Goal: Task Accomplishment & Management: Manage account settings

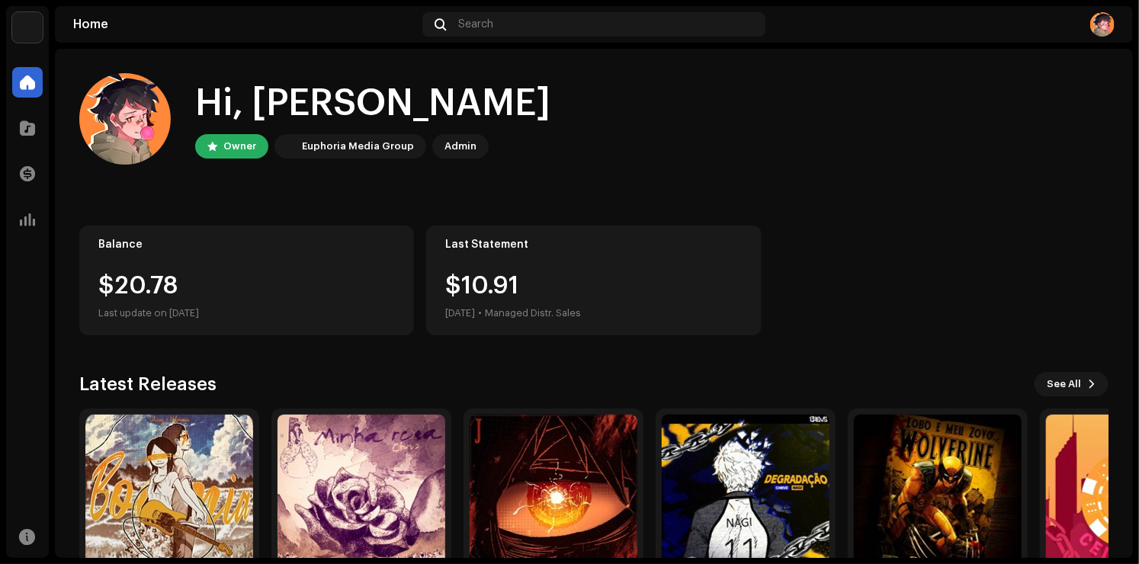
click at [162, 295] on div "$20.78" at bounding box center [246, 286] width 297 height 24
click at [251, 306] on div "Last update on [DATE]" at bounding box center [246, 313] width 297 height 18
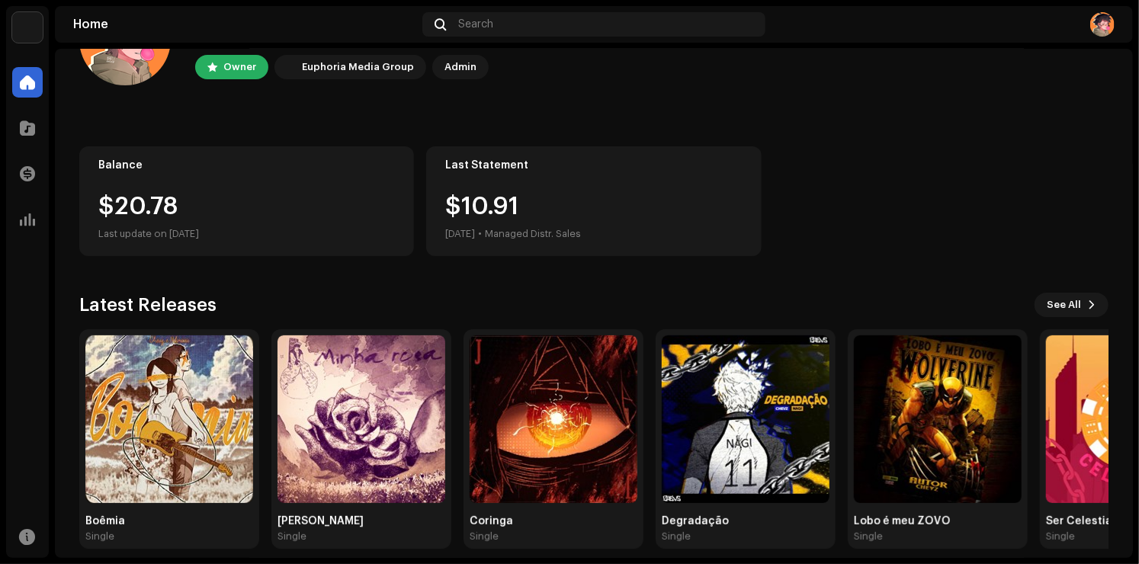
scroll to position [95, 0]
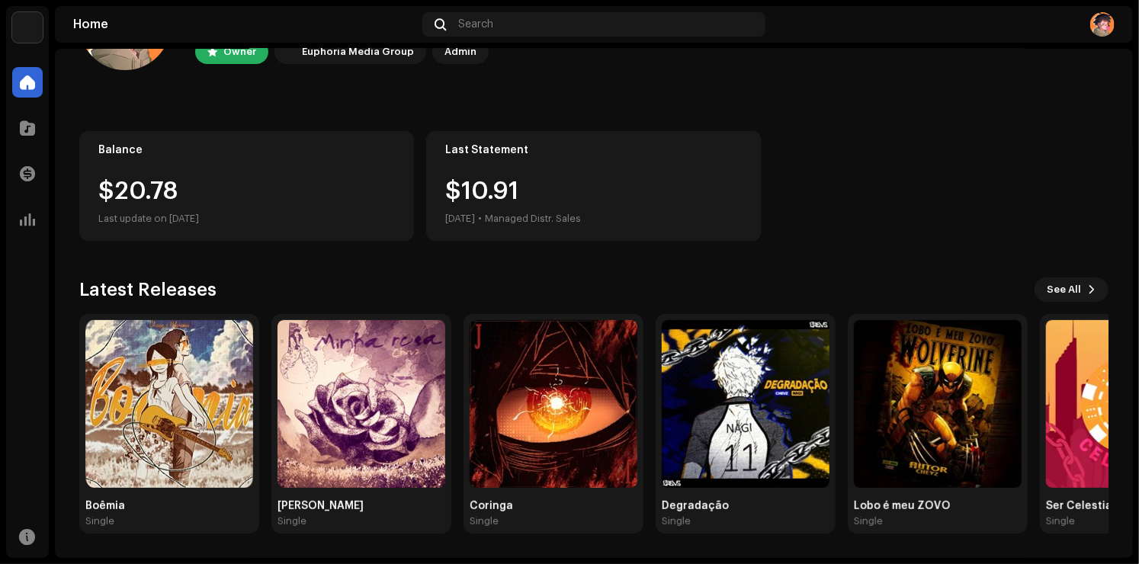
click at [228, 190] on div "$20.78" at bounding box center [246, 191] width 297 height 24
click at [195, 181] on div "$20.78" at bounding box center [246, 191] width 297 height 24
drag, startPoint x: 111, startPoint y: 191, endPoint x: 197, endPoint y: 205, distance: 87.4
click at [197, 205] on div "$20.78 Last update on [DATE]" at bounding box center [246, 203] width 297 height 49
drag, startPoint x: 977, startPoint y: 211, endPoint x: 1011, endPoint y: 116, distance: 101.0
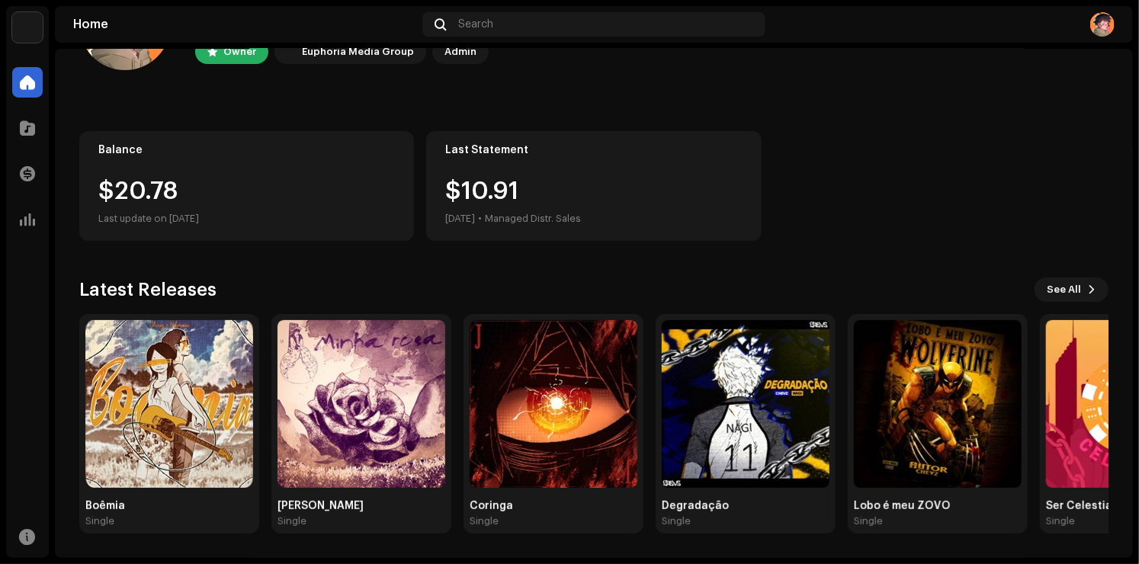
click at [980, 210] on div "Balance $20.78 Last update on [DATE] Last Statement $10.91 [DATE] • Managed Dis…" at bounding box center [593, 186] width 1029 height 110
click at [199, 172] on div "Balance $20.78 Last update on [DATE]" at bounding box center [246, 186] width 335 height 110
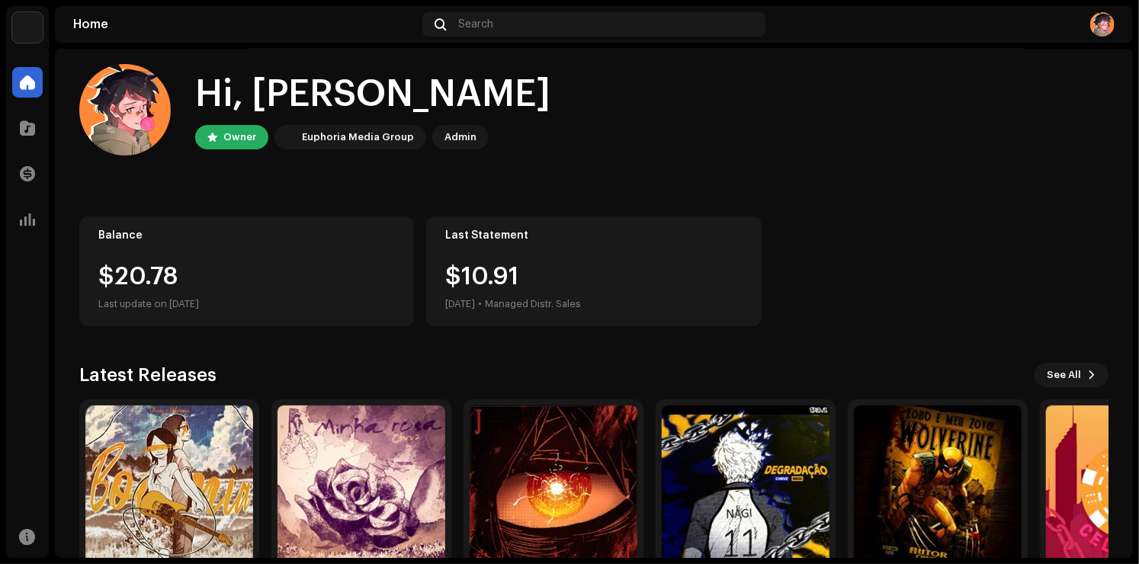
scroll to position [0, 0]
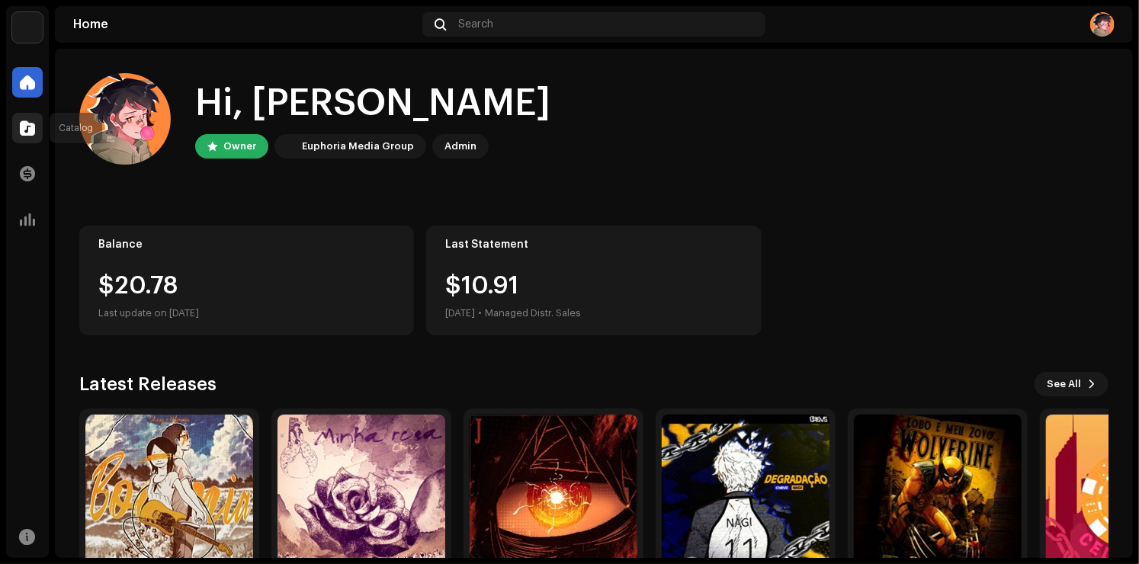
click at [39, 139] on div at bounding box center [27, 128] width 30 height 30
click at [31, 173] on span at bounding box center [27, 174] width 15 height 12
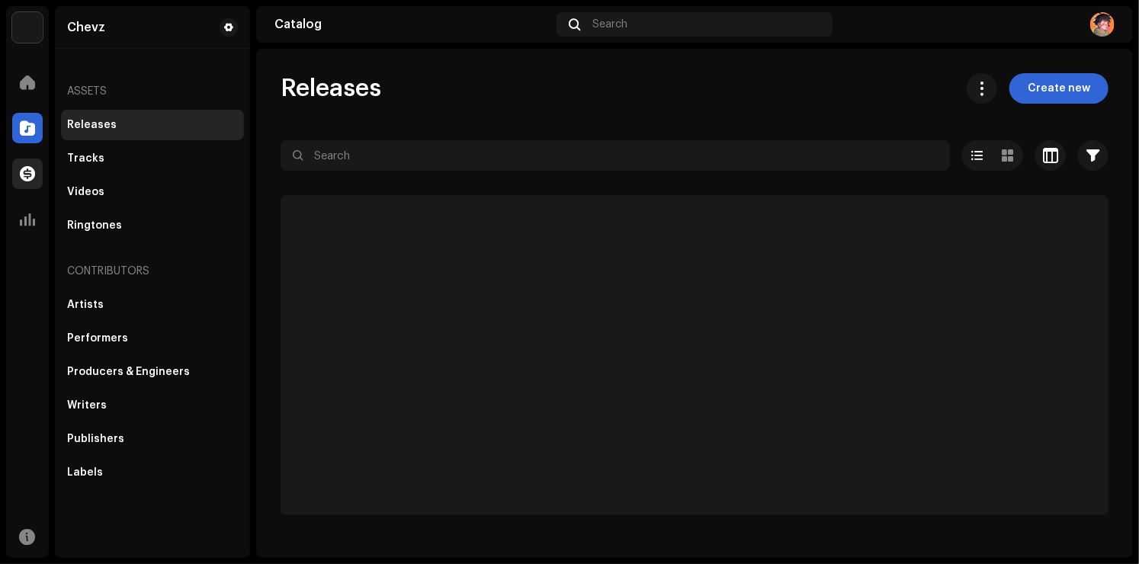
click at [40, 172] on div at bounding box center [27, 174] width 30 height 30
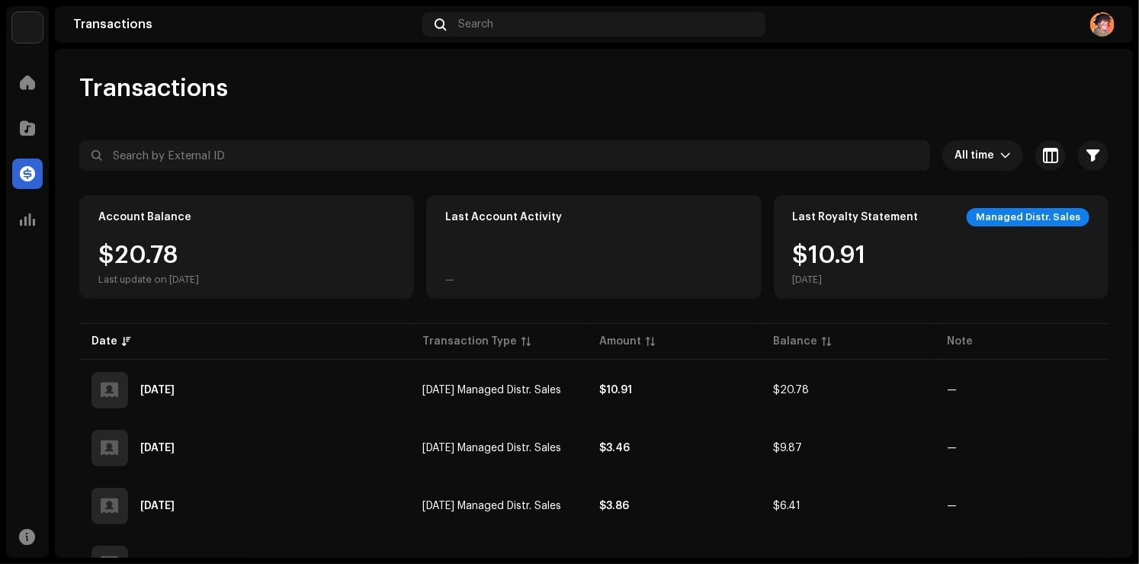
click at [124, 250] on div "$20.78 Last update on [DATE]" at bounding box center [148, 264] width 101 height 43
click at [160, 245] on div "$20.78 Last update on [DATE]" at bounding box center [148, 264] width 101 height 43
drag, startPoint x: 804, startPoint y: 225, endPoint x: 528, endPoint y: 224, distance: 275.2
click at [803, 225] on div "Last Royalty Statement Managed Distr. Sales" at bounding box center [941, 217] width 297 height 18
drag, startPoint x: 526, startPoint y: 223, endPoint x: 452, endPoint y: 267, distance: 85.8
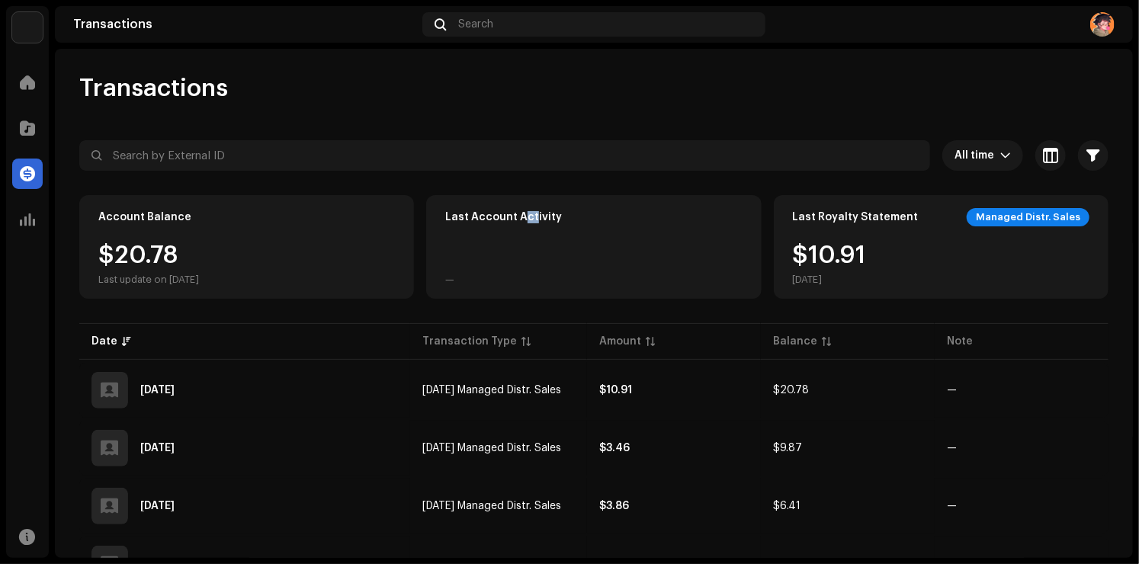
click at [520, 229] on div "Last Account Activity —" at bounding box center [593, 247] width 335 height 104
click at [429, 278] on div "Last Account Activity —" at bounding box center [593, 247] width 335 height 104
drag, startPoint x: 178, startPoint y: 233, endPoint x: 32, endPoint y: 228, distance: 146.4
click at [164, 233] on div "Account Balance $20.78 Last update on [DATE]" at bounding box center [246, 247] width 335 height 104
click at [74, 274] on div "Transactions All time Selected 0 Select all Options Filters Types Statements Pa…" at bounding box center [594, 410] width 1078 height 674
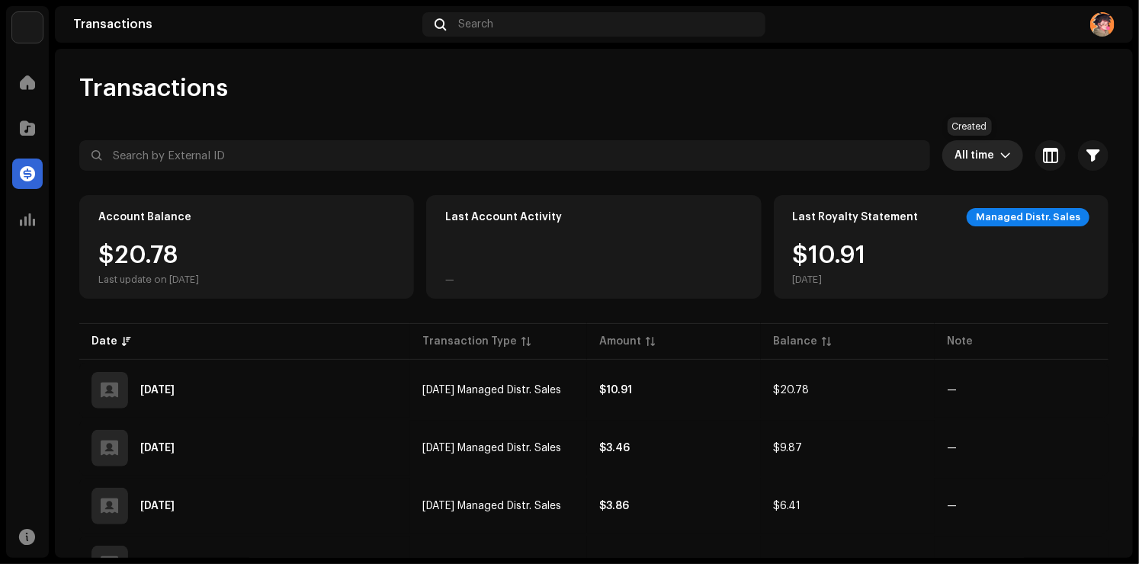
click at [970, 158] on span "All time" at bounding box center [977, 155] width 46 height 30
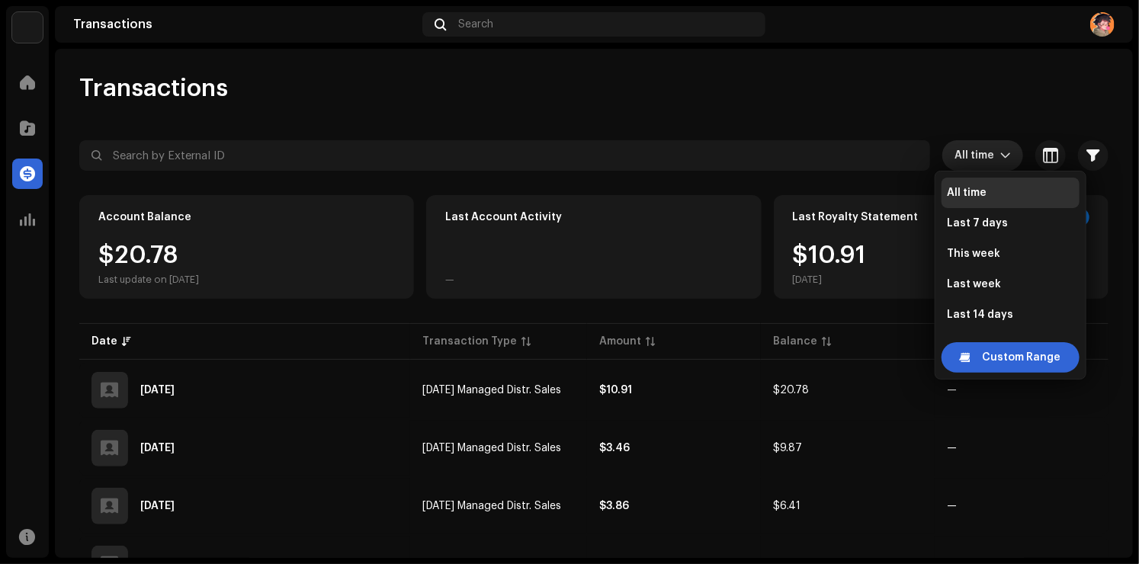
click at [956, 100] on div "Transactions" at bounding box center [593, 88] width 1029 height 30
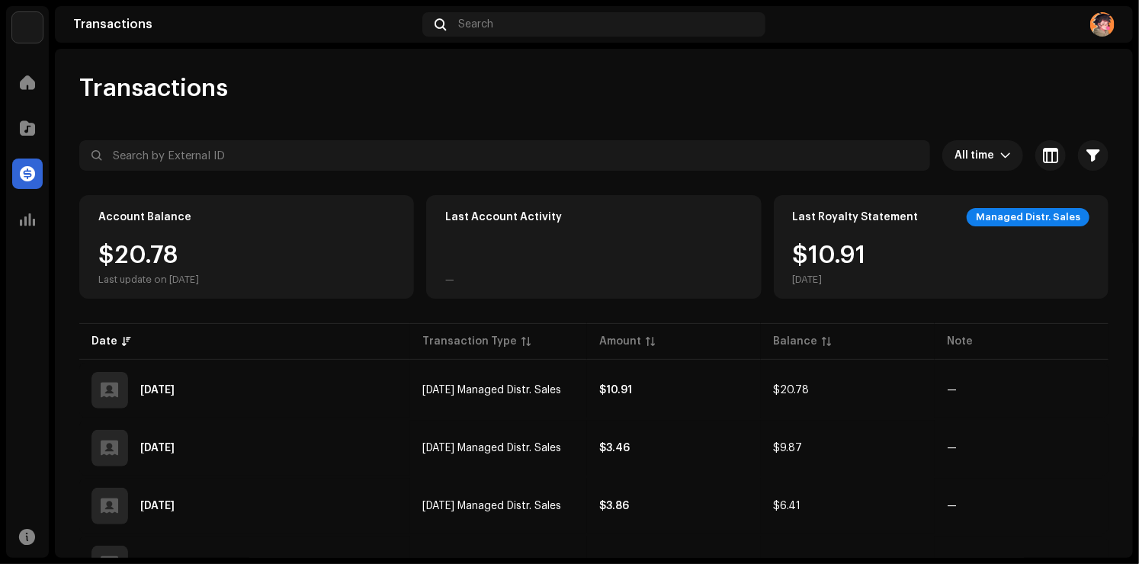
scroll to position [189, 0]
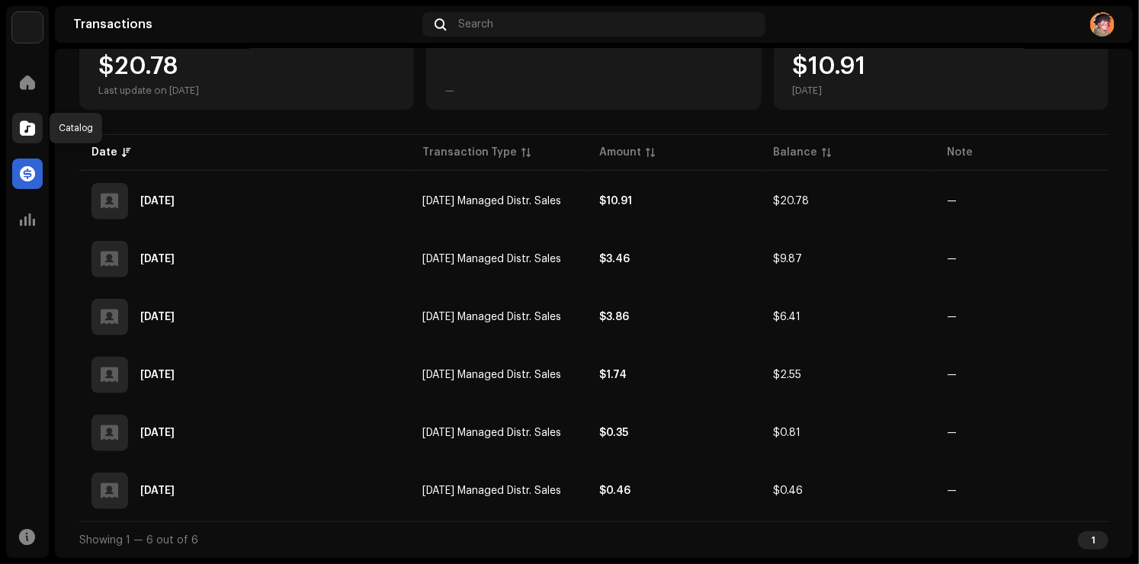
click at [30, 130] on span at bounding box center [27, 128] width 15 height 12
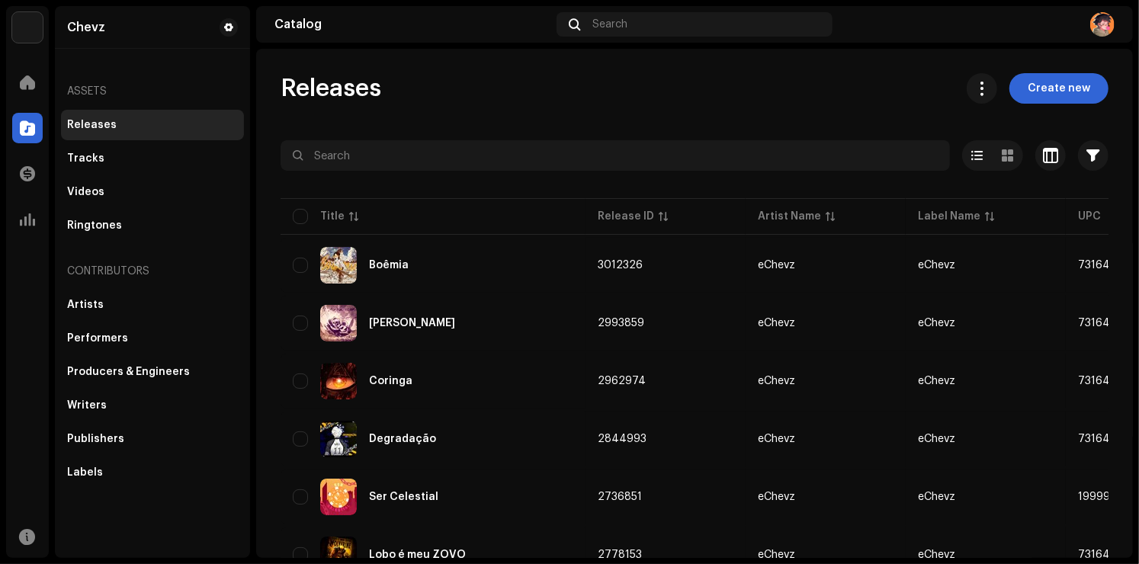
click at [34, 245] on div "Home Catalog Transactions Analytics Resources" at bounding box center [27, 309] width 43 height 497
click at [37, 220] on div at bounding box center [27, 219] width 30 height 30
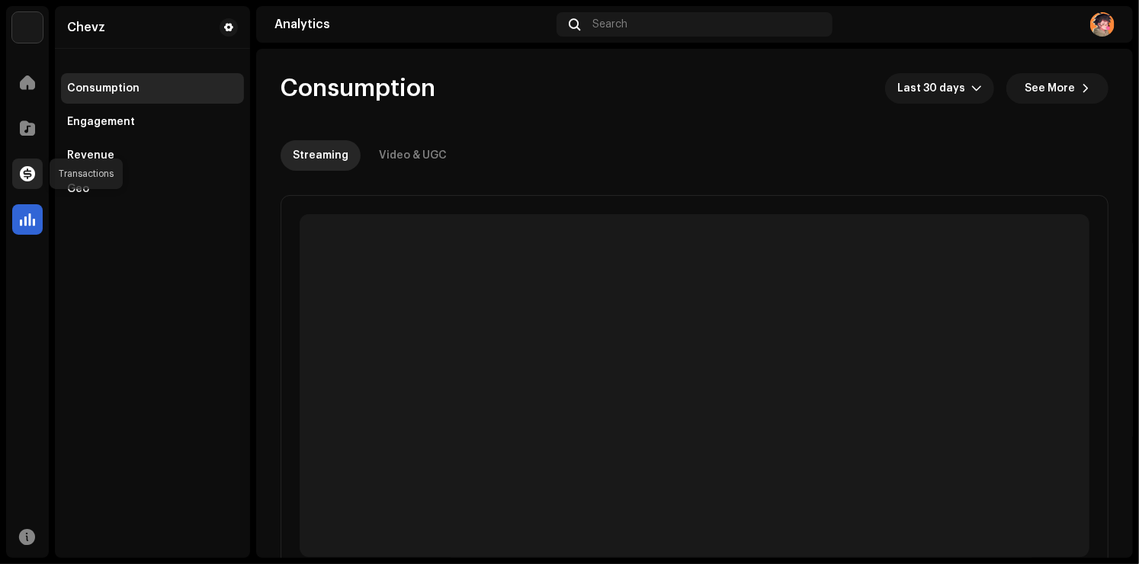
click at [15, 174] on div at bounding box center [27, 174] width 30 height 30
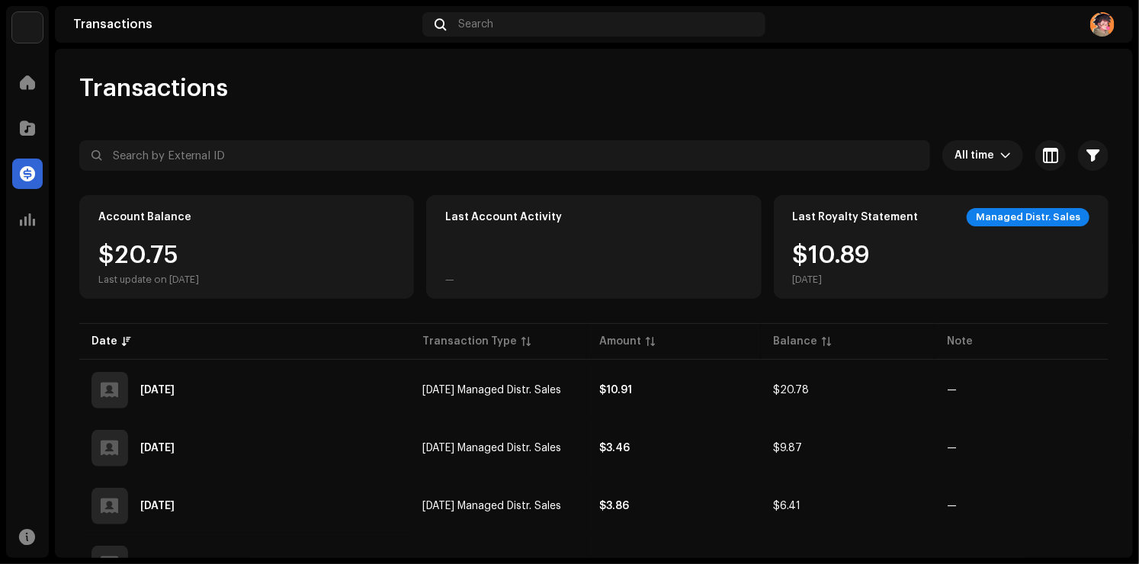
click at [529, 239] on div "Last Account Activity —" at bounding box center [593, 247] width 335 height 104
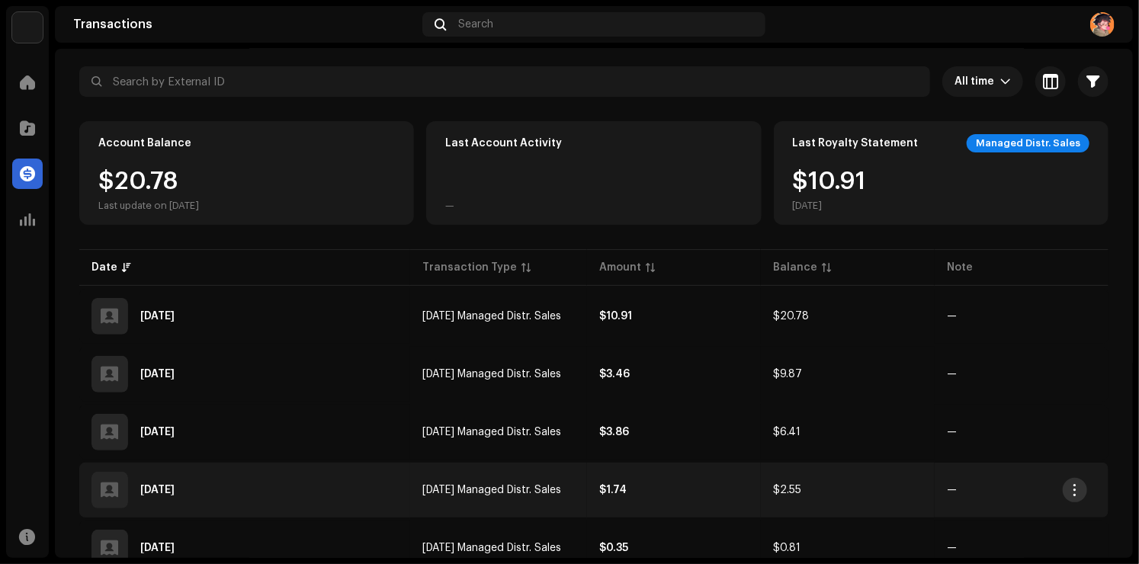
scroll to position [189, 0]
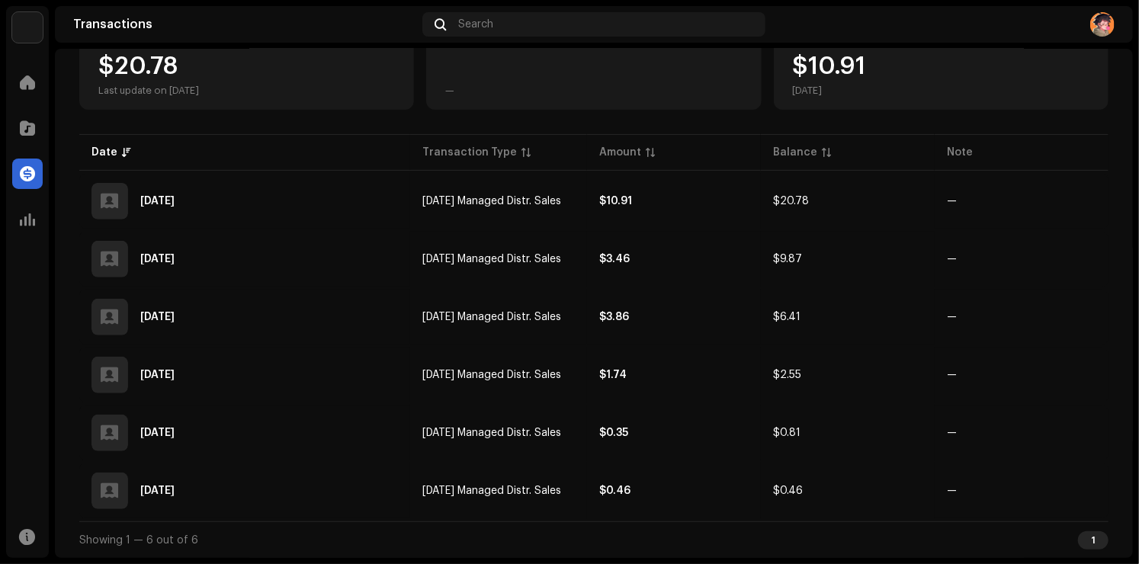
click at [1082, 541] on div "1" at bounding box center [1093, 540] width 30 height 18
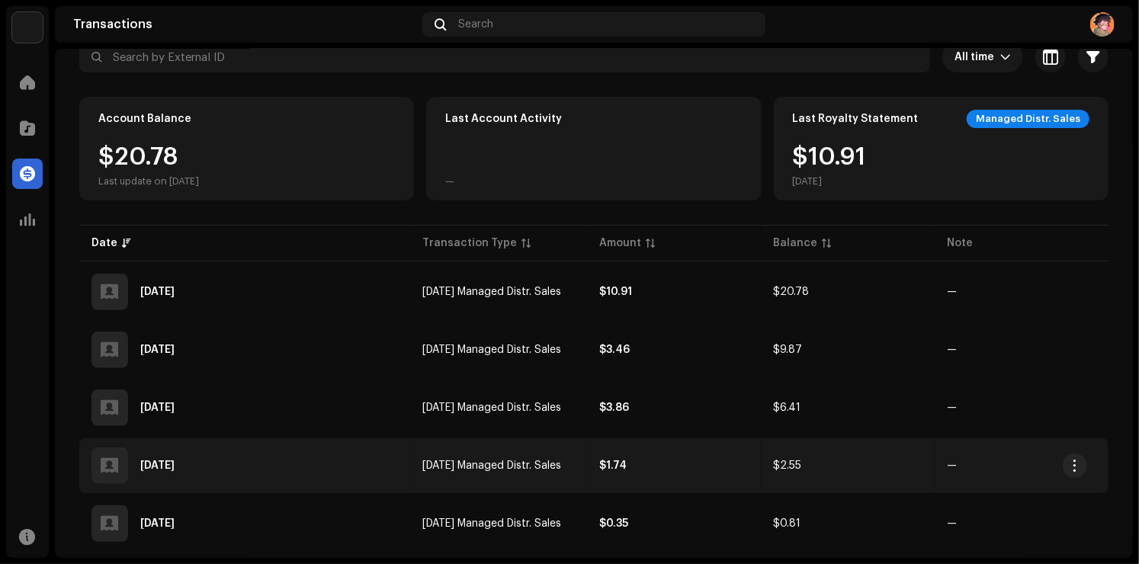
scroll to position [0, 0]
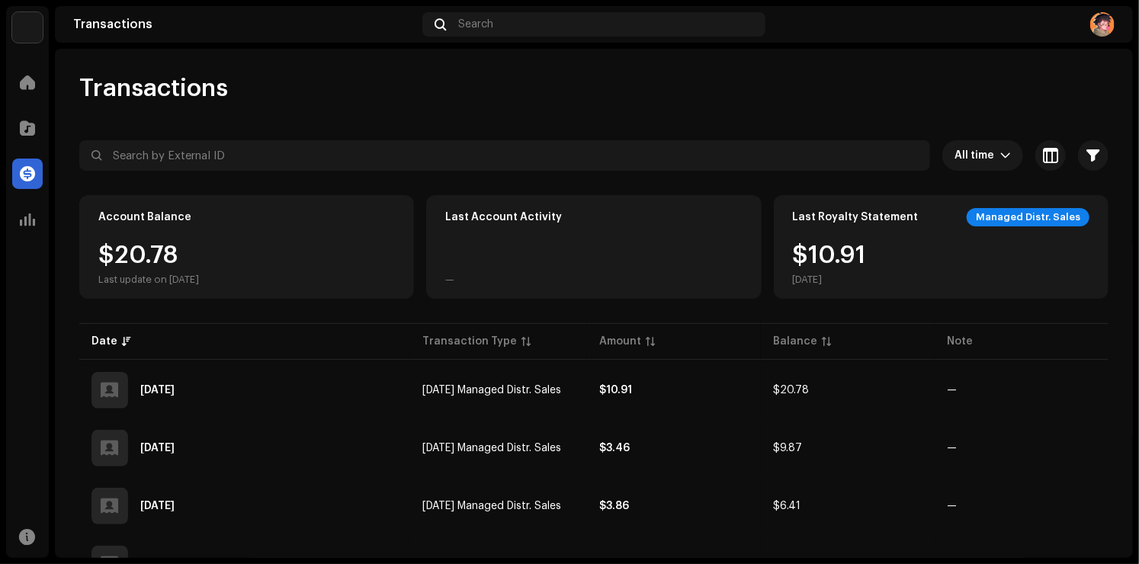
drag, startPoint x: 169, startPoint y: 270, endPoint x: 147, endPoint y: 252, distance: 28.2
click at [171, 270] on div "$20.78 Last update on [DATE]" at bounding box center [148, 264] width 101 height 43
click at [30, 82] on span at bounding box center [27, 82] width 15 height 12
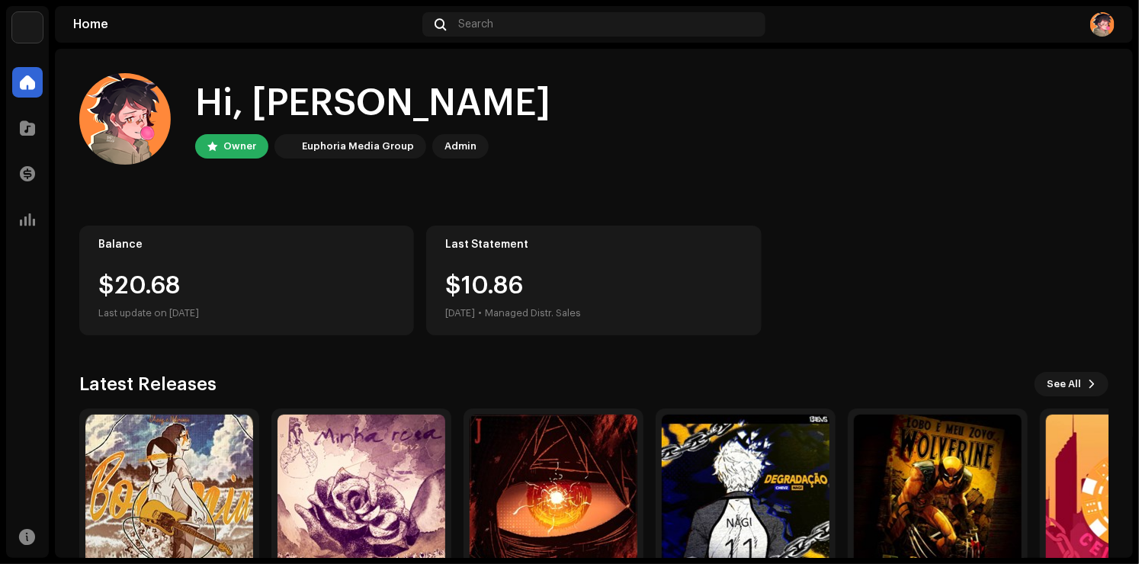
click at [29, 34] on img at bounding box center [27, 27] width 30 height 30
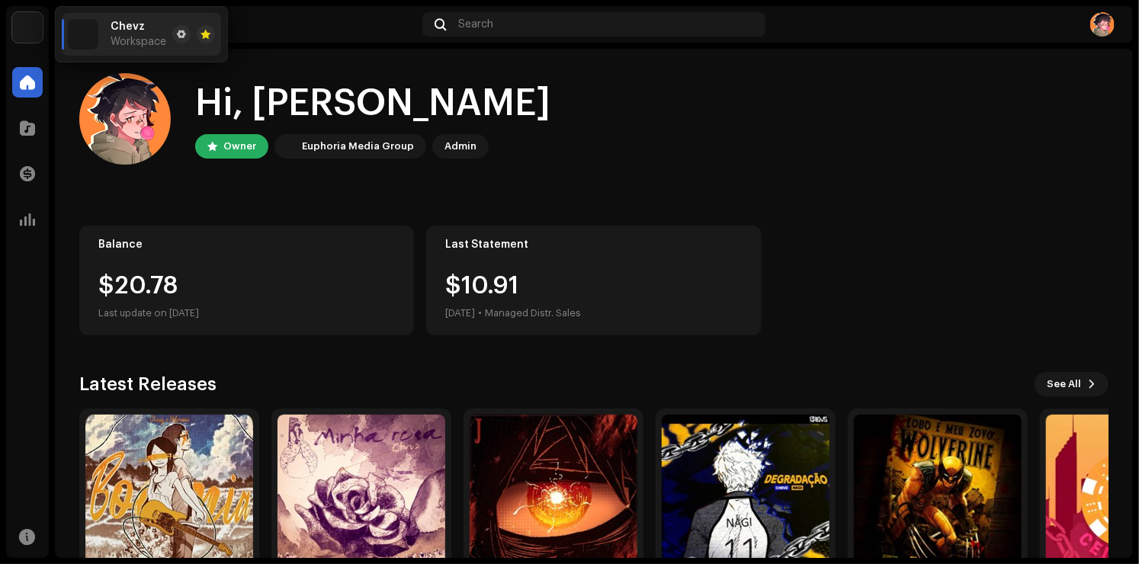
click at [948, 145] on div "Hi, [PERSON_NAME] Owner Euphoria Media Group Admin" at bounding box center [593, 118] width 1029 height 91
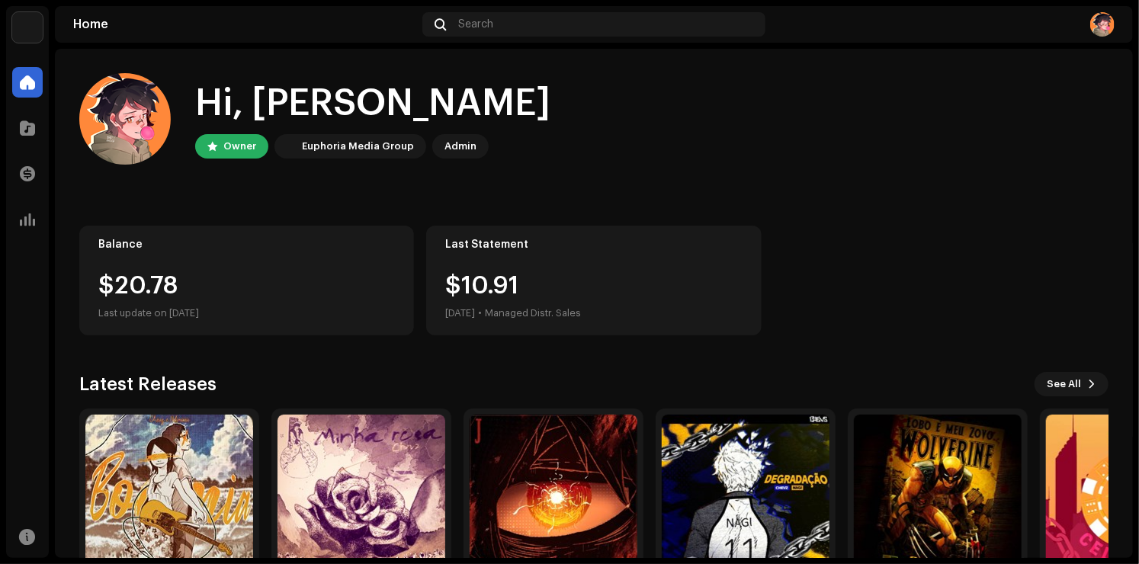
click at [1102, 16] on img at bounding box center [1102, 24] width 24 height 24
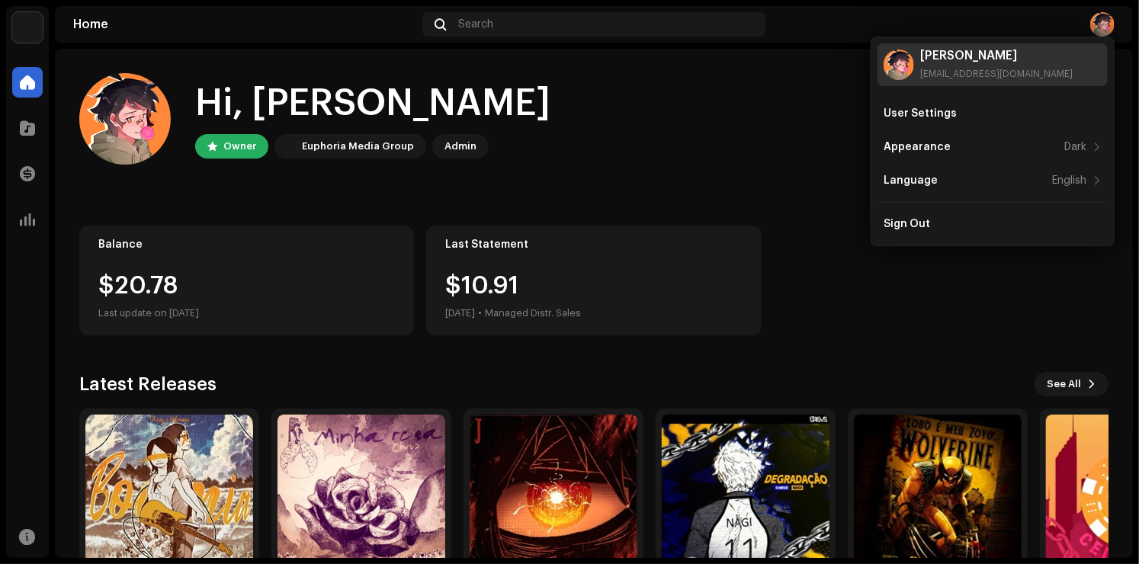
click at [939, 66] on div "[PERSON_NAME] [EMAIL_ADDRESS][DOMAIN_NAME]" at bounding box center [996, 65] width 152 height 30
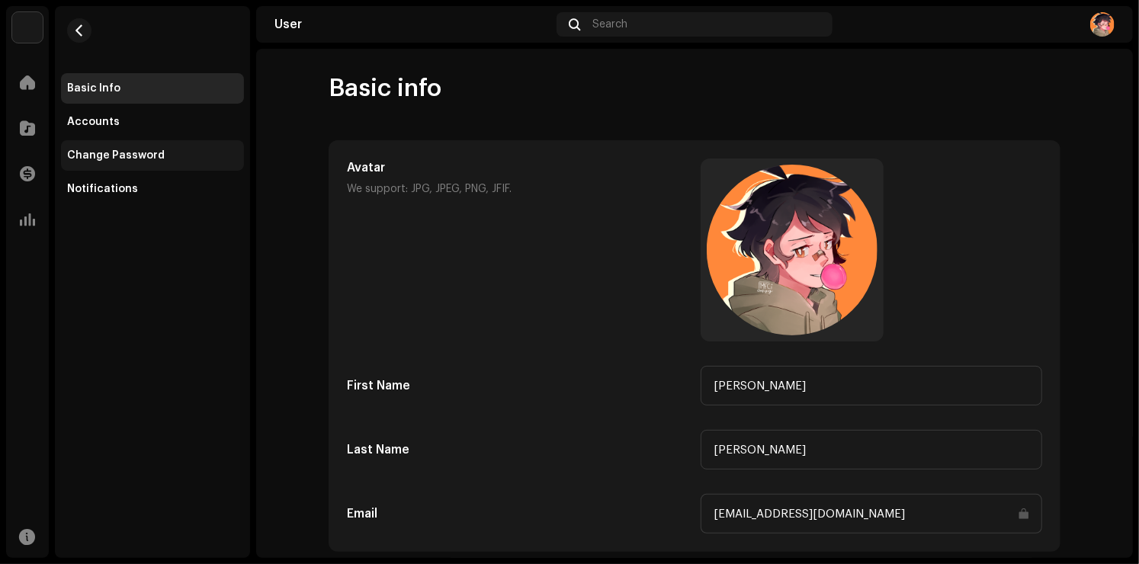
scroll to position [76, 0]
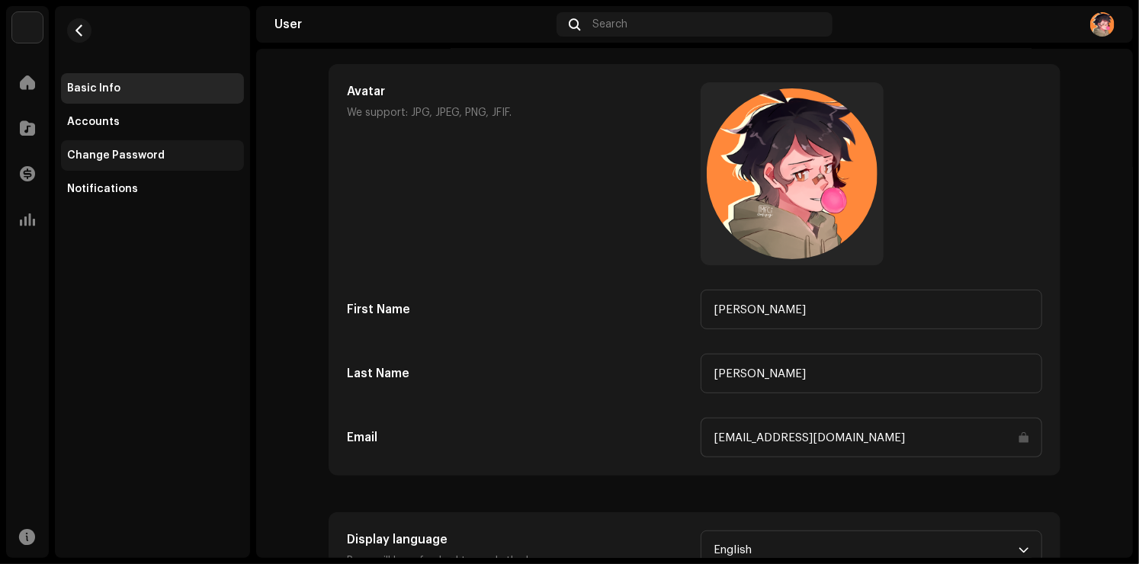
click at [160, 169] on div "Change Password" at bounding box center [152, 155] width 183 height 30
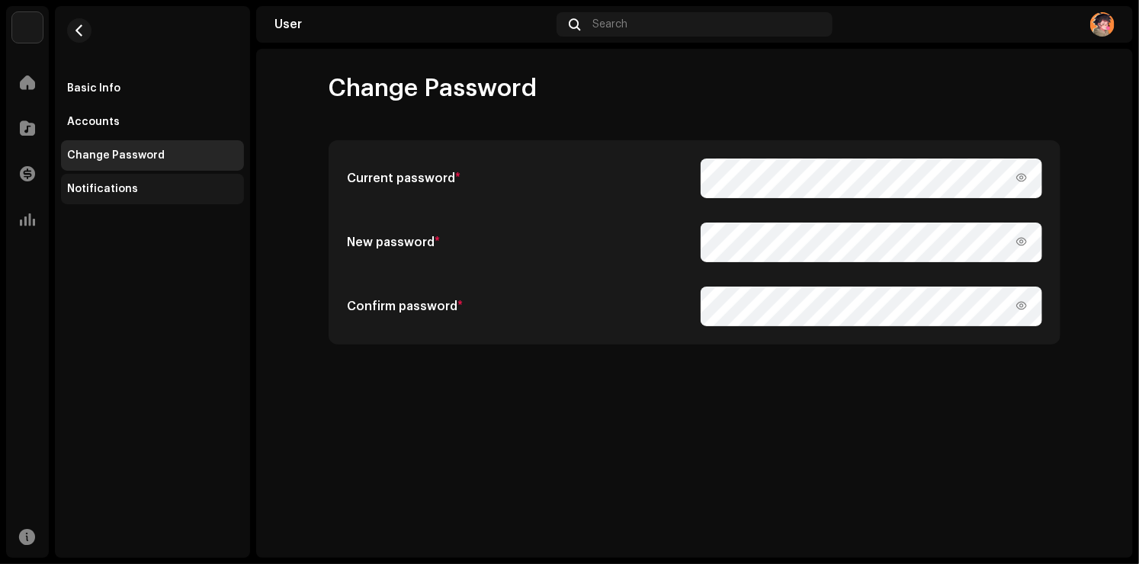
click at [157, 184] on div "Notifications" at bounding box center [152, 189] width 171 height 12
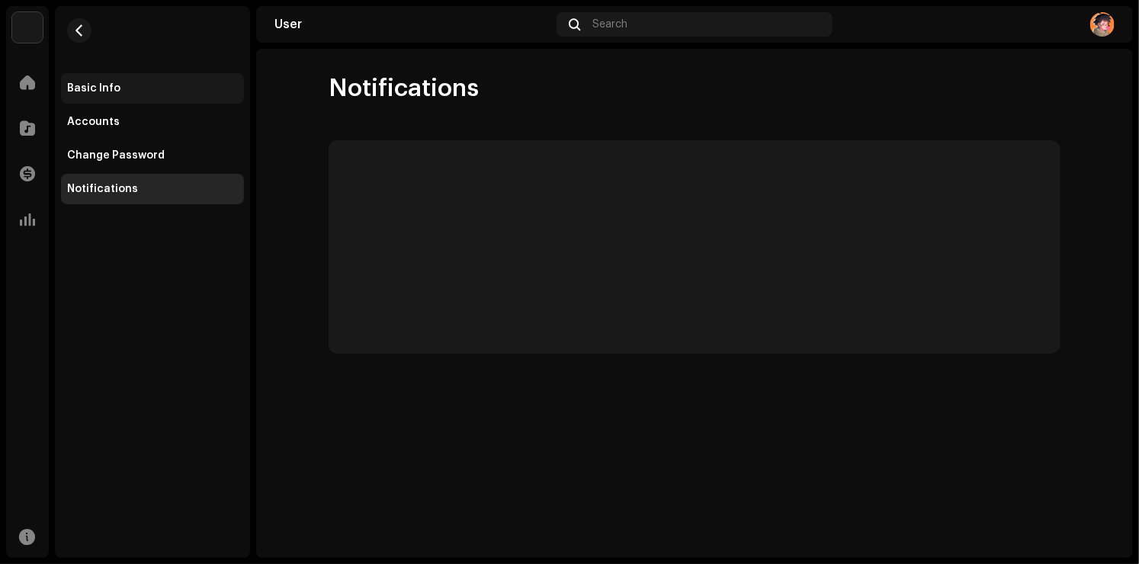
click at [156, 101] on div "Basic Info" at bounding box center [152, 88] width 183 height 30
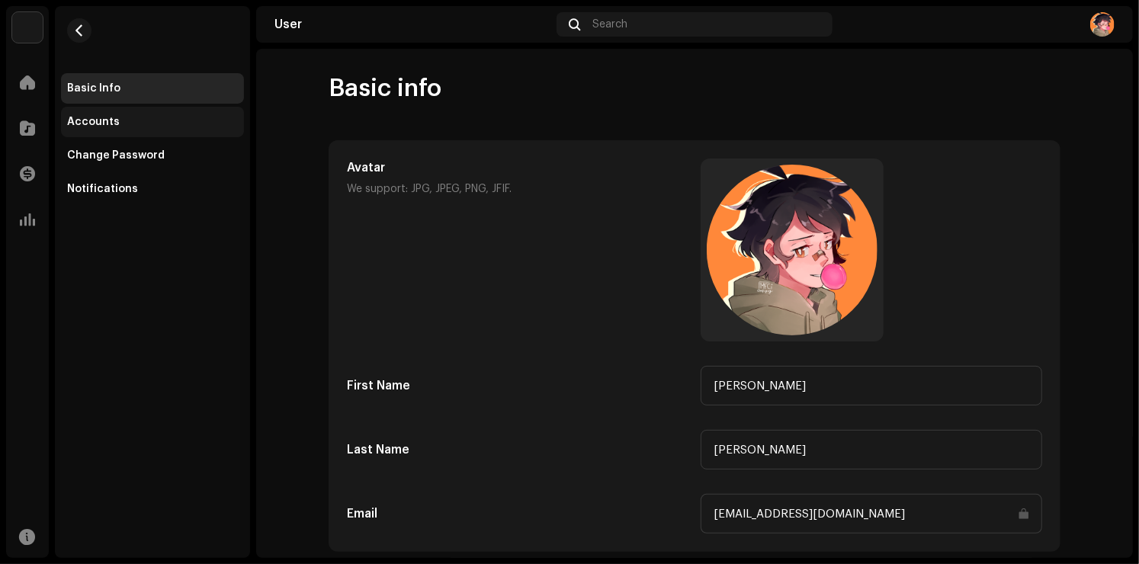
click at [149, 122] on div "Accounts" at bounding box center [152, 122] width 171 height 12
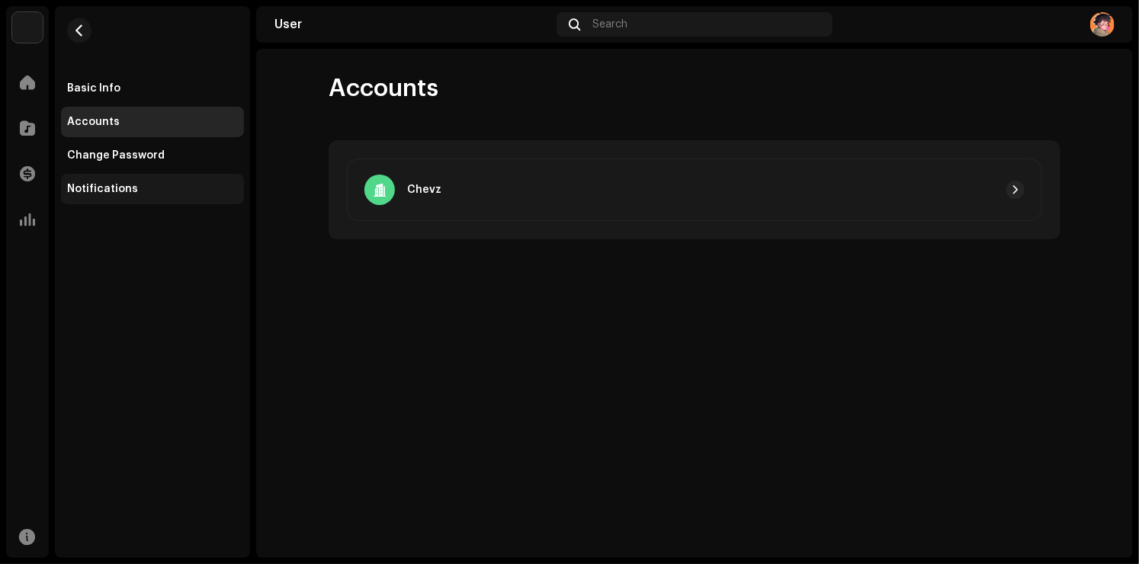
click at [140, 175] on div "Notifications" at bounding box center [152, 189] width 183 height 30
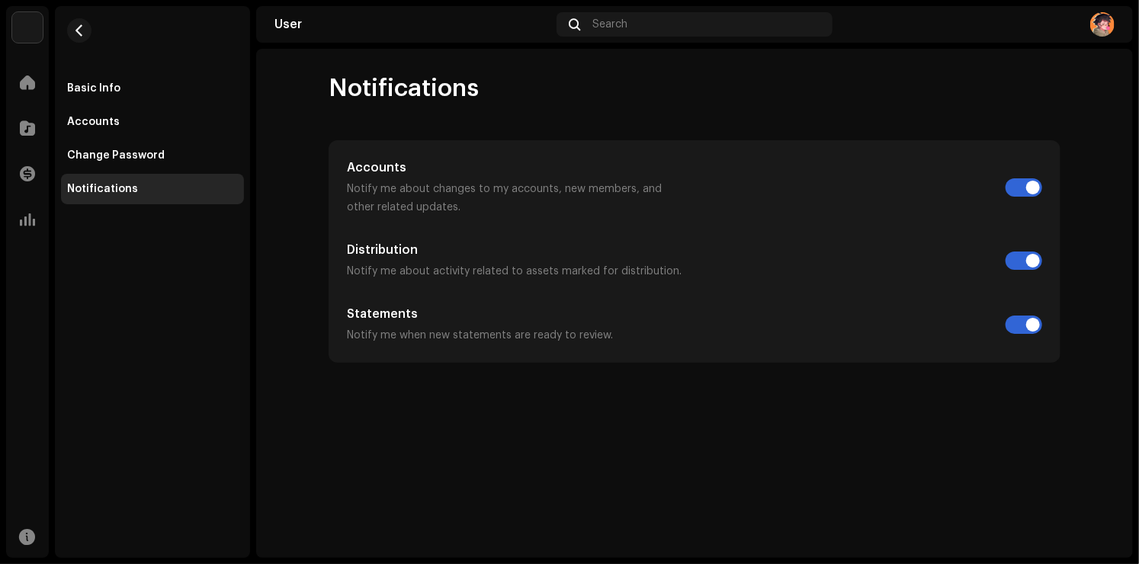
drag, startPoint x: 141, startPoint y: 186, endPoint x: 131, endPoint y: 187, distance: 9.9
click at [141, 186] on div "Notifications" at bounding box center [152, 189] width 171 height 12
click at [36, 94] on div at bounding box center [27, 82] width 30 height 30
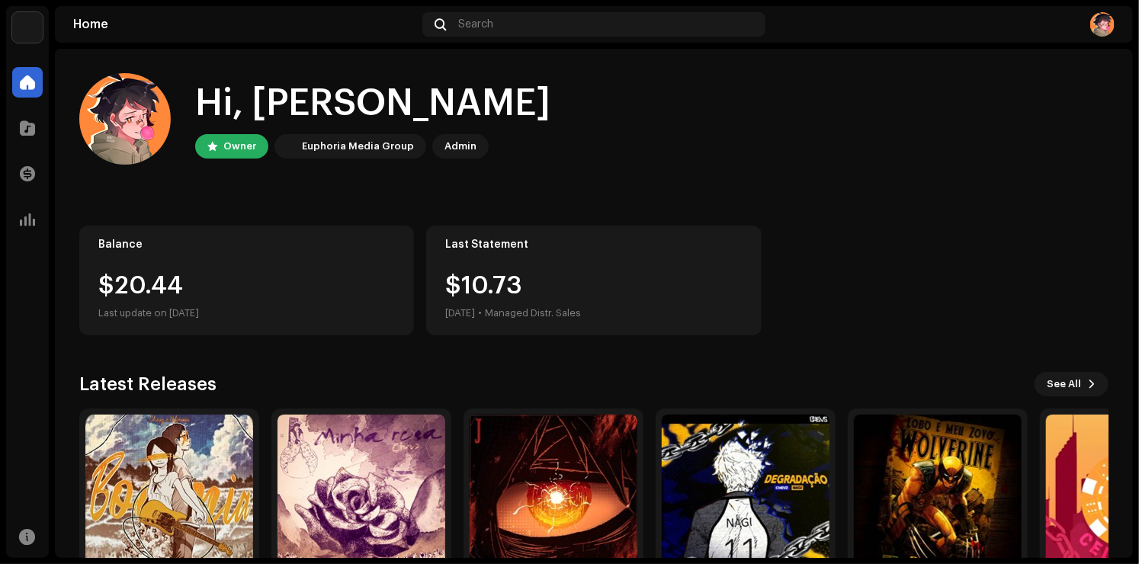
click at [172, 335] on div "Hi, [PERSON_NAME] Owner Euphoria Media Group Admin Balance $20.44 Last update o…" at bounding box center [593, 351] width 1029 height 604
click at [180, 325] on div "Balance $20.69 Last update on [DATE]" at bounding box center [246, 281] width 335 height 110
click at [35, 137] on div at bounding box center [27, 128] width 30 height 30
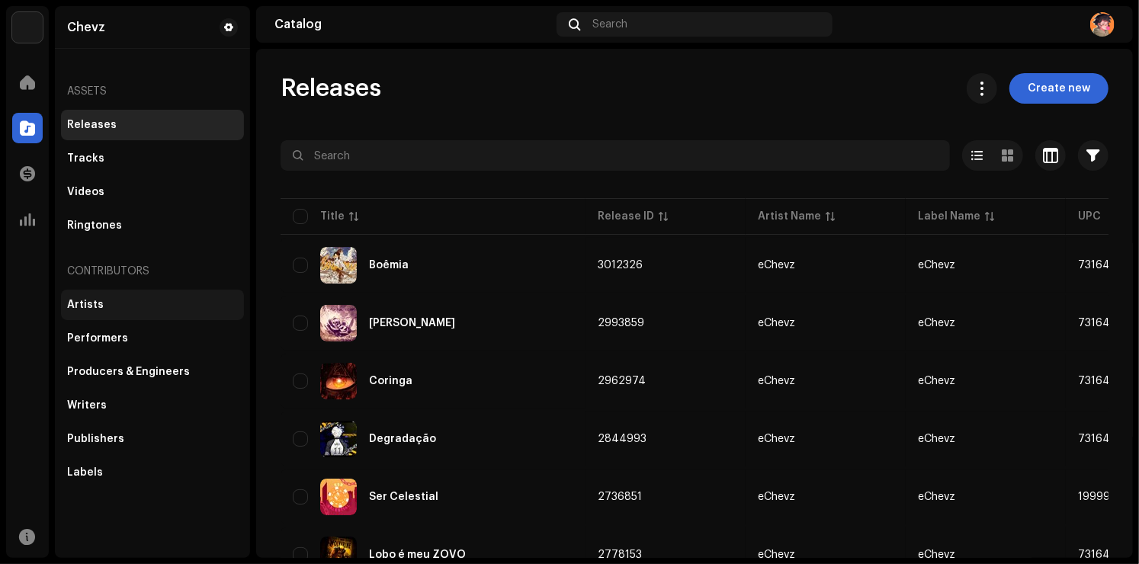
click at [154, 308] on div "Artists" at bounding box center [152, 305] width 171 height 12
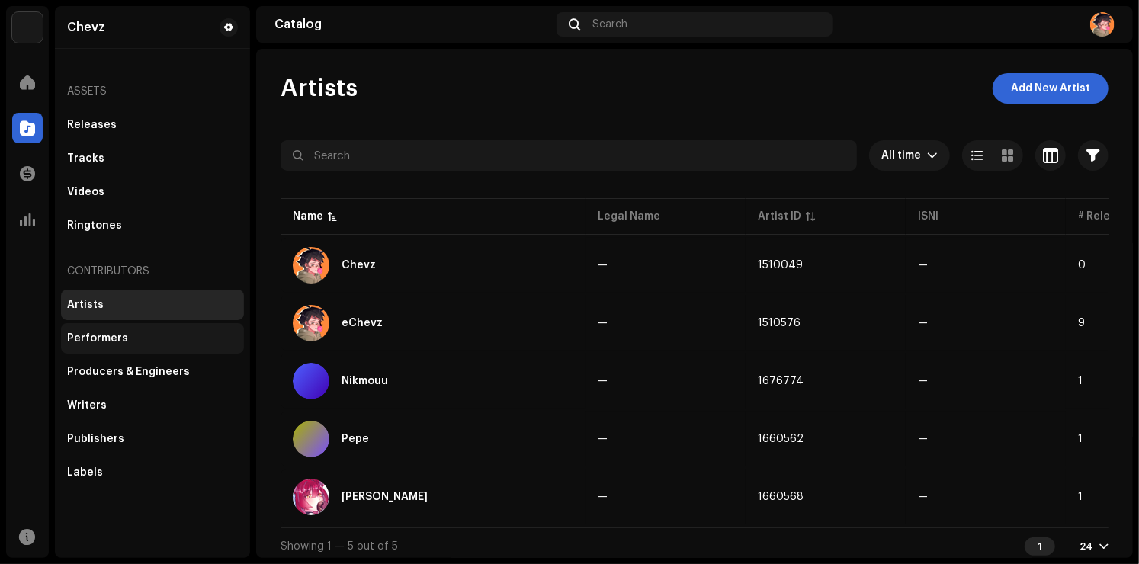
click at [159, 342] on div "Performers" at bounding box center [152, 338] width 171 height 12
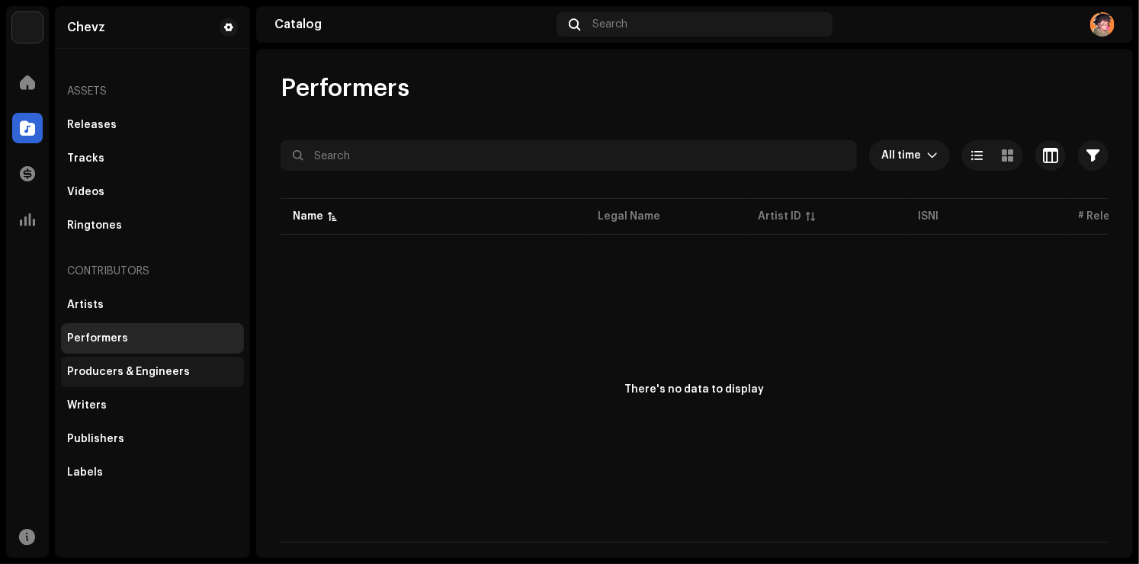
click at [133, 375] on div "Producers & Engineers" at bounding box center [128, 372] width 123 height 12
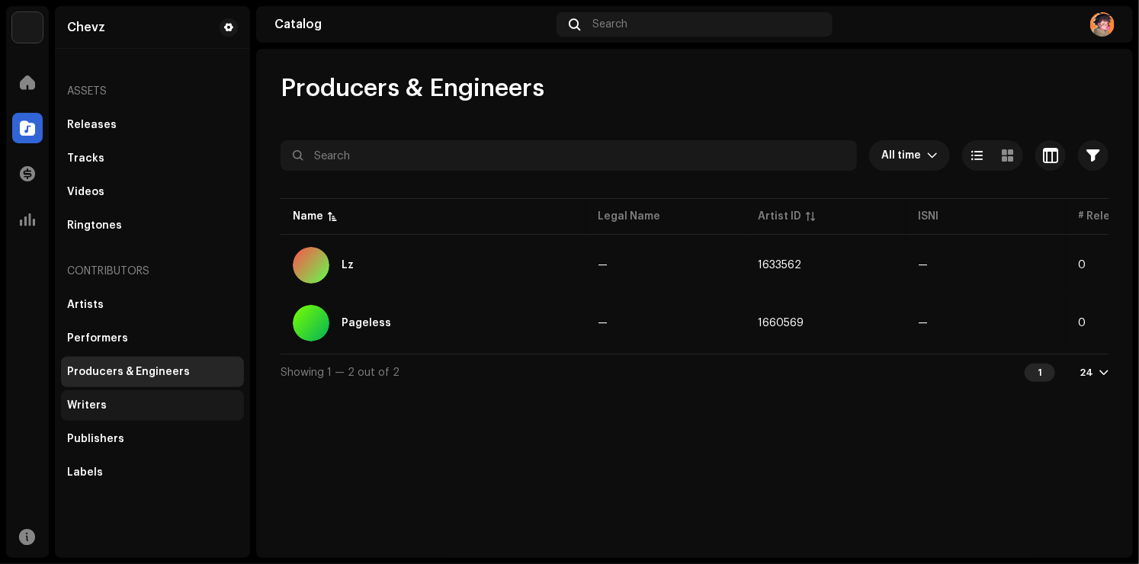
click at [139, 414] on div "Writers" at bounding box center [152, 405] width 183 height 30
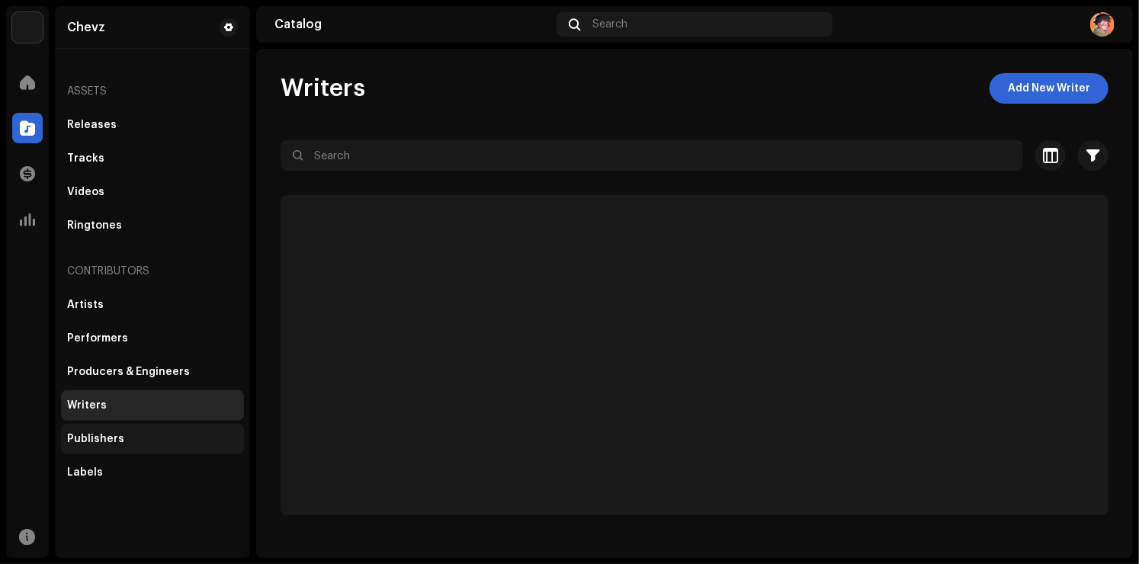
click at [134, 439] on div "Publishers" at bounding box center [152, 439] width 171 height 12
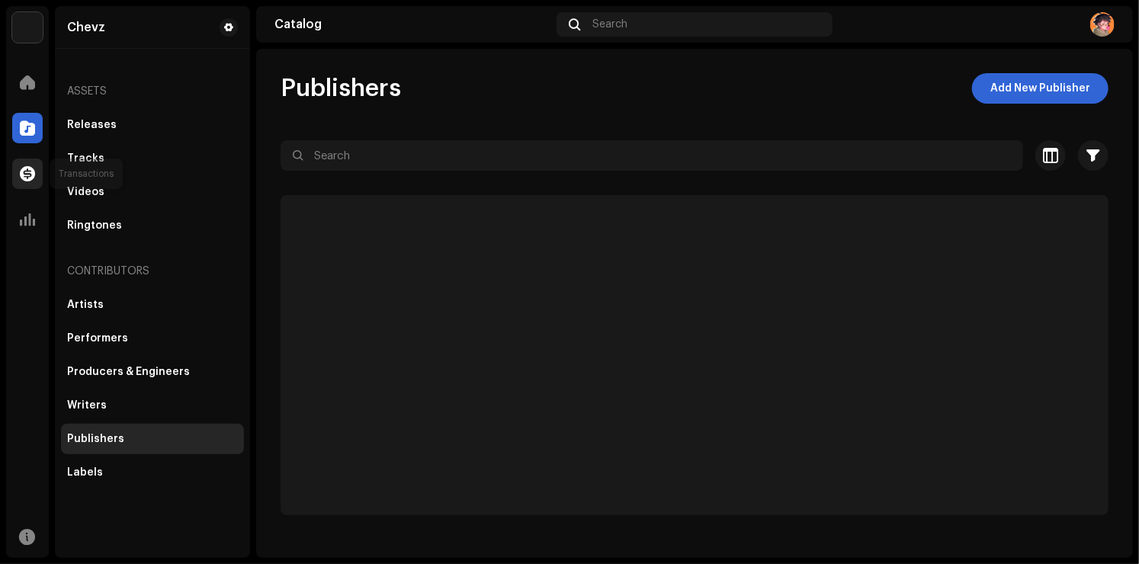
click at [27, 178] on span at bounding box center [27, 174] width 15 height 12
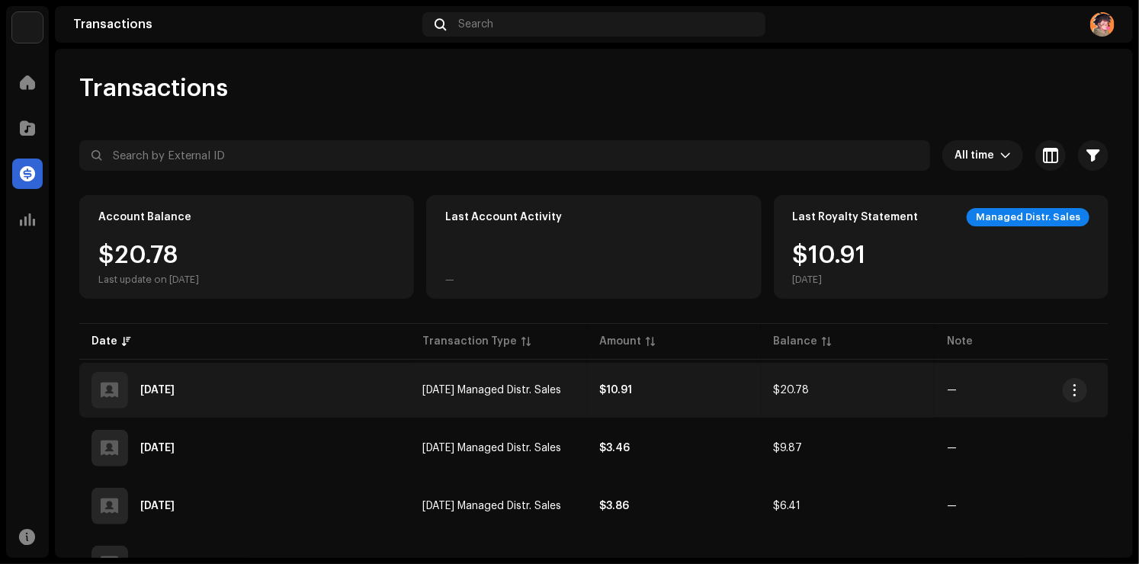
click at [587, 394] on td "[DATE] Managed Distr. Sales" at bounding box center [498, 390] width 177 height 55
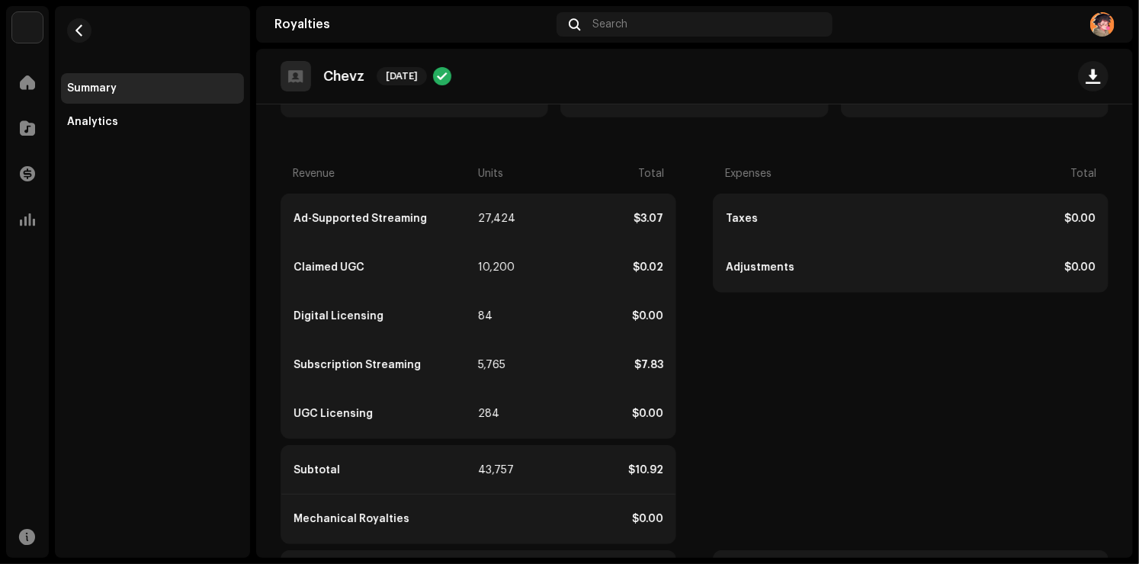
scroll to position [213, 0]
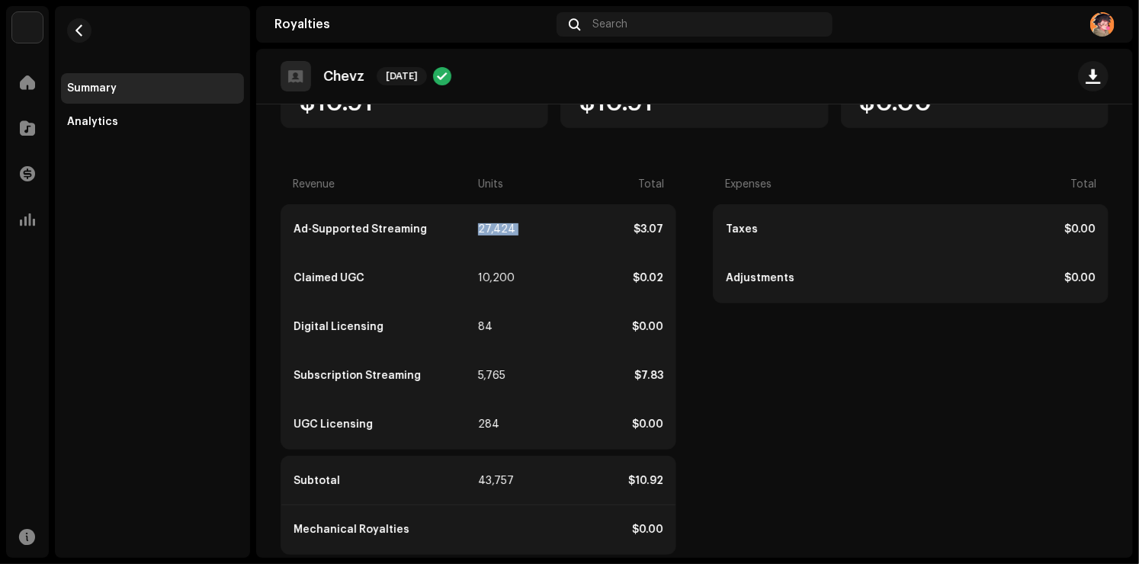
drag, startPoint x: 473, startPoint y: 232, endPoint x: 520, endPoint y: 235, distance: 46.6
click at [520, 235] on div "Ad-Supported Streaming 27,424 $3.07" at bounding box center [478, 229] width 394 height 49
drag, startPoint x: 463, startPoint y: 378, endPoint x: 617, endPoint y: 387, distance: 154.2
click at [599, 380] on div "Subscription Streaming 5,765 $7.83" at bounding box center [478, 375] width 394 height 49
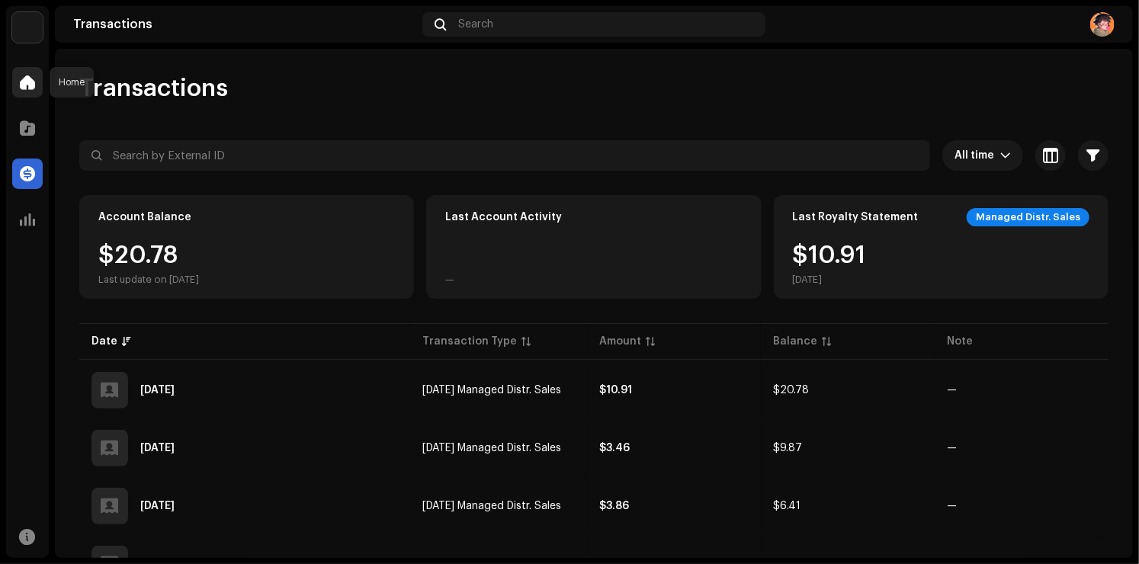
click at [23, 79] on span at bounding box center [27, 82] width 15 height 12
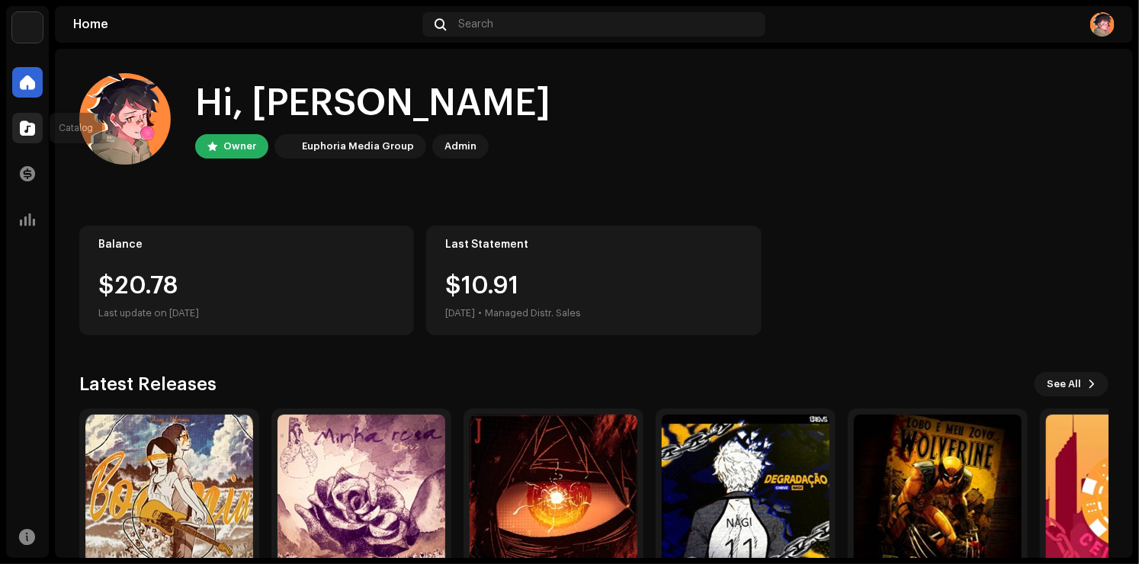
click at [25, 129] on span at bounding box center [27, 128] width 15 height 12
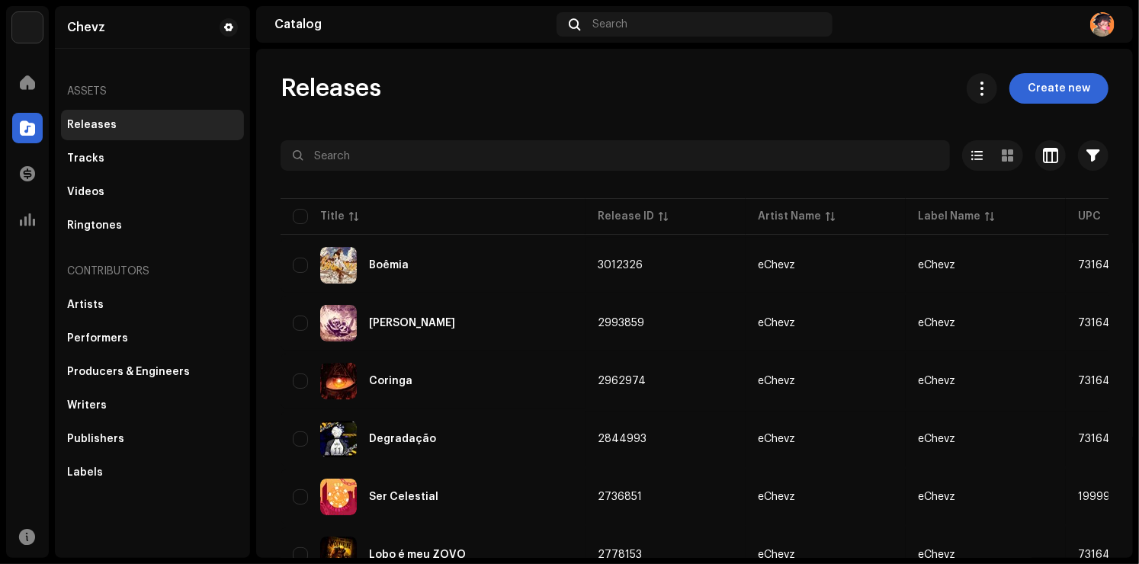
click at [44, 184] on div "Transactions" at bounding box center [27, 173] width 43 height 43
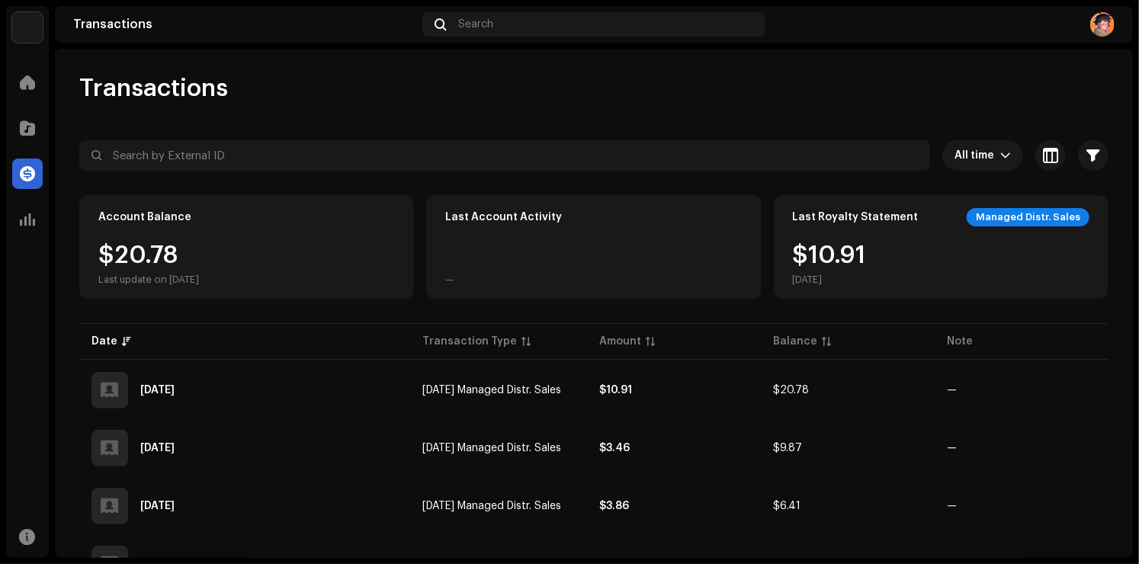
click at [312, 252] on div "$20.78 Last update on [DATE]" at bounding box center [246, 264] width 297 height 43
click at [26, 217] on span at bounding box center [27, 219] width 15 height 12
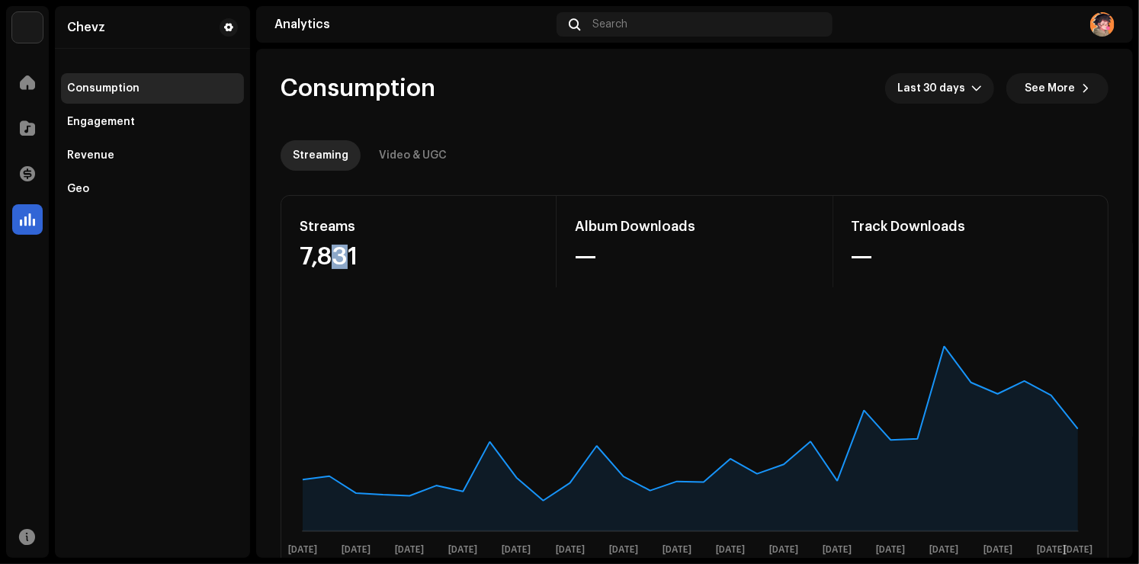
click at [328, 249] on div "7,831" at bounding box center [419, 257] width 238 height 24
drag, startPoint x: 291, startPoint y: 255, endPoint x: 407, endPoint y: 255, distance: 115.9
click at [407, 255] on div "Streams 7,831" at bounding box center [418, 241] width 275 height 91
click at [209, 287] on div "Chevz Consumption Engagement Revenue Geo" at bounding box center [152, 282] width 195 height 552
click at [81, 126] on div "Engagement" at bounding box center [101, 122] width 68 height 12
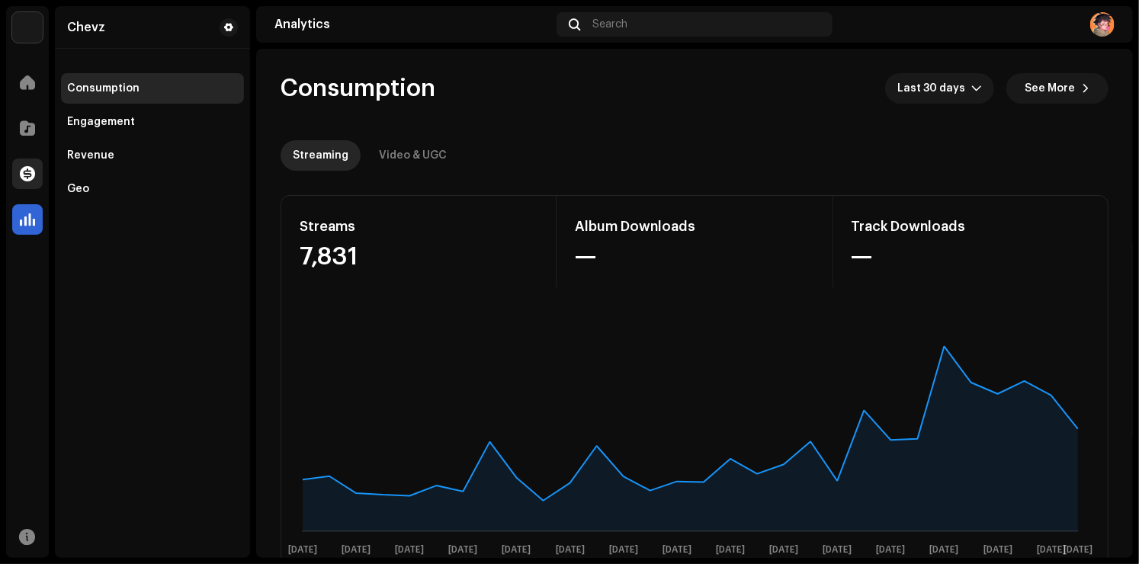
click at [18, 162] on div at bounding box center [27, 174] width 30 height 30
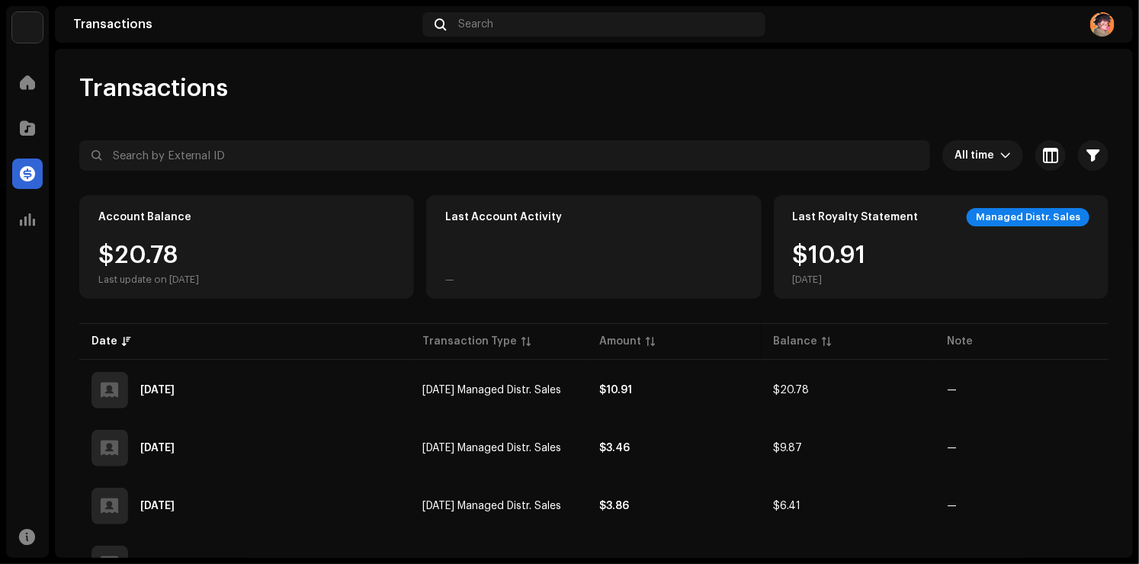
click at [1032, 213] on div "Managed Distr. Sales" at bounding box center [1028, 217] width 123 height 18
click at [1043, 160] on span "button" at bounding box center [1050, 155] width 15 height 12
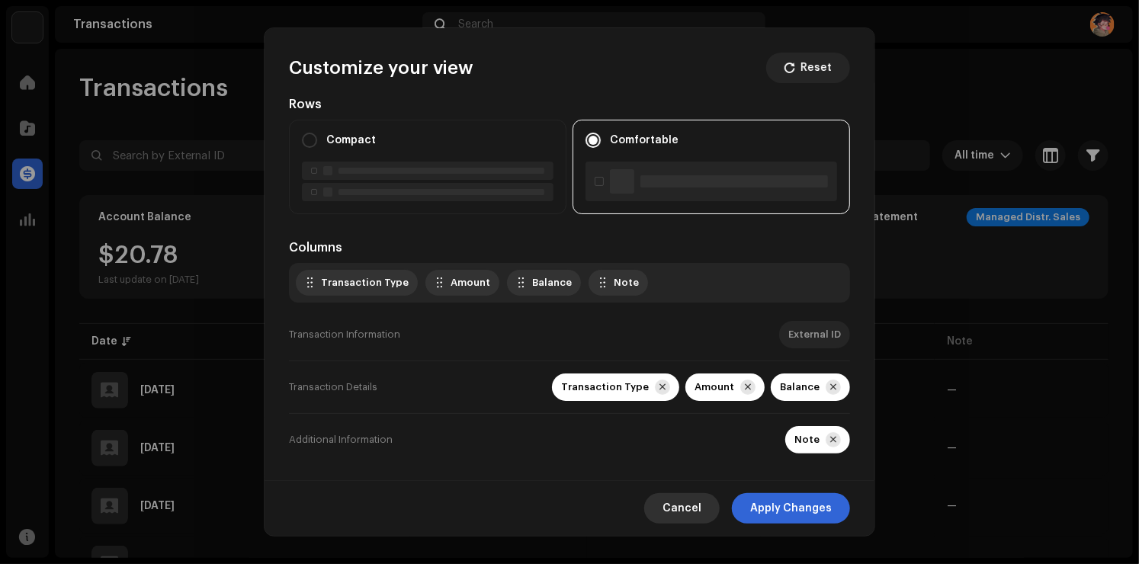
scroll to position [21, 0]
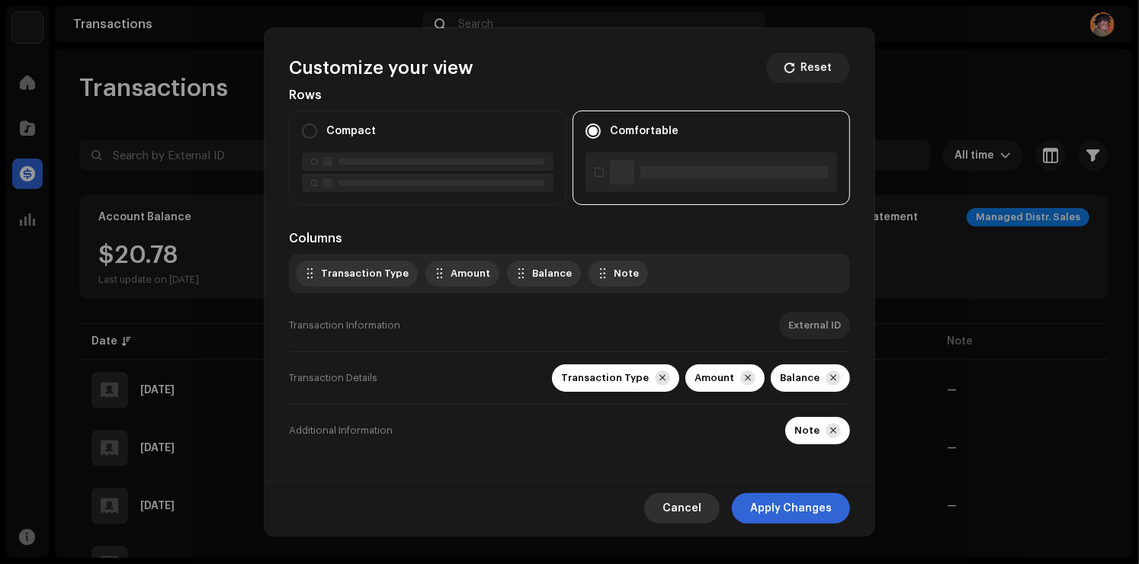
click at [694, 509] on span "Cancel" at bounding box center [681, 508] width 39 height 30
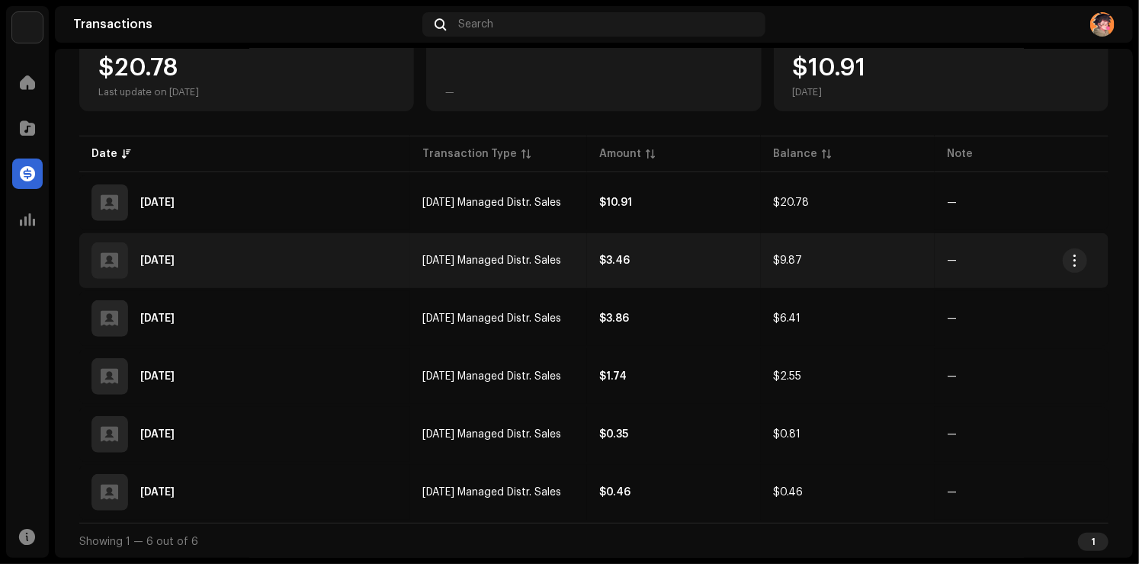
scroll to position [189, 0]
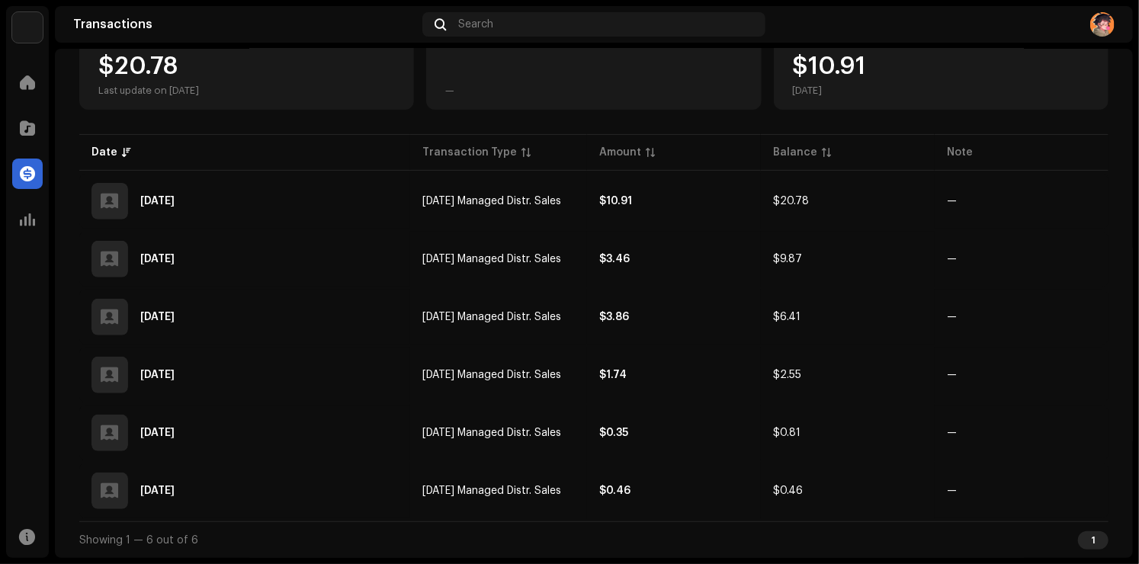
click at [1083, 537] on div "1" at bounding box center [1093, 540] width 30 height 18
click at [23, 128] on span at bounding box center [27, 128] width 15 height 12
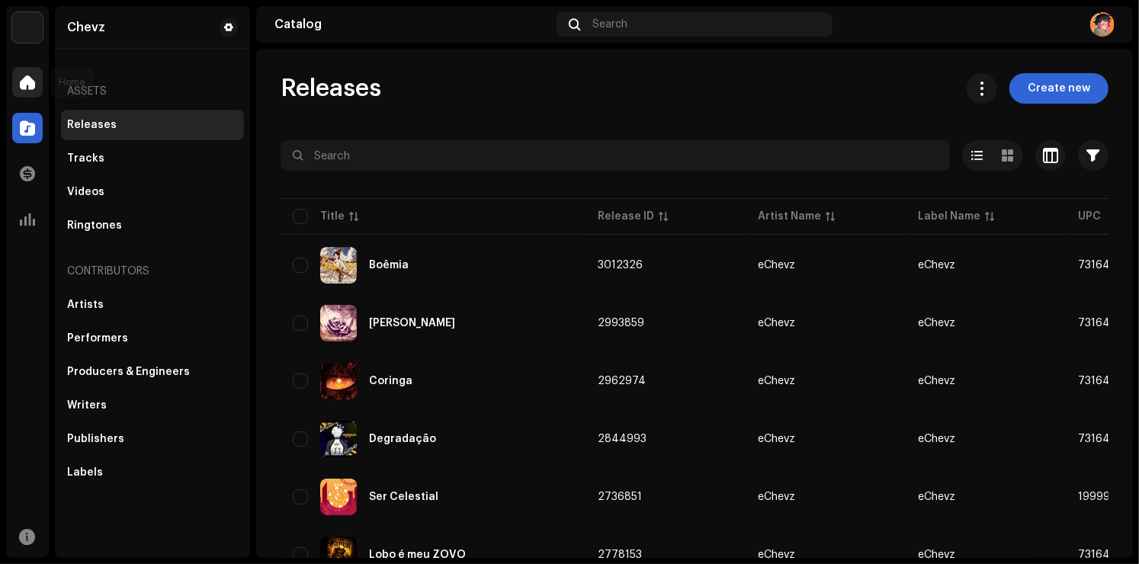
click at [33, 88] on span at bounding box center [27, 82] width 15 height 12
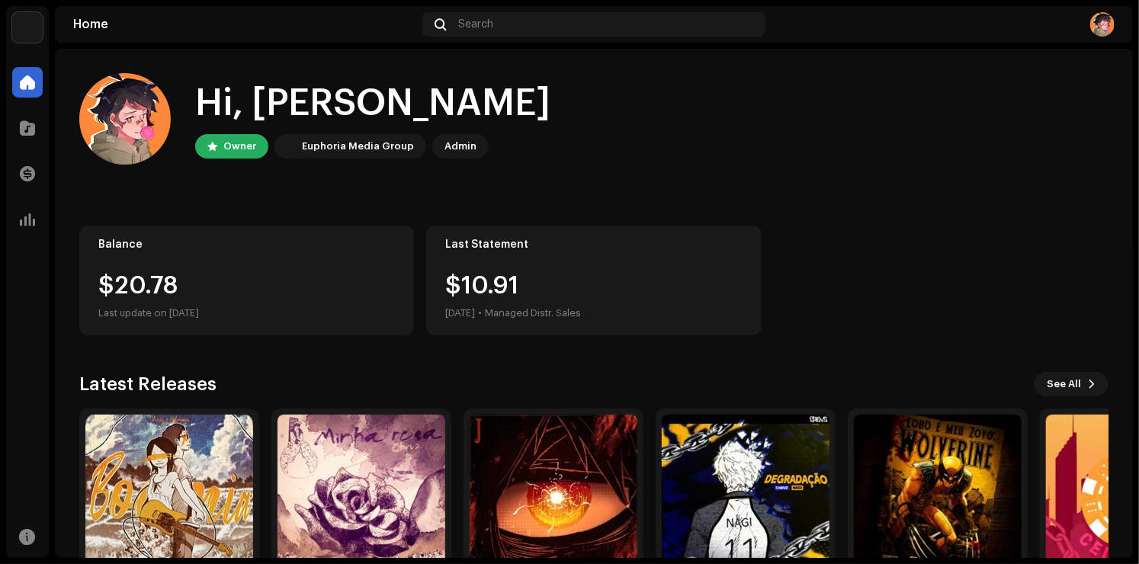
click at [458, 149] on div "Admin" at bounding box center [460, 146] width 32 height 18
click at [173, 310] on div "Last update on [DATE]" at bounding box center [246, 313] width 297 height 18
drag, startPoint x: 98, startPoint y: 288, endPoint x: 227, endPoint y: 306, distance: 130.1
click at [227, 306] on div "Balance $20.78 Last update on [DATE]" at bounding box center [246, 281] width 335 height 110
click at [290, 369] on div "Hi, [PERSON_NAME] Owner Euphoria Media Group Admin Balance $20.78 Last update o…" at bounding box center [593, 351] width 1029 height 604
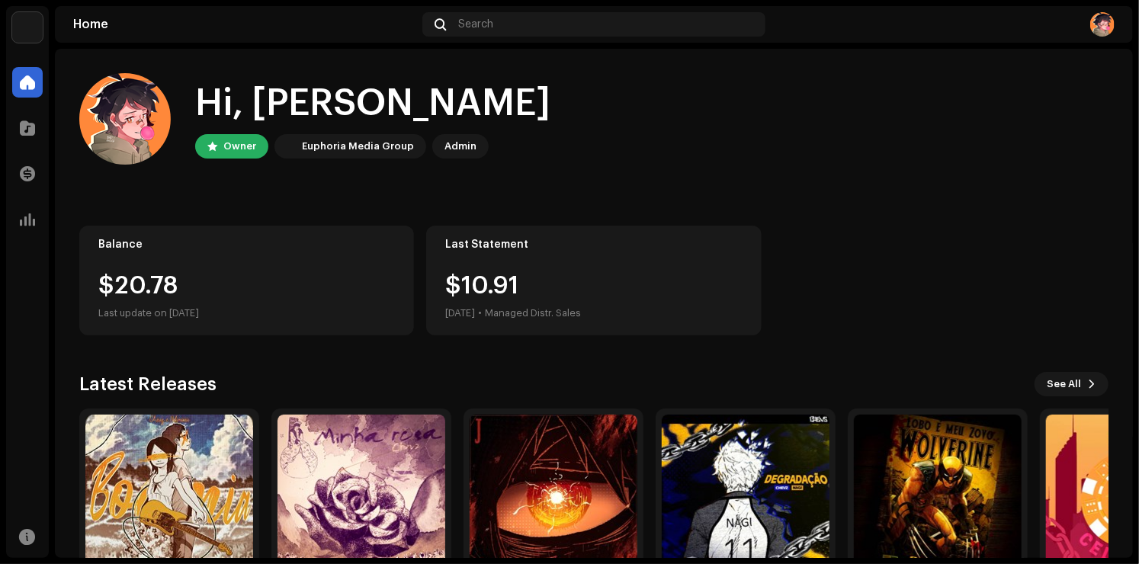
click at [240, 271] on div "Balance $20.78 Last update on [DATE]" at bounding box center [246, 281] width 335 height 110
click at [24, 124] on span at bounding box center [27, 128] width 15 height 12
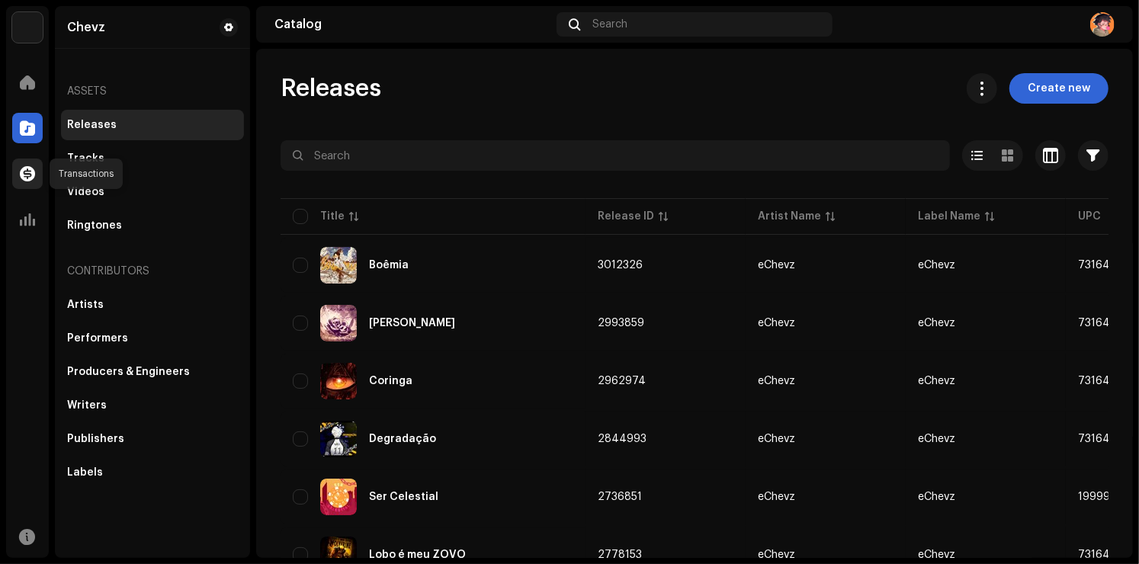
click at [30, 175] on span at bounding box center [27, 174] width 15 height 12
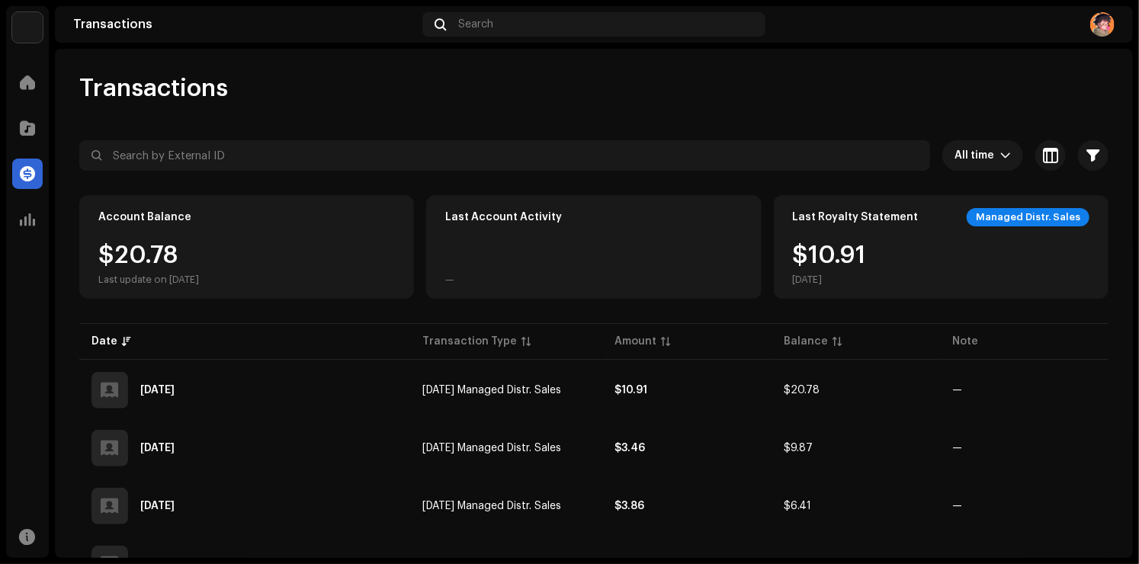
click at [272, 245] on div "$20.78 Last update on [DATE]" at bounding box center [246, 264] width 297 height 43
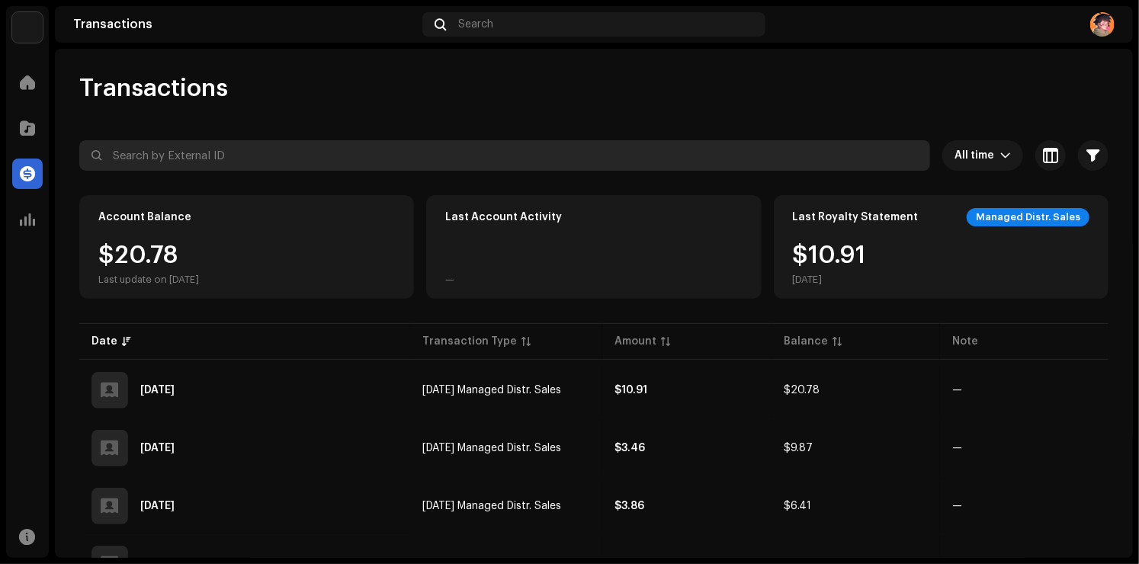
click at [169, 159] on input "text" at bounding box center [504, 155] width 851 height 30
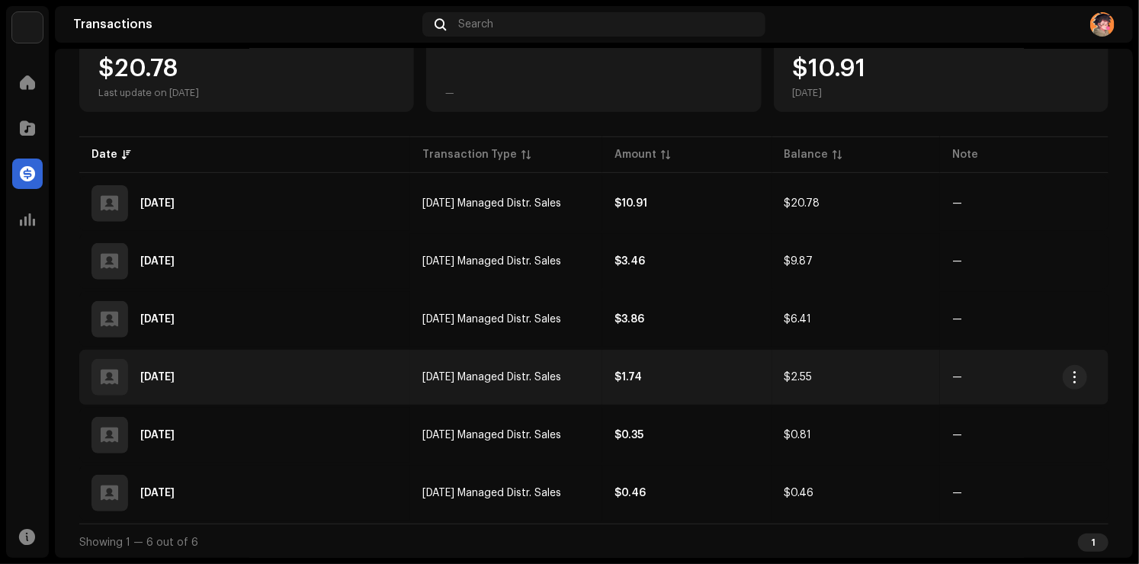
scroll to position [189, 0]
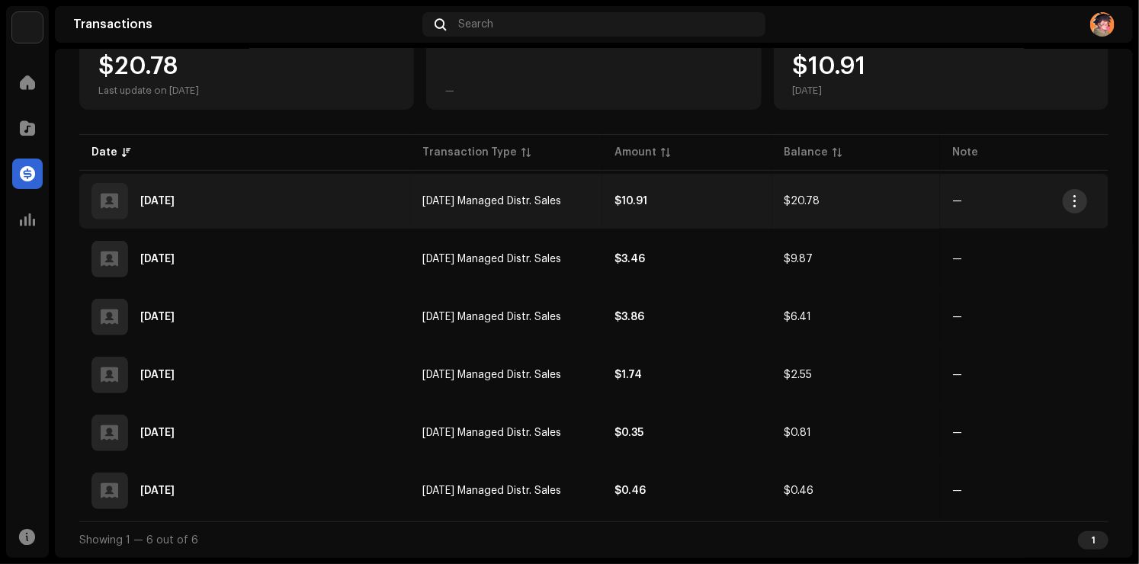
click at [1076, 204] on span "button" at bounding box center [1075, 201] width 11 height 12
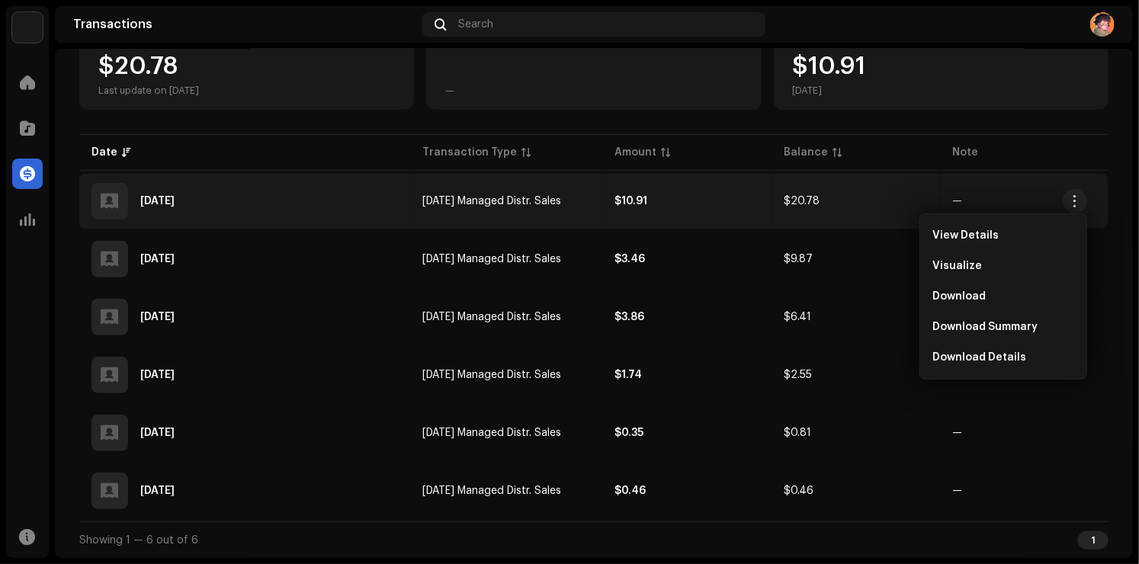
click at [1115, 335] on div "Transactions All time Selected 0 Select all Options Filters Types Statements Pa…" at bounding box center [594, 221] width 1078 height 674
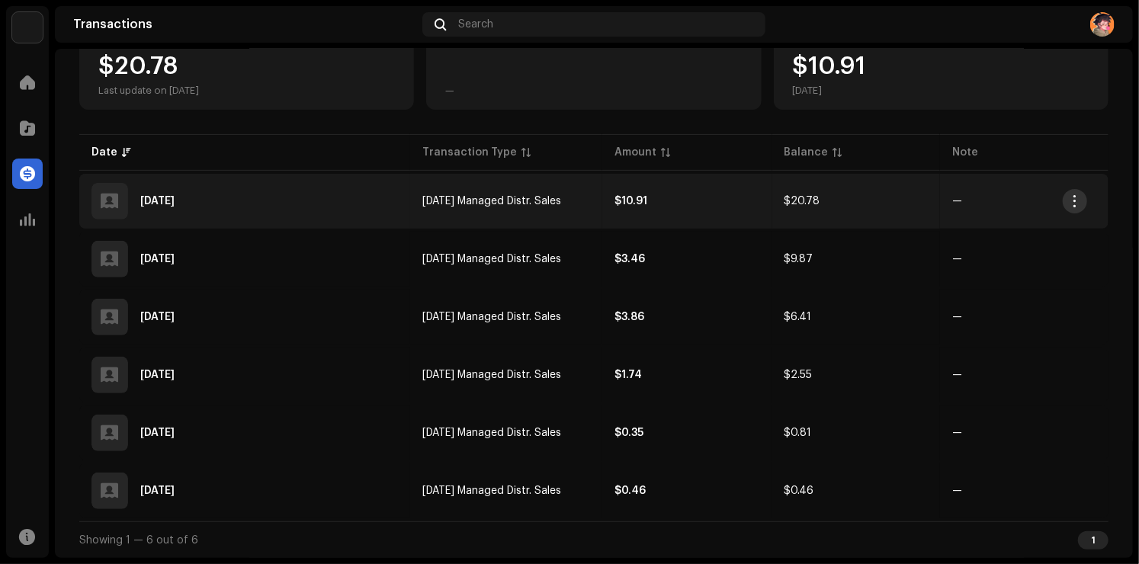
click at [1076, 196] on span "button" at bounding box center [1075, 201] width 11 height 12
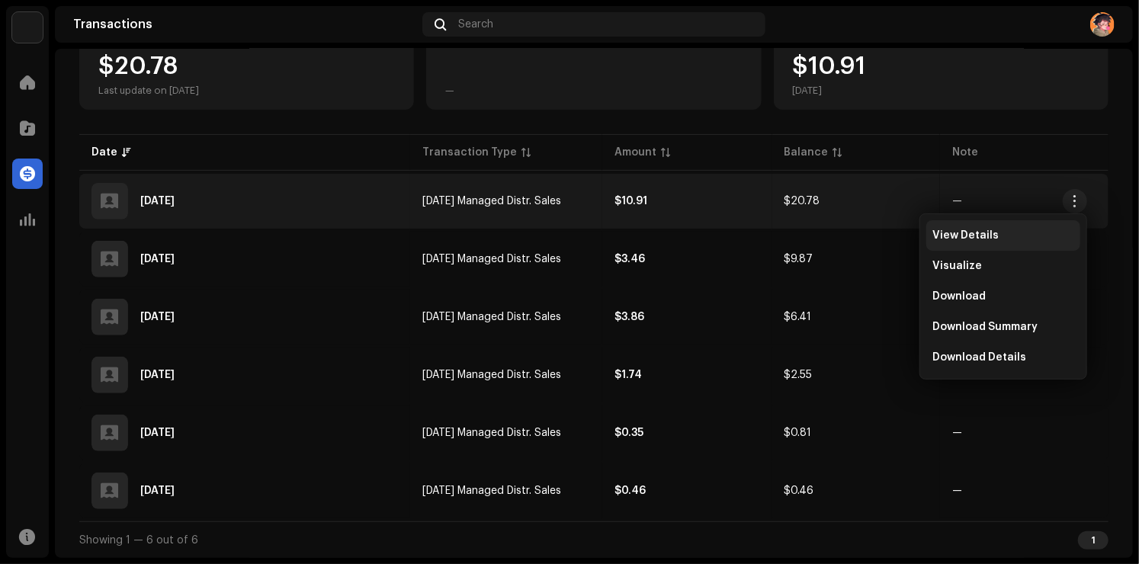
click at [991, 235] on span "View Details" at bounding box center [965, 235] width 66 height 12
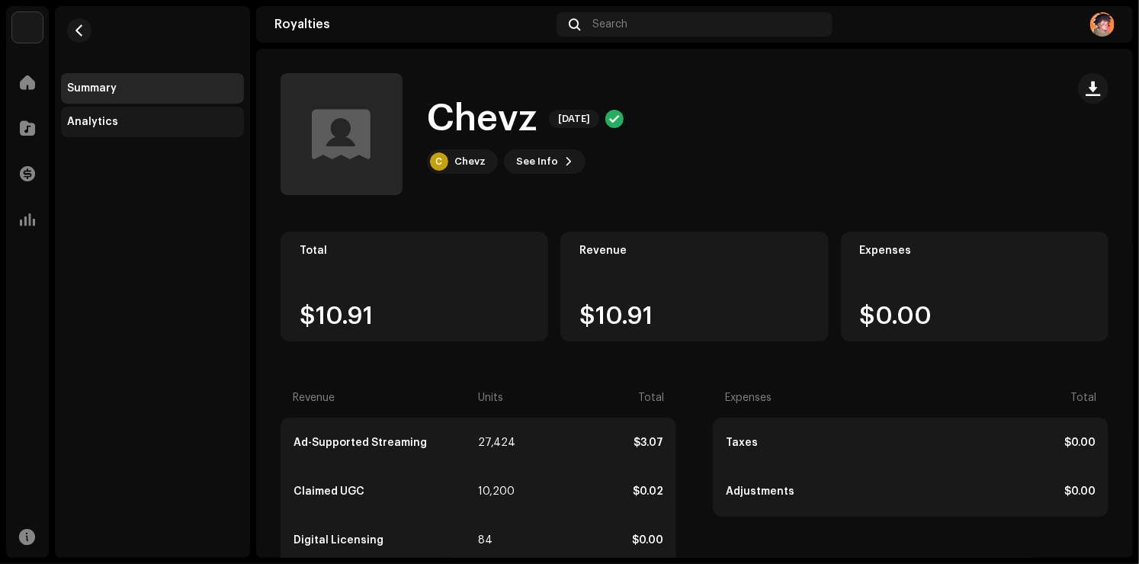
click at [152, 117] on div "Analytics" at bounding box center [152, 122] width 171 height 12
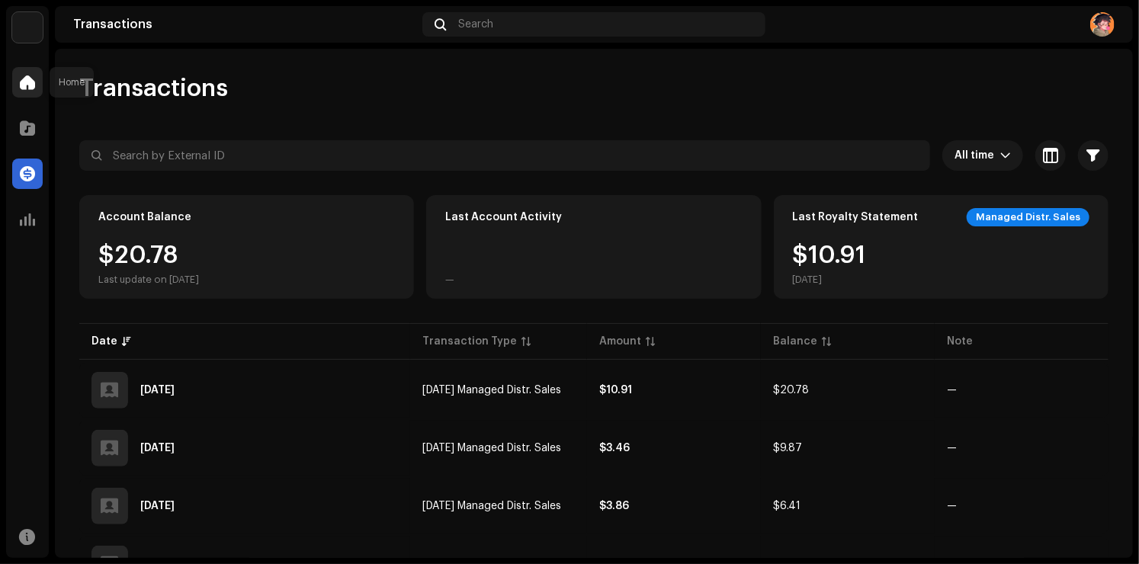
click at [33, 79] on span at bounding box center [27, 82] width 15 height 12
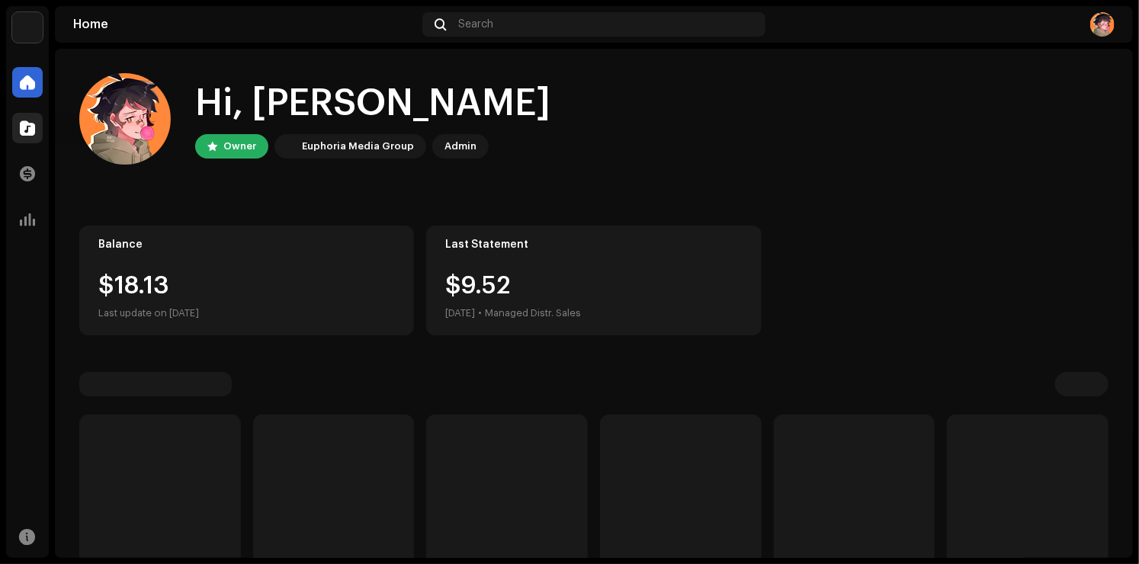
click at [32, 130] on span at bounding box center [27, 128] width 15 height 12
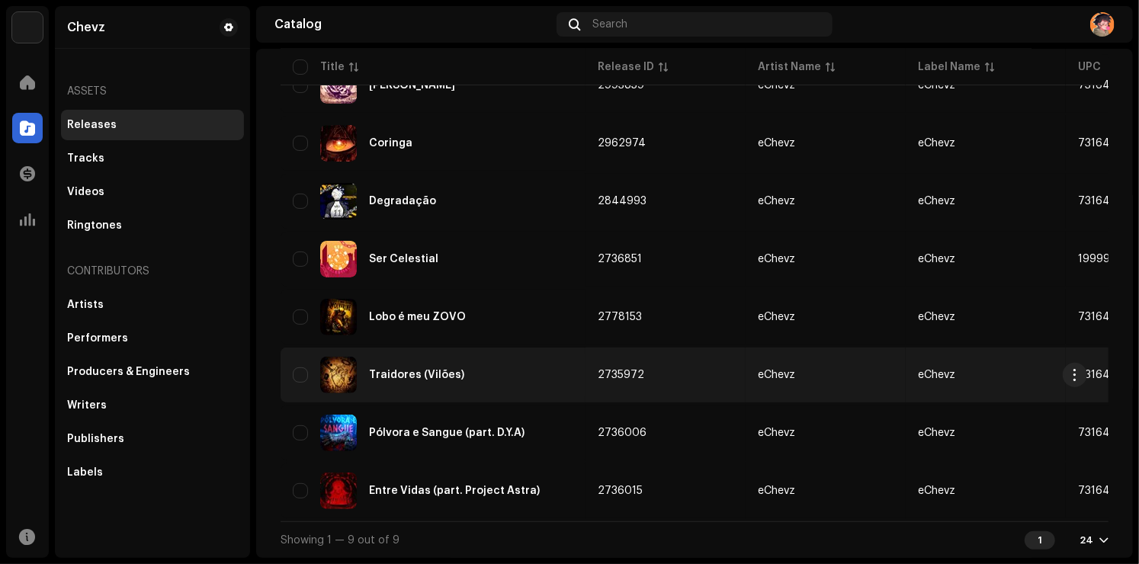
scroll to position [15, 0]
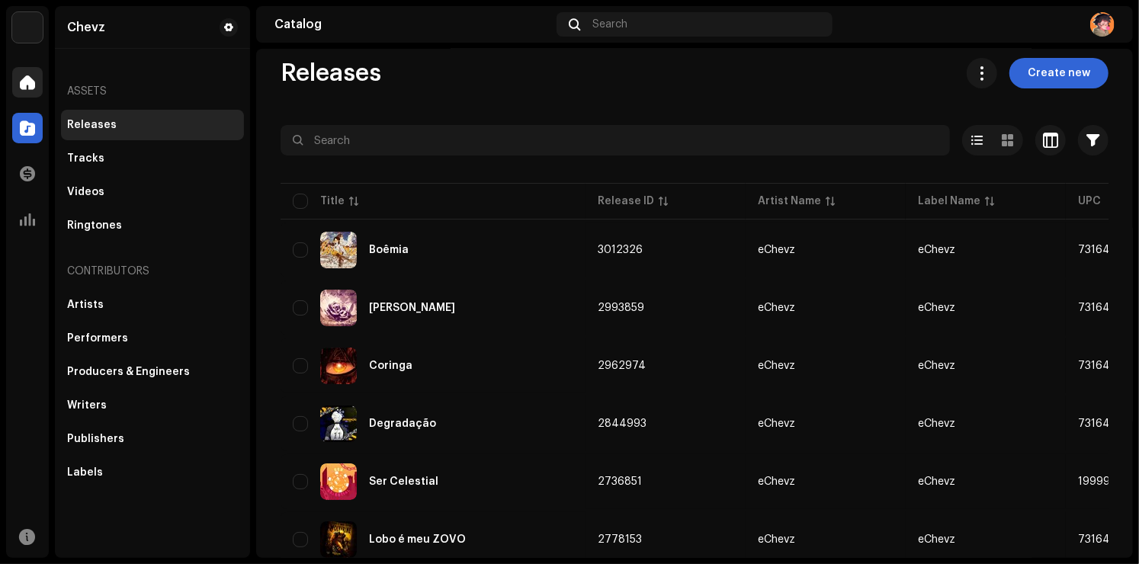
drag, startPoint x: 47, startPoint y: 64, endPoint x: 29, endPoint y: 79, distance: 23.2
click at [44, 66] on div "Home" at bounding box center [27, 82] width 43 height 43
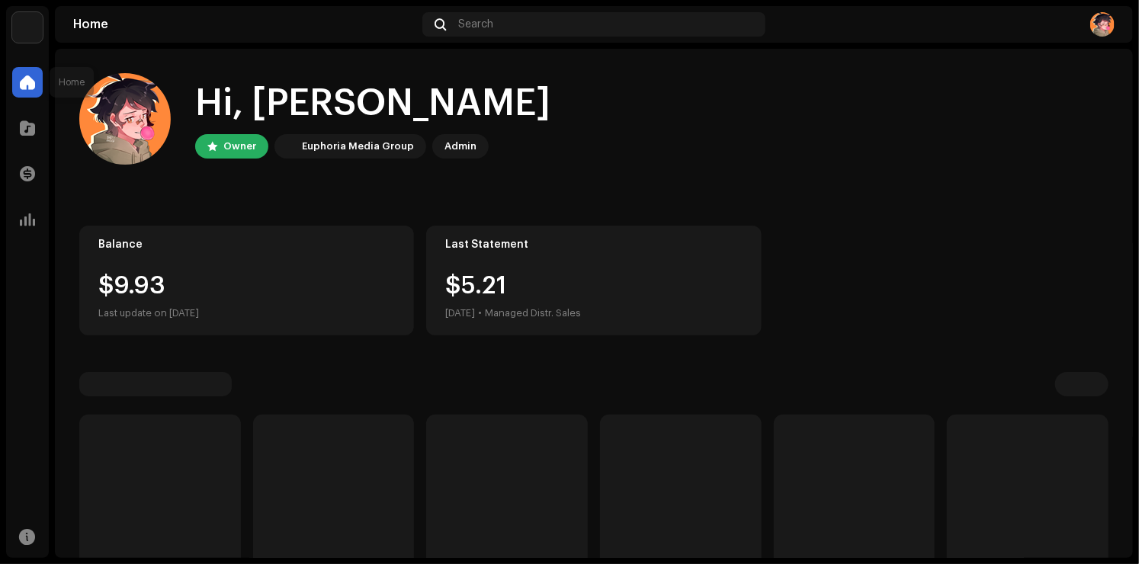
click at [28, 79] on span at bounding box center [27, 82] width 15 height 12
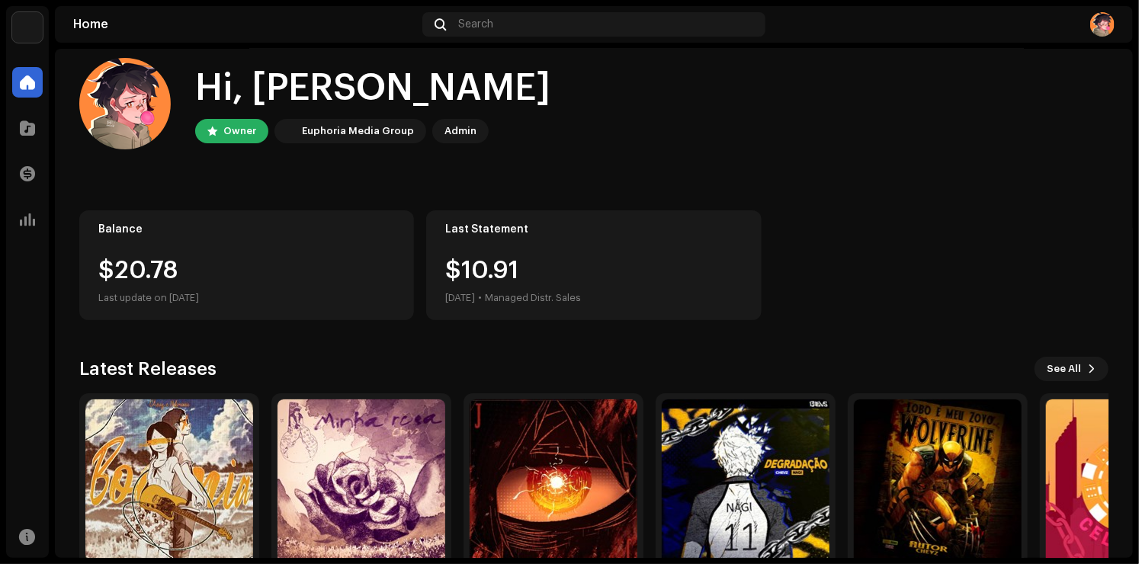
scroll to position [95, 0]
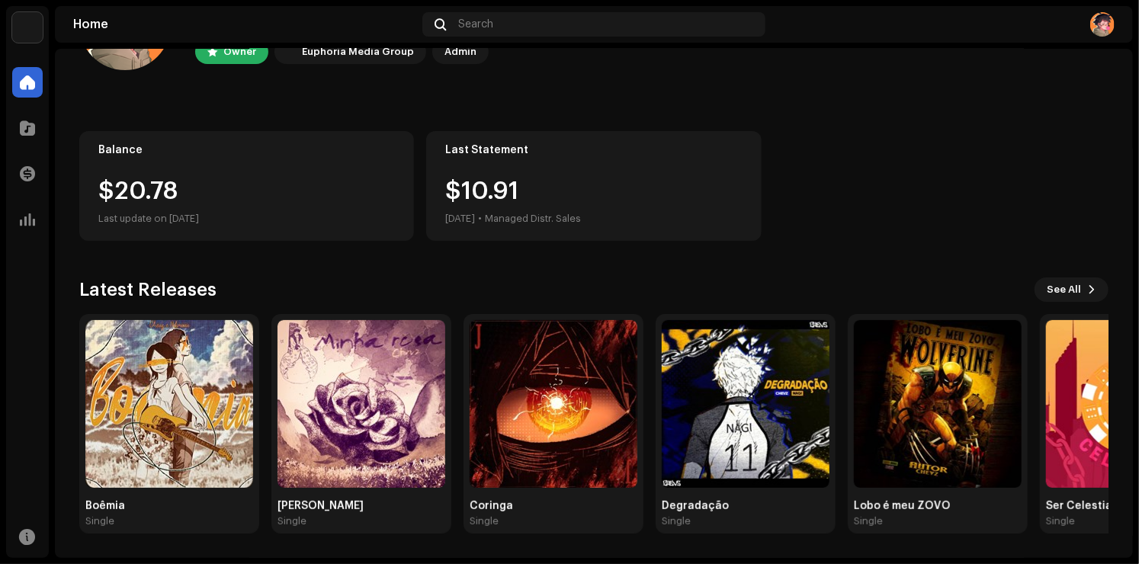
click at [149, 204] on div "$20.78 Last update on [DATE]" at bounding box center [246, 203] width 297 height 49
drag, startPoint x: 146, startPoint y: 185, endPoint x: 1138, endPoint y: 356, distance: 1006.4
click at [147, 184] on div "$20.78" at bounding box center [246, 191] width 297 height 24
click at [20, 555] on div "Resources" at bounding box center [27, 536] width 43 height 43
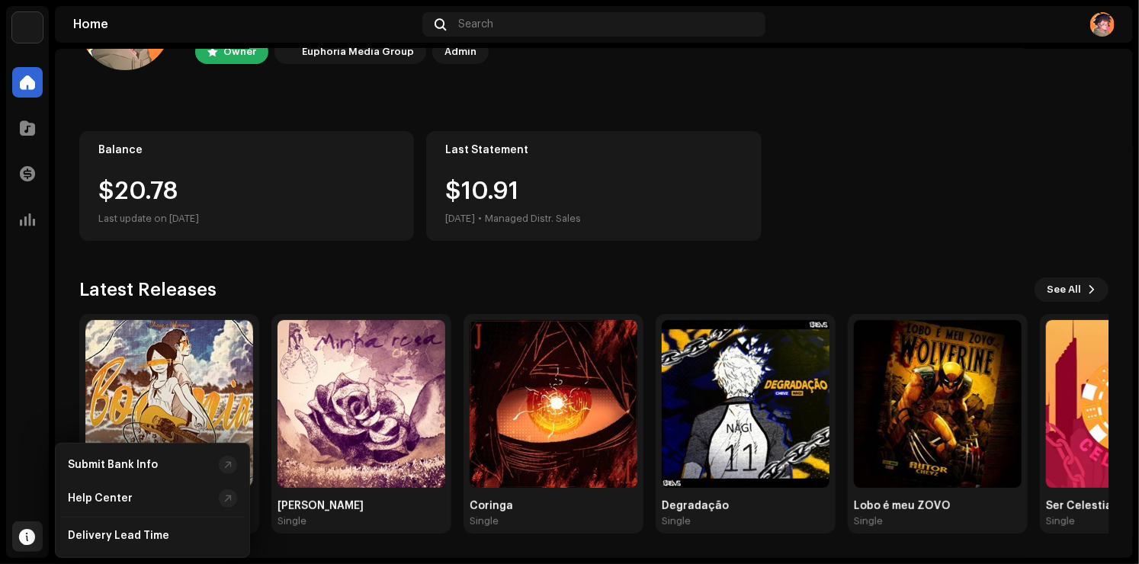
click at [20, 549] on div at bounding box center [27, 536] width 30 height 30
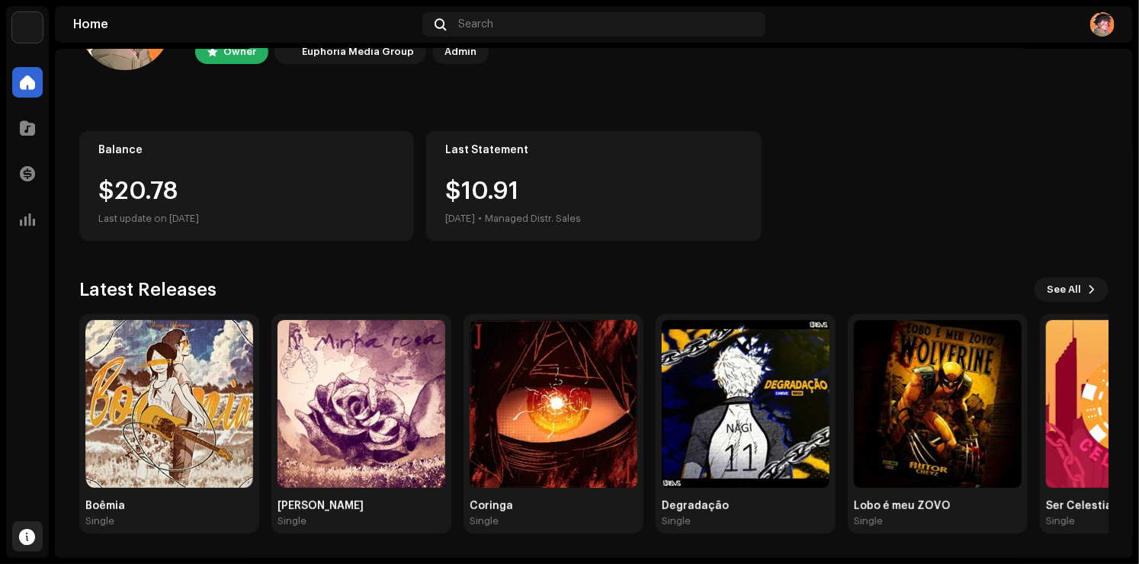
click at [20, 549] on div at bounding box center [27, 536] width 30 height 30
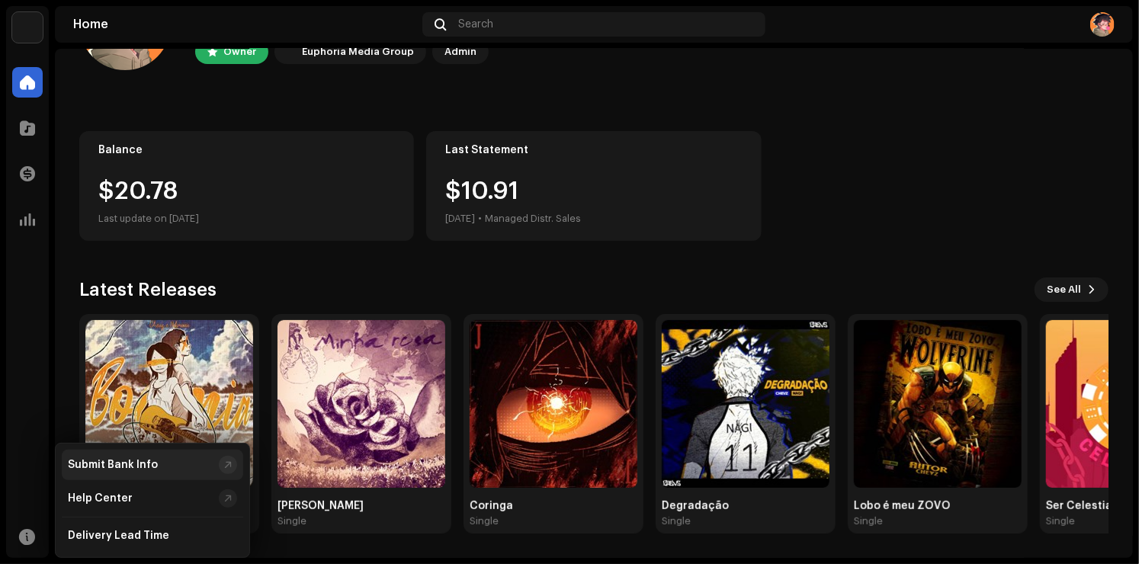
click at [114, 469] on div "Submit Bank Info" at bounding box center [113, 465] width 90 height 12
click at [1092, 9] on div "Home Search" at bounding box center [594, 24] width 1078 height 37
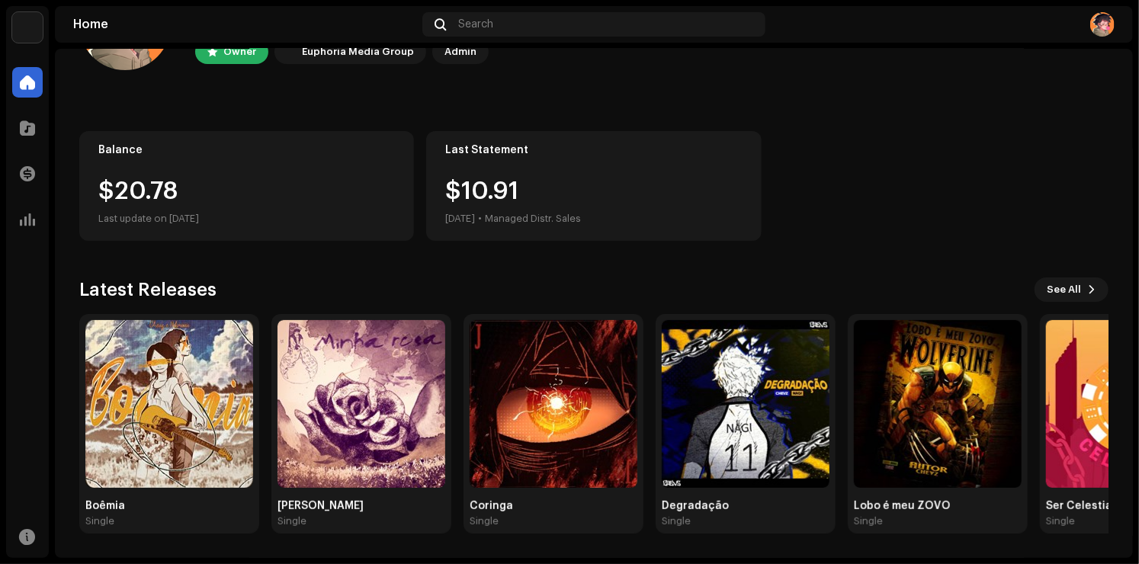
click at [1095, 15] on img at bounding box center [1102, 24] width 24 height 24
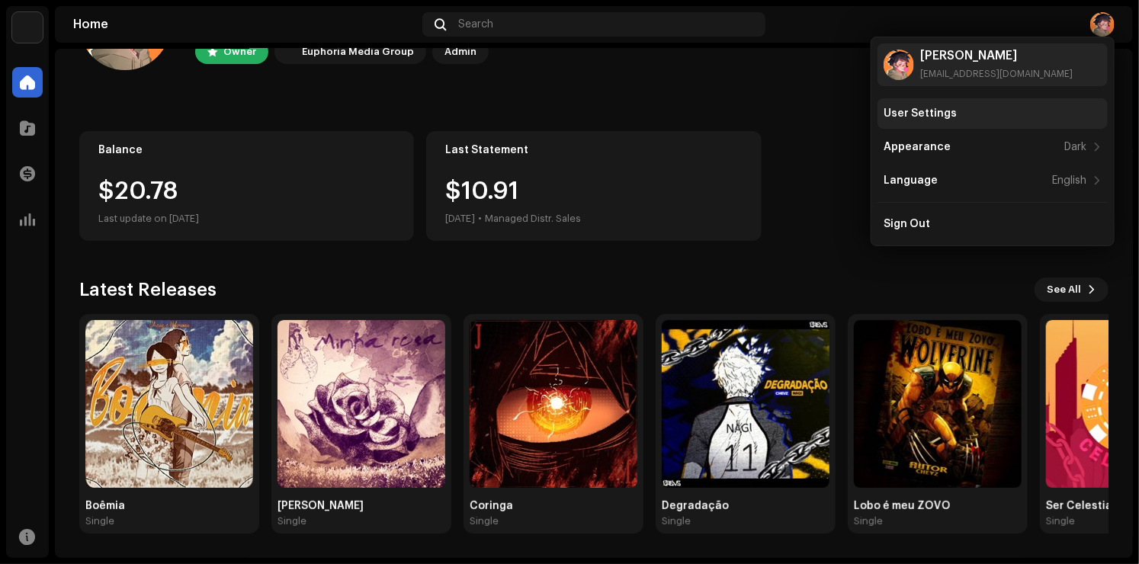
click at [932, 110] on div "User Settings" at bounding box center [920, 113] width 73 height 12
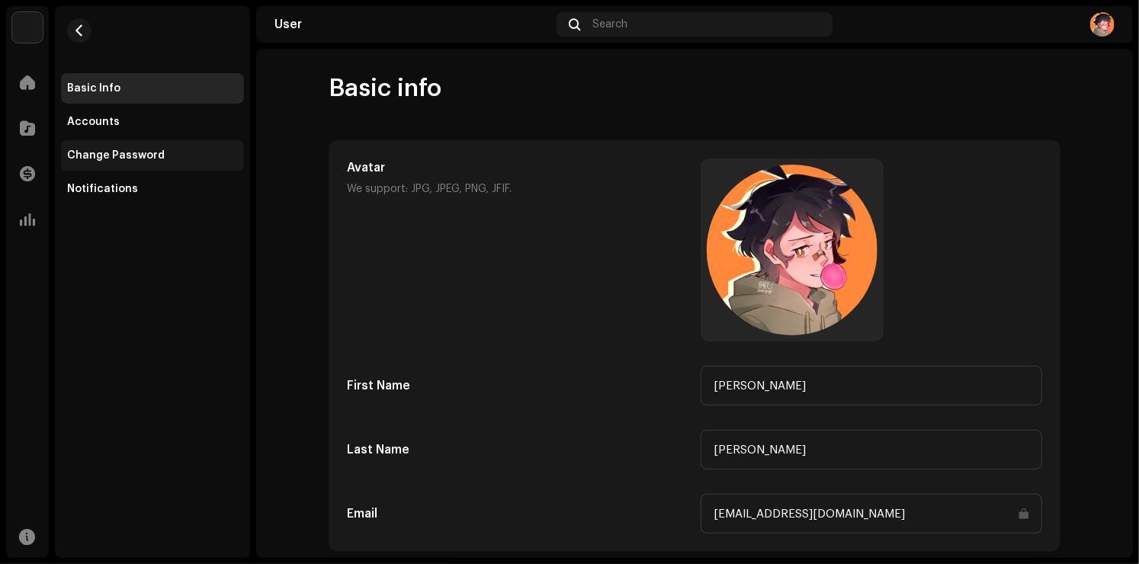
click at [181, 159] on div "Change Password" at bounding box center [152, 155] width 171 height 12
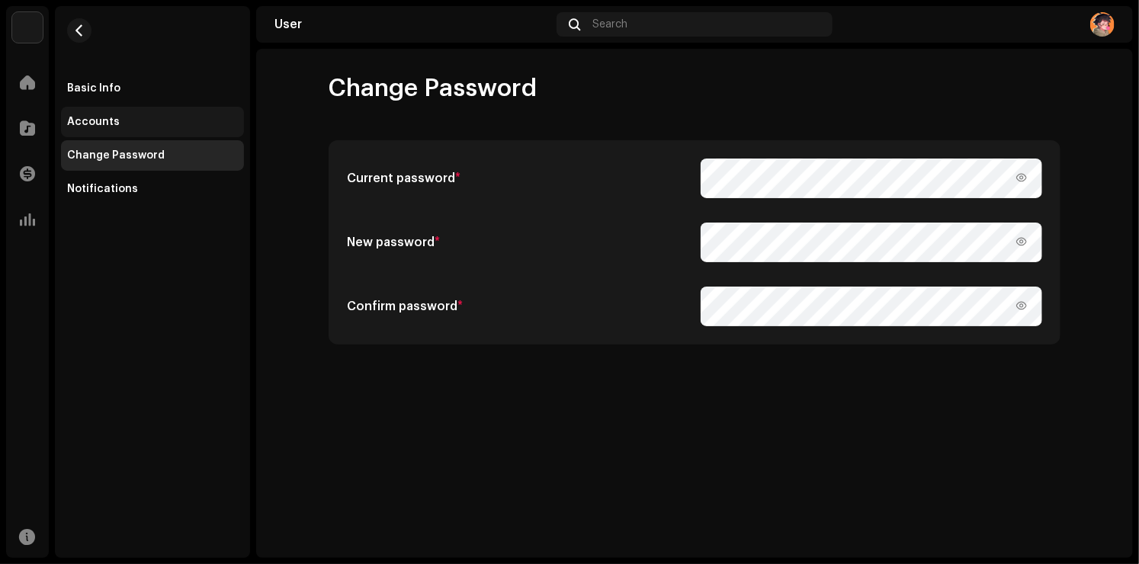
click at [179, 123] on div "Accounts" at bounding box center [152, 122] width 171 height 12
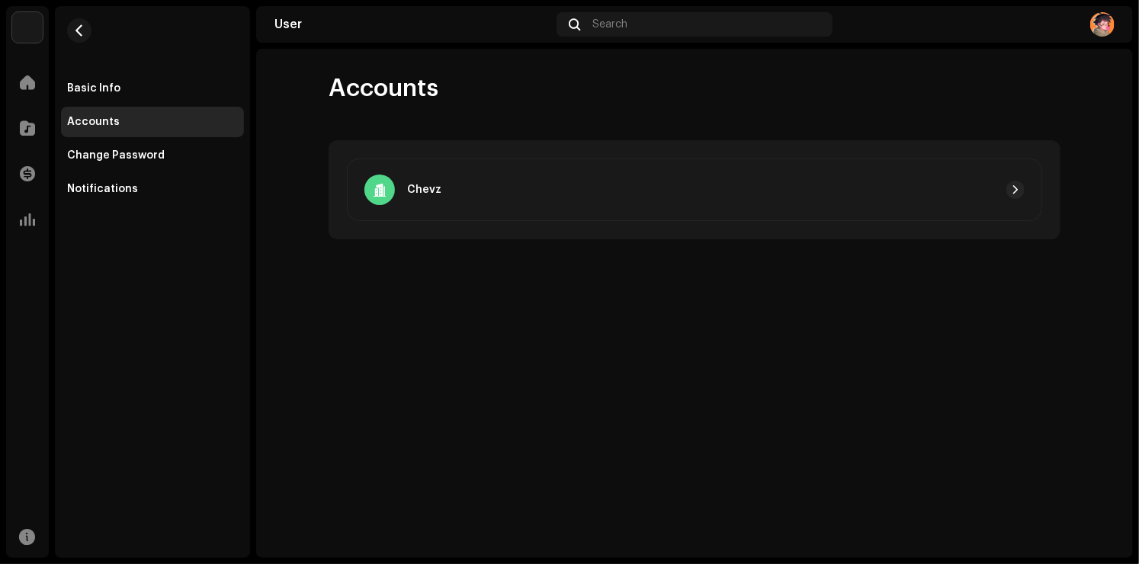
click at [581, 222] on div "Chevz" at bounding box center [694, 190] width 730 height 98
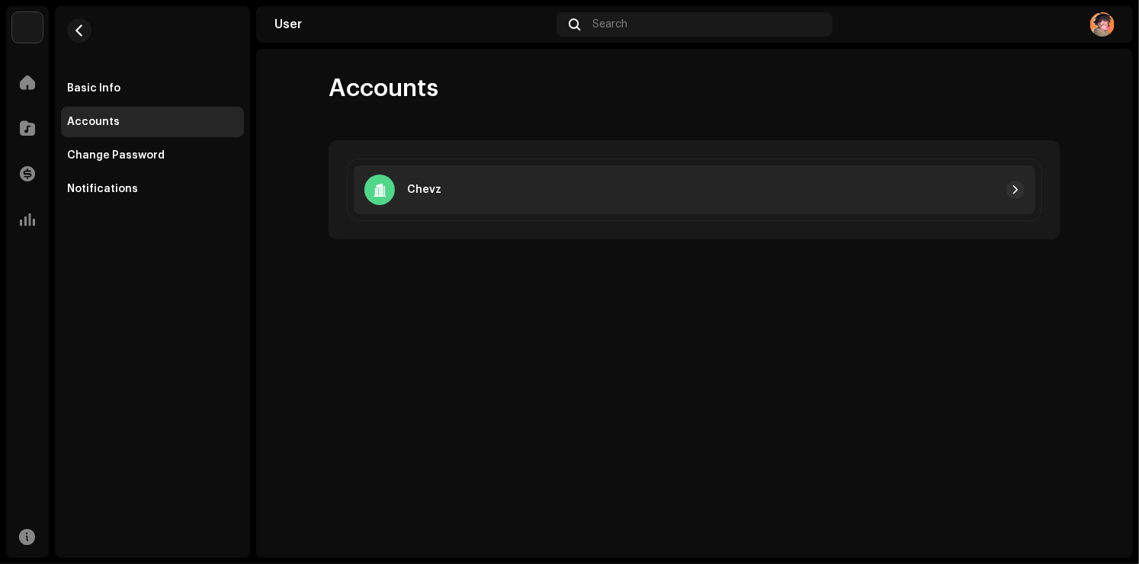
click at [582, 203] on div "Chevz" at bounding box center [695, 189] width 682 height 49
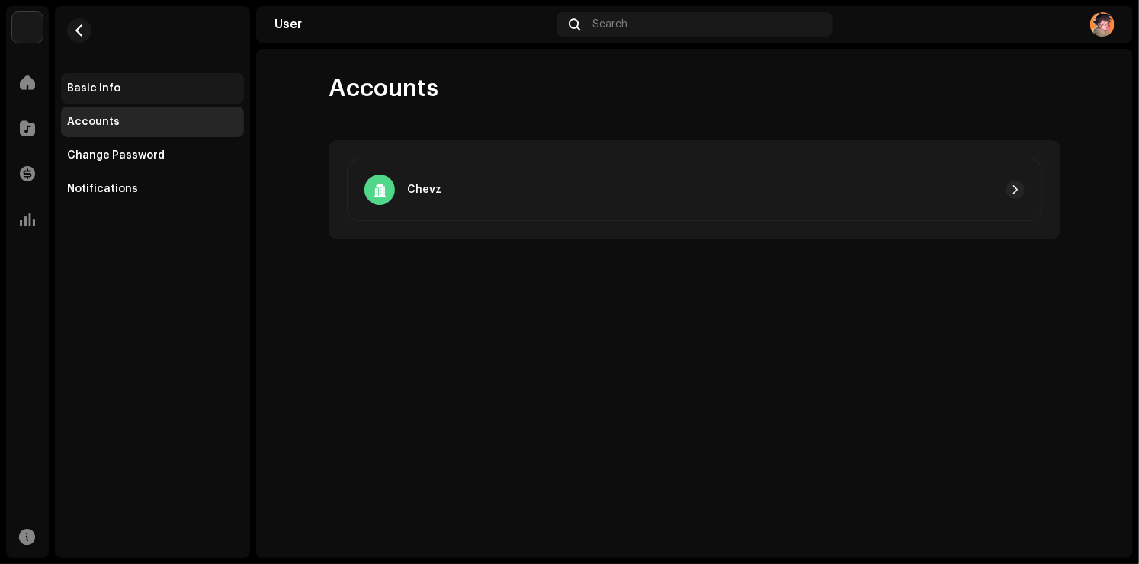
click at [152, 101] on div "Basic Info" at bounding box center [152, 88] width 183 height 30
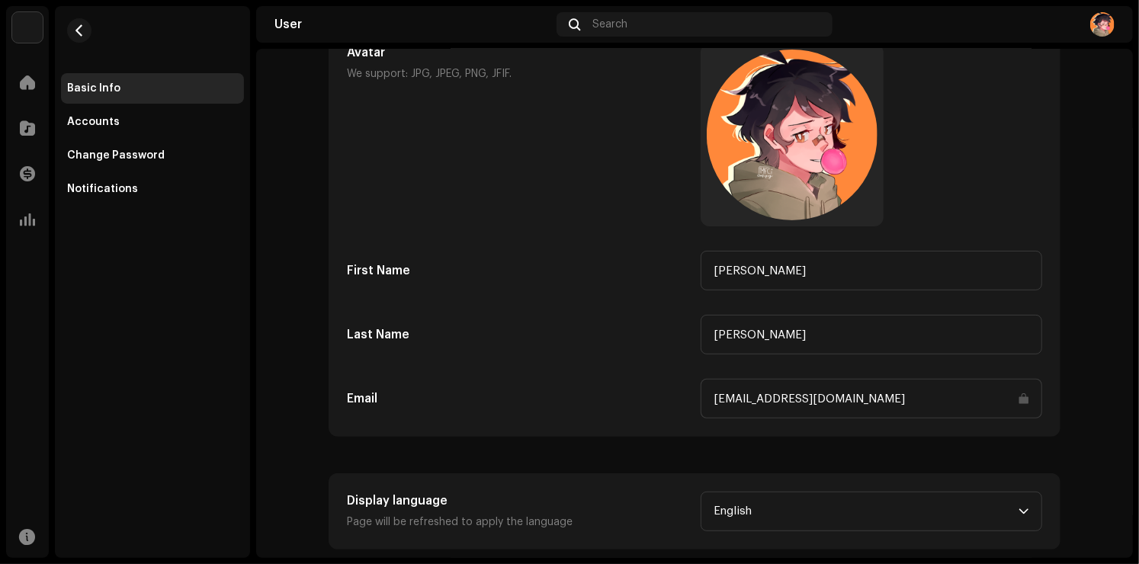
scroll to position [143, 0]
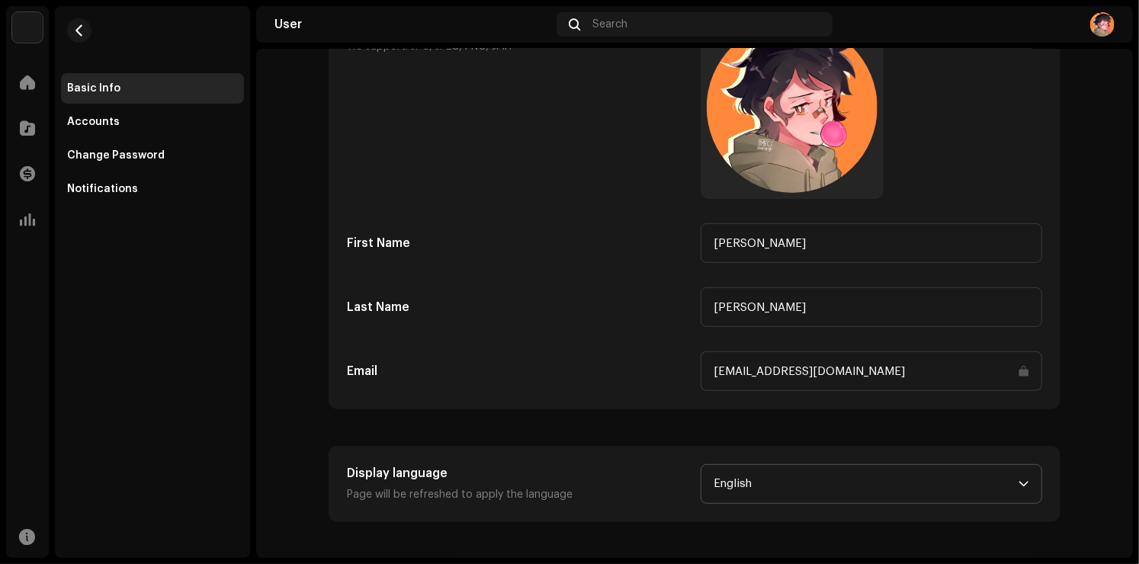
click at [755, 482] on span "English" at bounding box center [866, 484] width 305 height 38
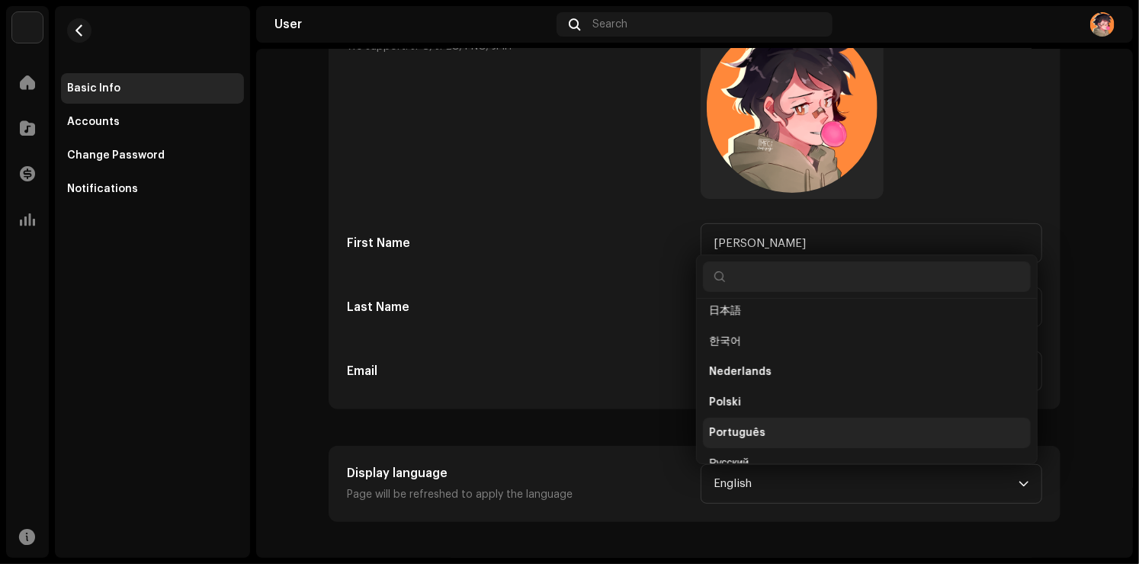
click at [791, 431] on li "Português" at bounding box center [867, 433] width 328 height 30
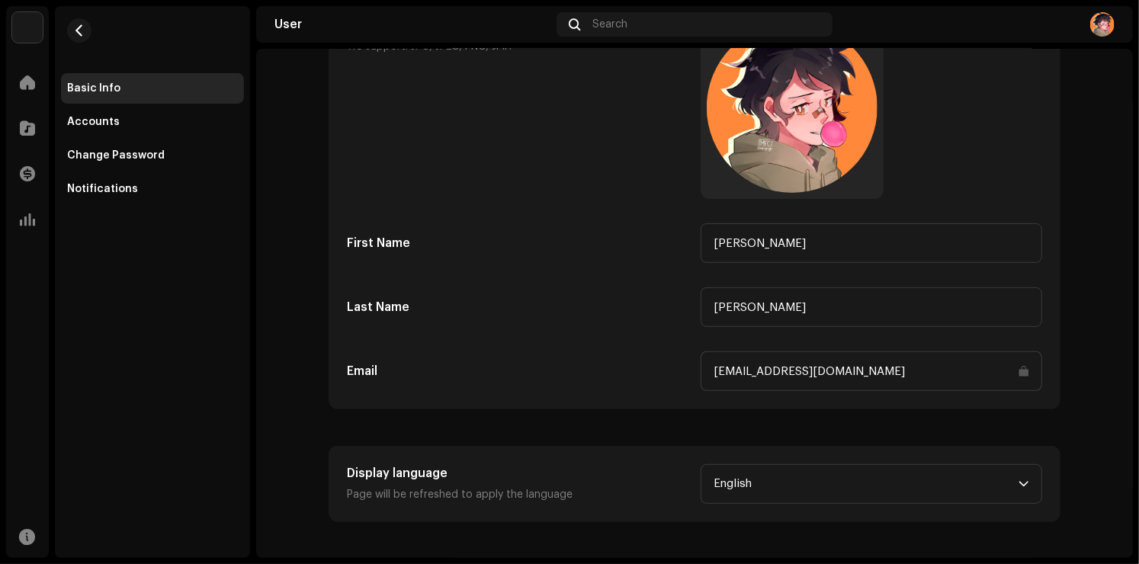
scroll to position [6, 0]
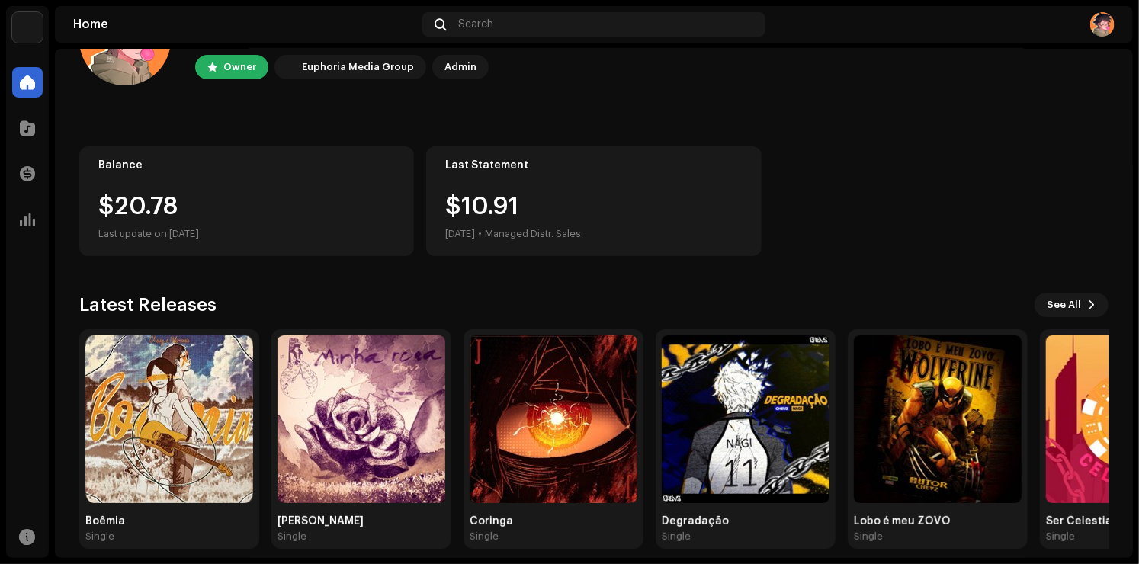
scroll to position [95, 0]
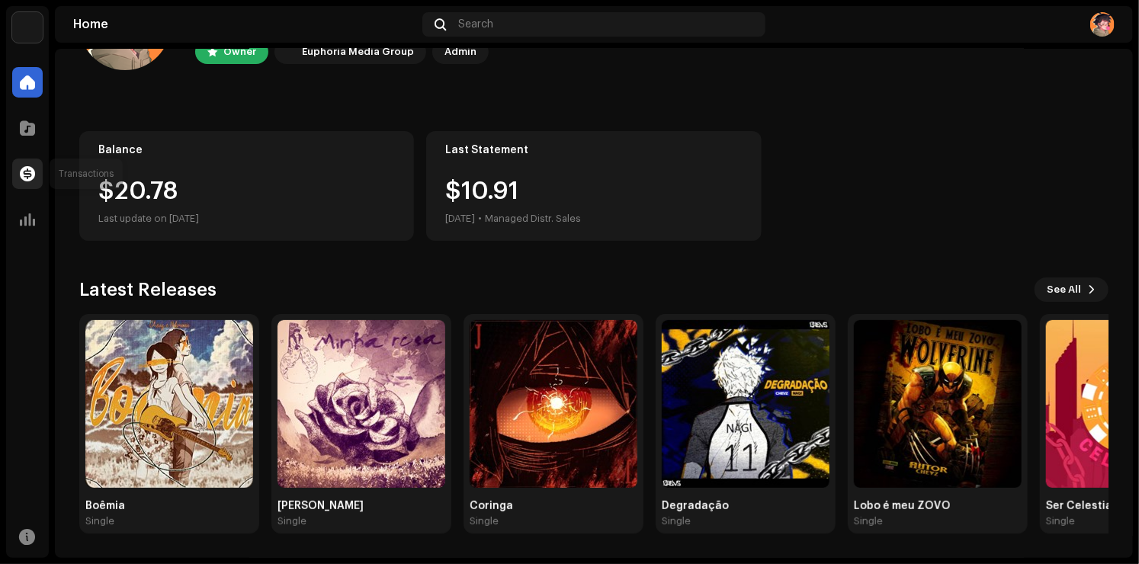
click at [28, 175] on span at bounding box center [27, 174] width 15 height 12
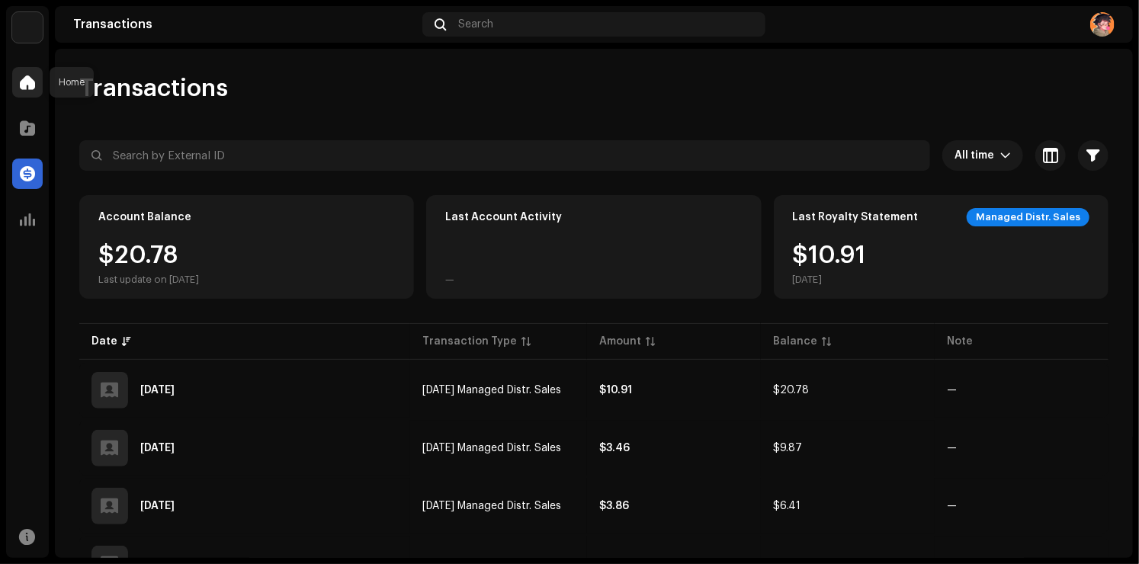
click at [37, 95] on div at bounding box center [27, 82] width 30 height 30
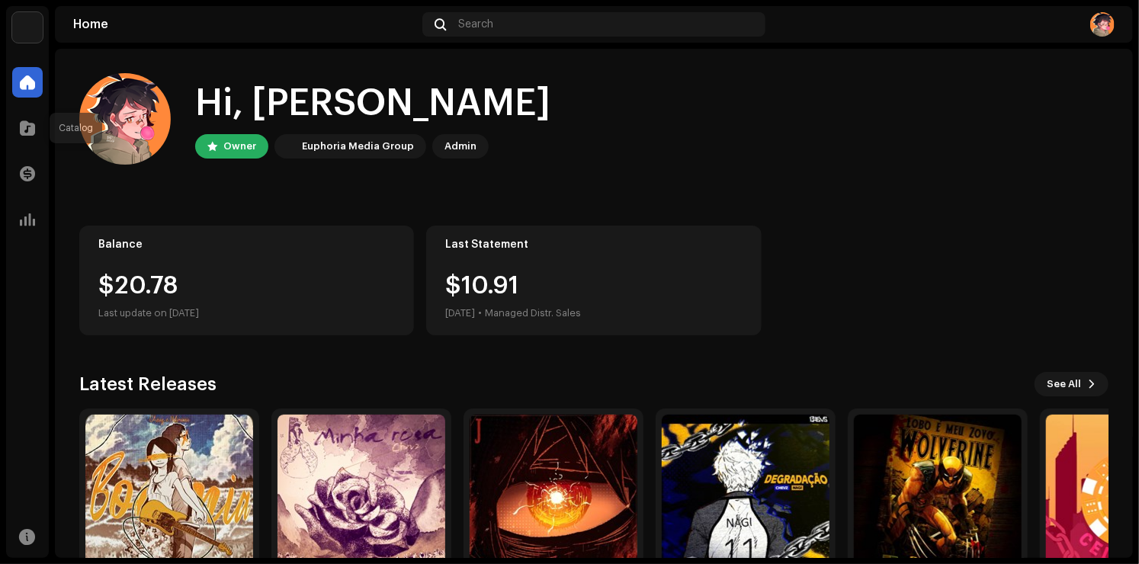
click at [44, 123] on div "Catalog" at bounding box center [27, 128] width 43 height 43
click at [25, 126] on span at bounding box center [27, 128] width 15 height 12
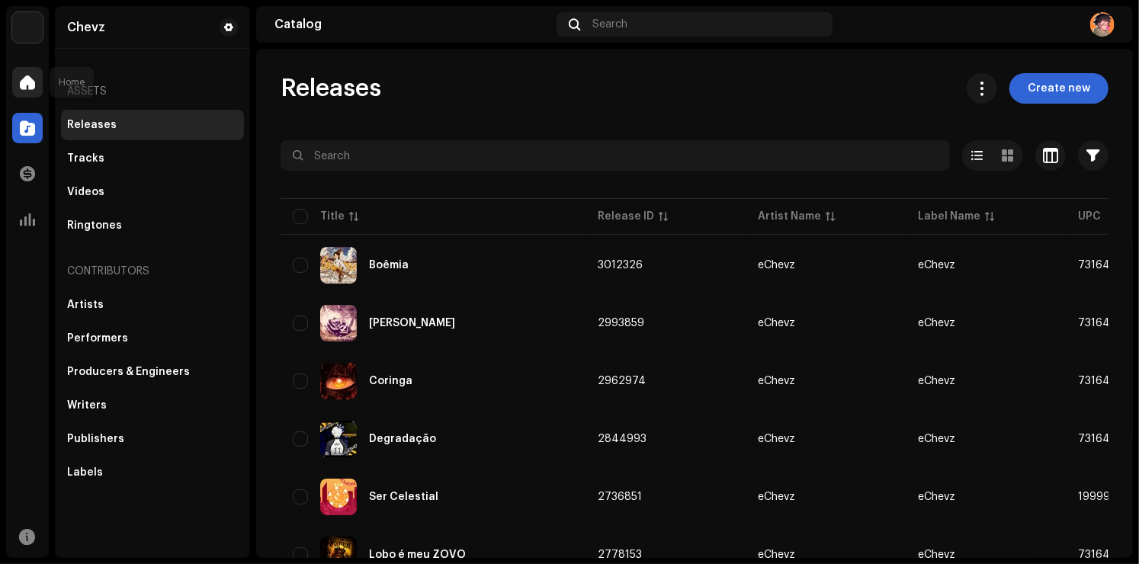
click at [33, 87] on span at bounding box center [27, 82] width 15 height 12
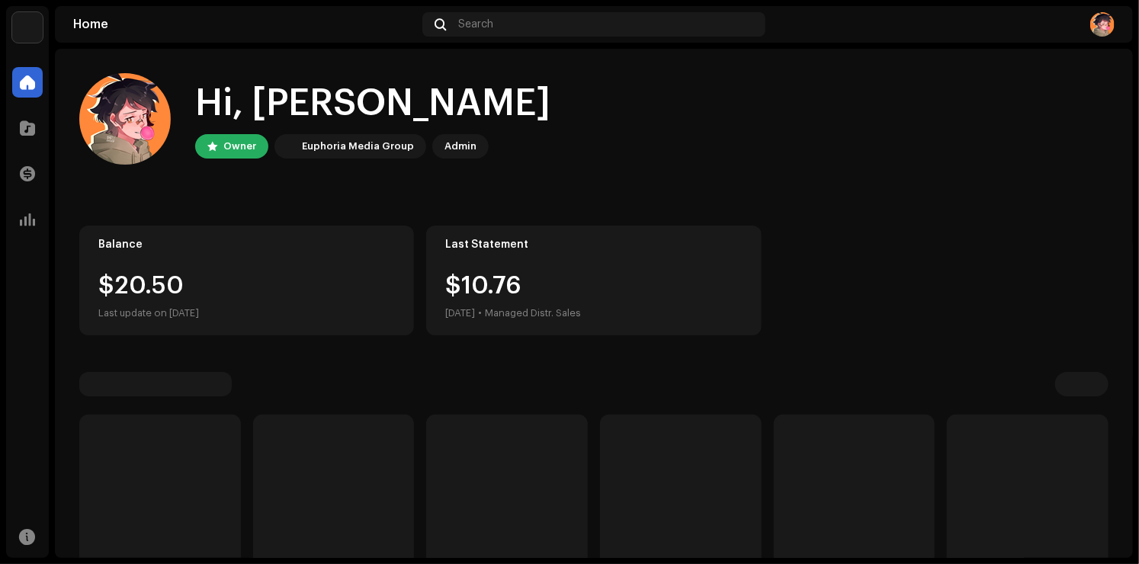
click at [166, 284] on div "$20.50" at bounding box center [246, 286] width 297 height 24
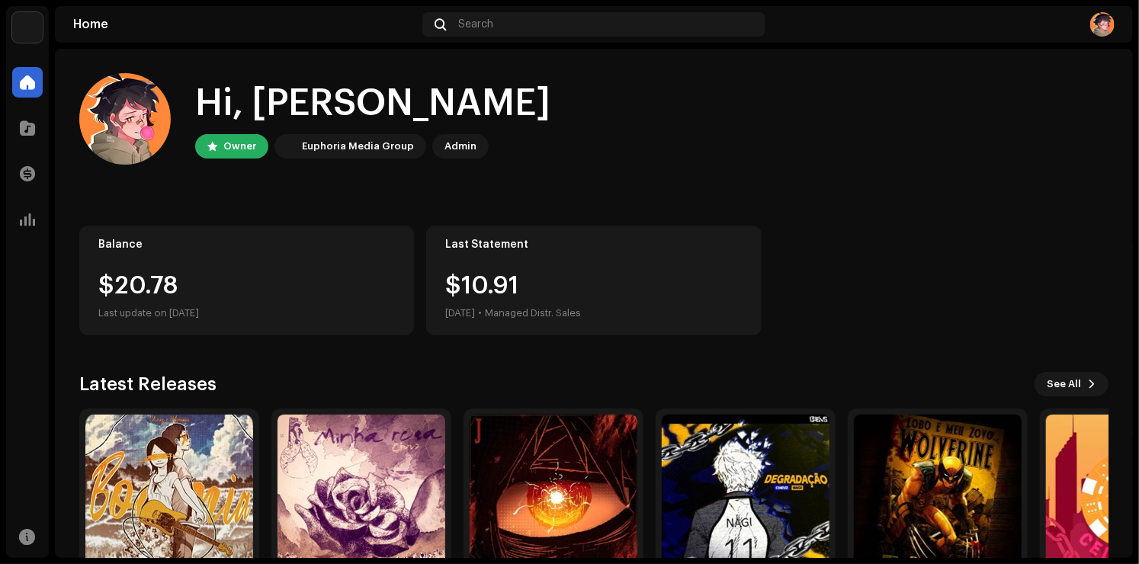
drag, startPoint x: 412, startPoint y: 144, endPoint x: 416, endPoint y: 166, distance: 22.6
click at [411, 144] on div "Euphoria Media Group" at bounding box center [350, 146] width 152 height 24
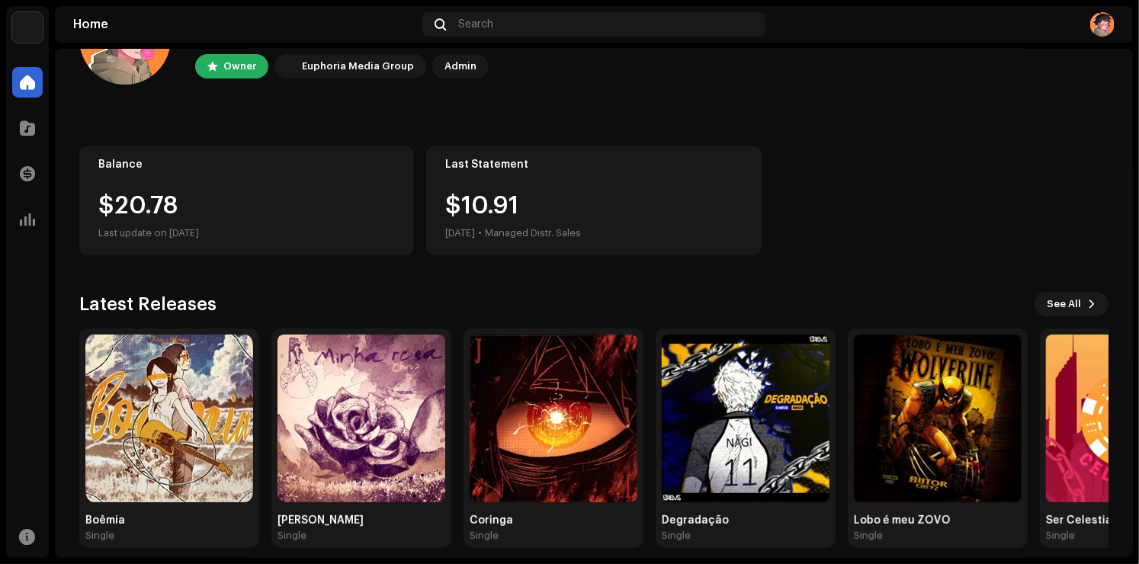
scroll to position [95, 0]
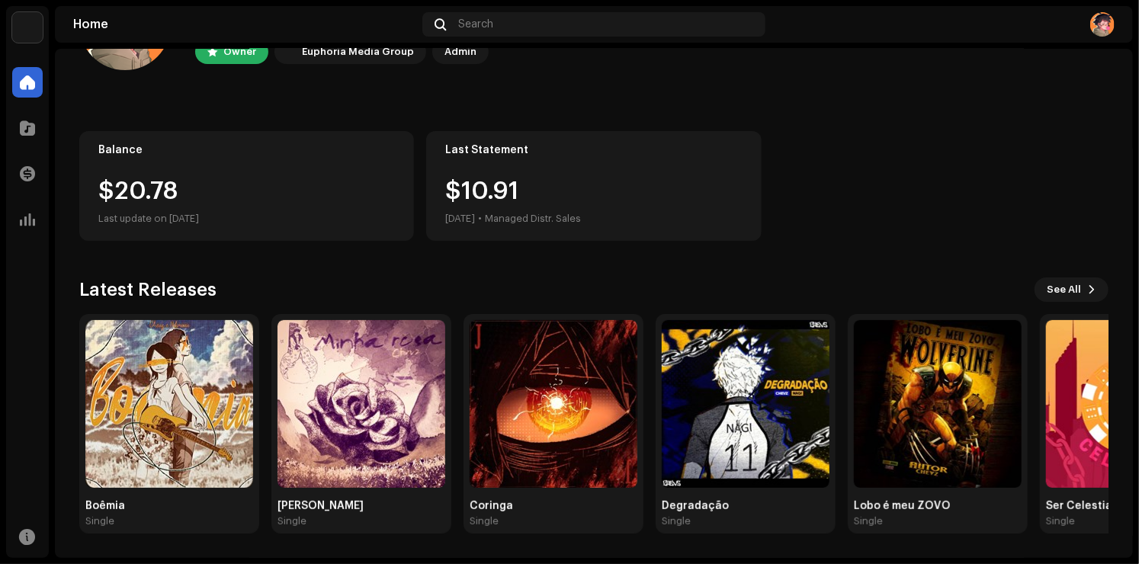
click at [1117, 30] on div "Home Search" at bounding box center [594, 24] width 1078 height 37
click at [35, 27] on img at bounding box center [27, 27] width 30 height 30
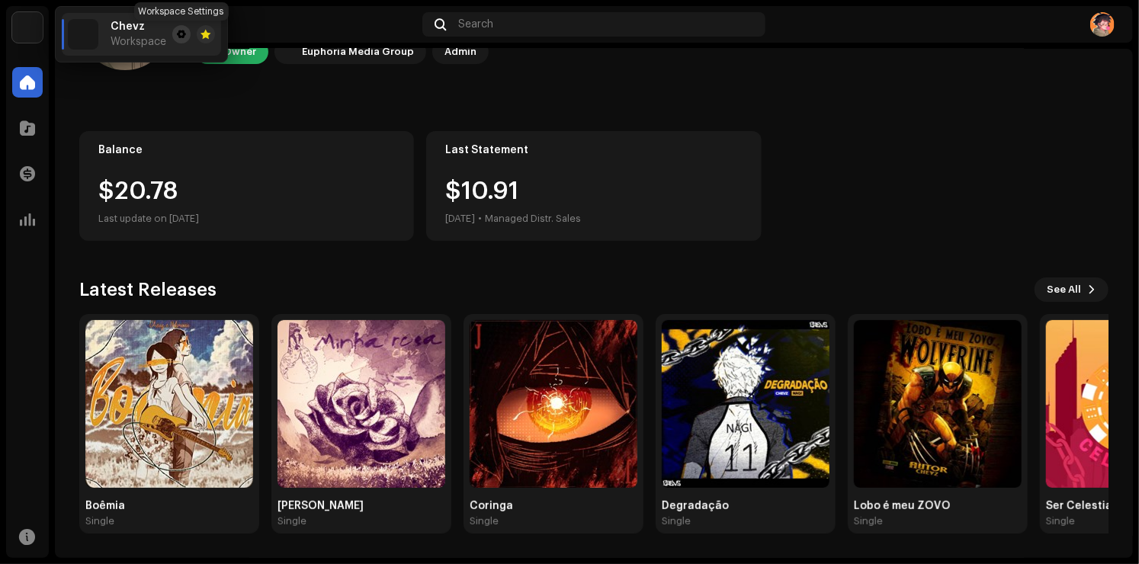
click at [178, 34] on span at bounding box center [181, 34] width 9 height 12
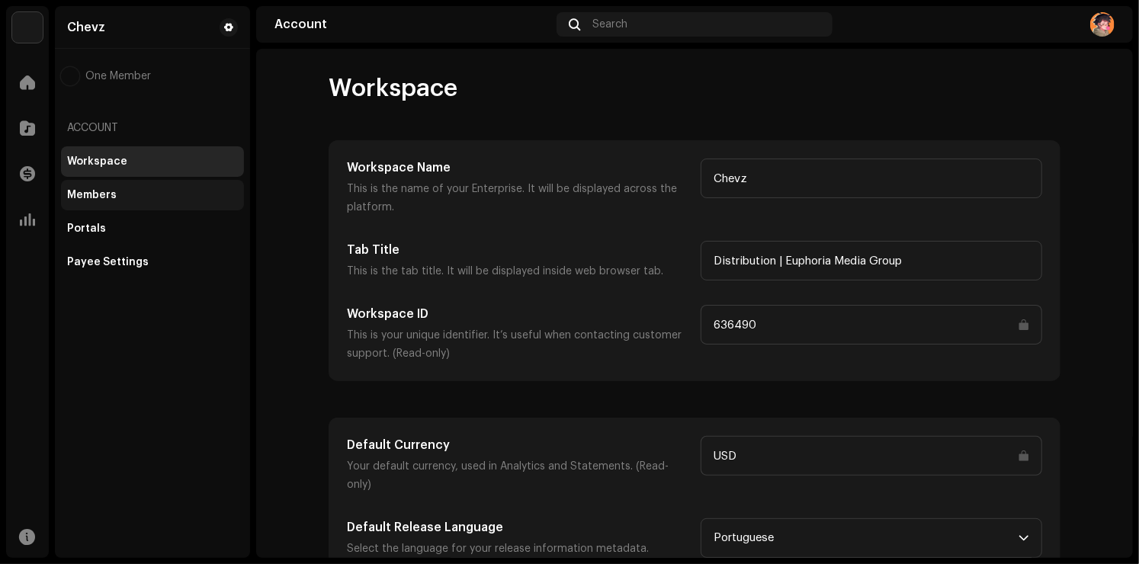
click at [149, 195] on div "Members" at bounding box center [152, 195] width 171 height 12
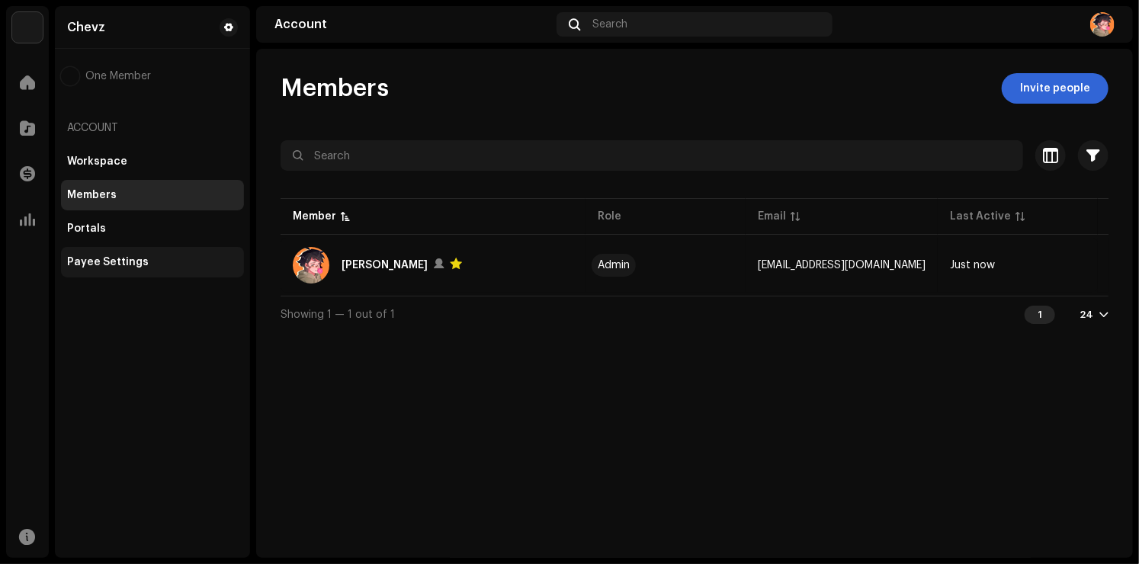
click at [196, 253] on div "Payee Settings" at bounding box center [152, 262] width 183 height 30
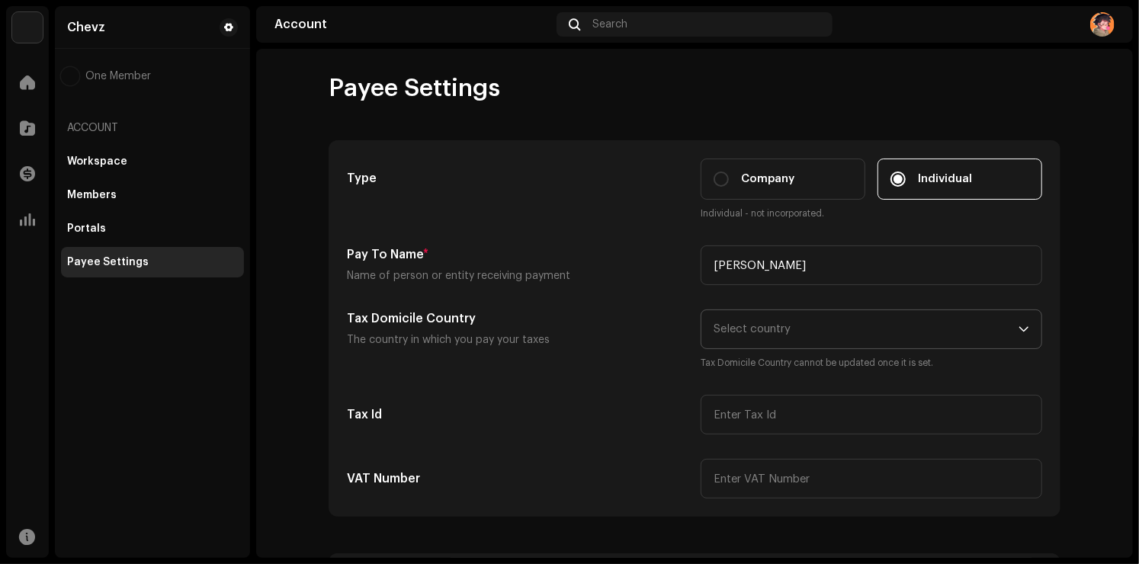
click at [839, 341] on span "Select country" at bounding box center [866, 329] width 305 height 38
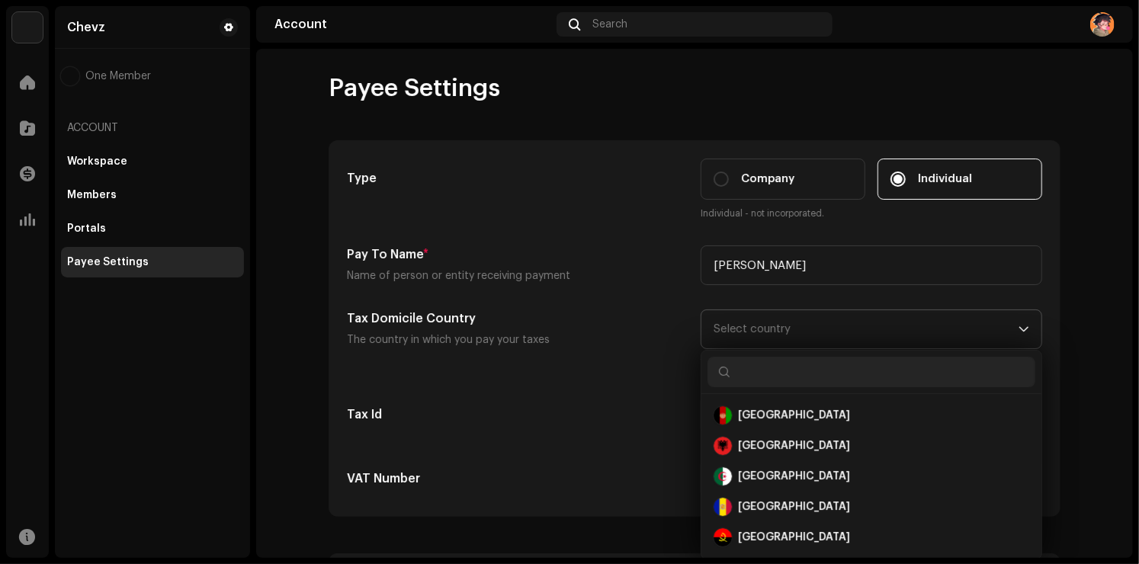
click at [926, 369] on input "text" at bounding box center [871, 372] width 328 height 30
type input "p"
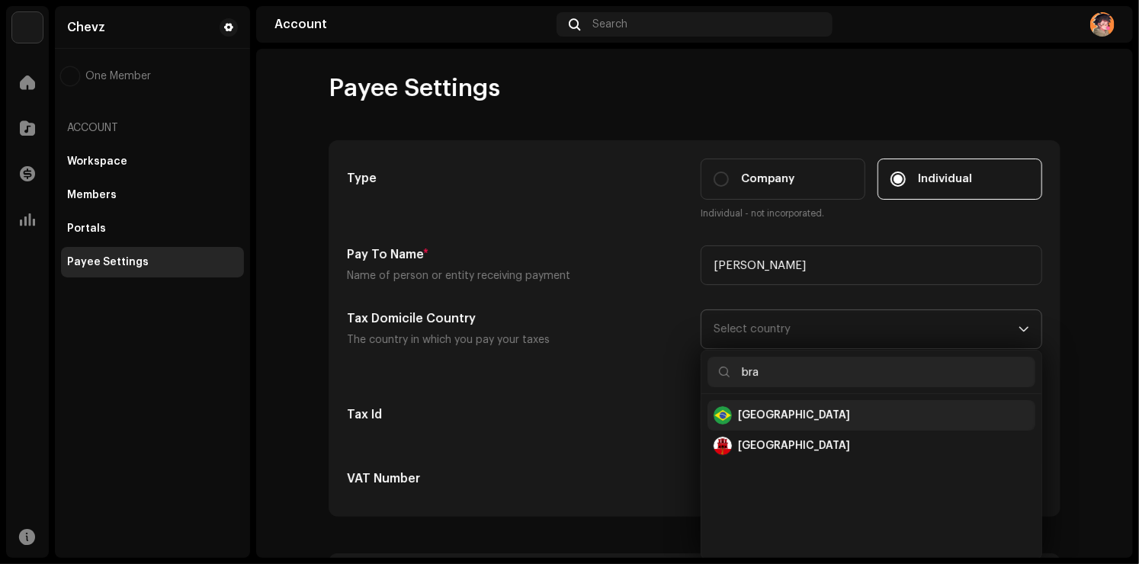
type input "bra"
click at [783, 421] on div "[GEOGRAPHIC_DATA]" at bounding box center [872, 415] width 316 height 18
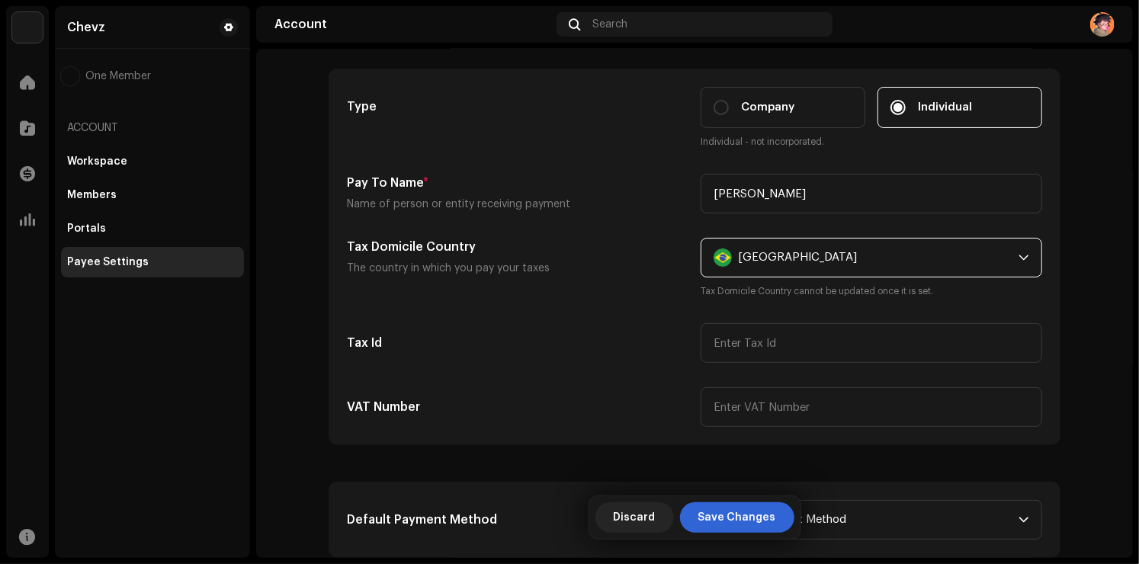
scroll to position [76, 0]
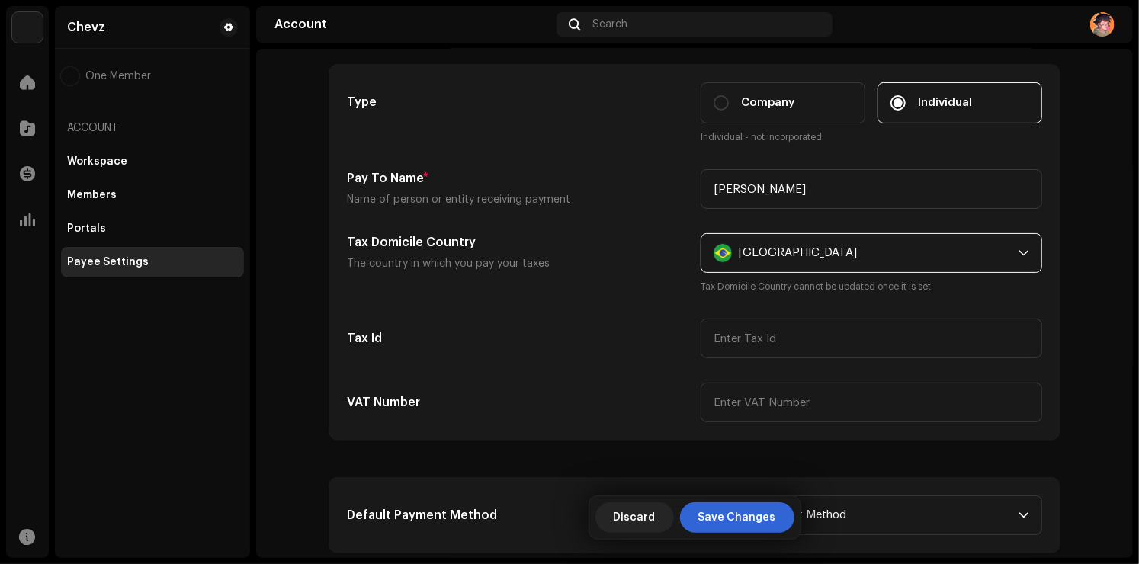
click at [904, 287] on small "Tax Domicile Country cannot be updated once it is set." at bounding box center [872, 286] width 342 height 15
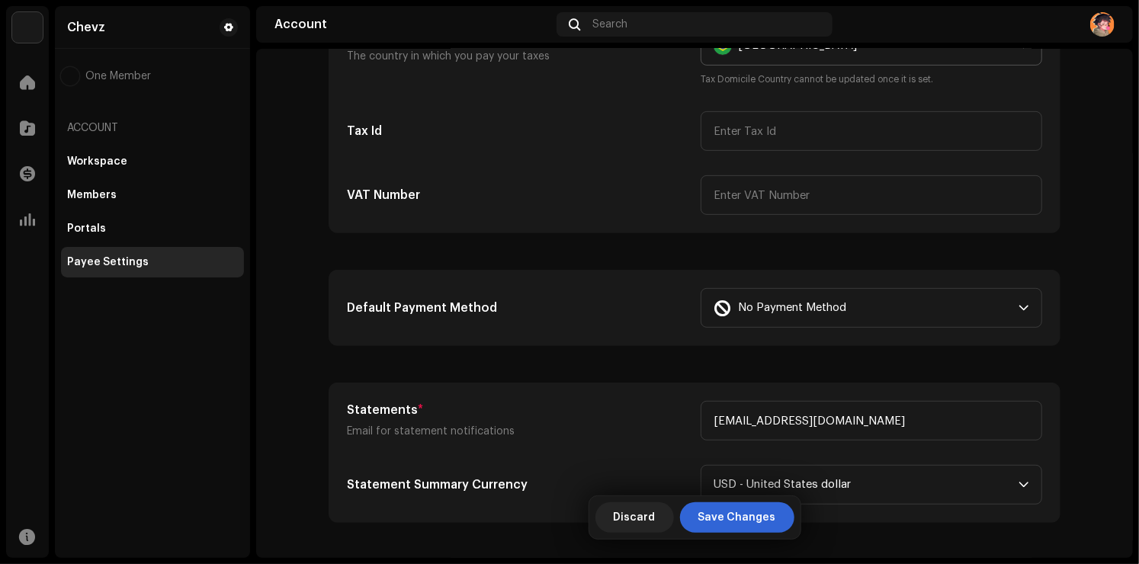
scroll to position [305, 0]
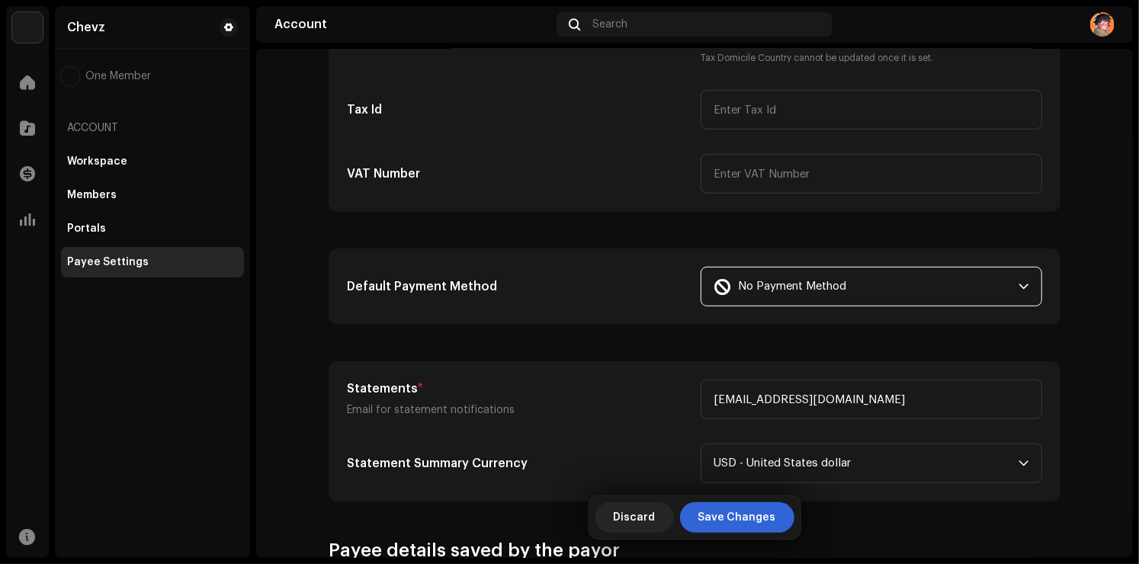
click at [772, 287] on span "No Payment Method" at bounding box center [792, 287] width 108 height 38
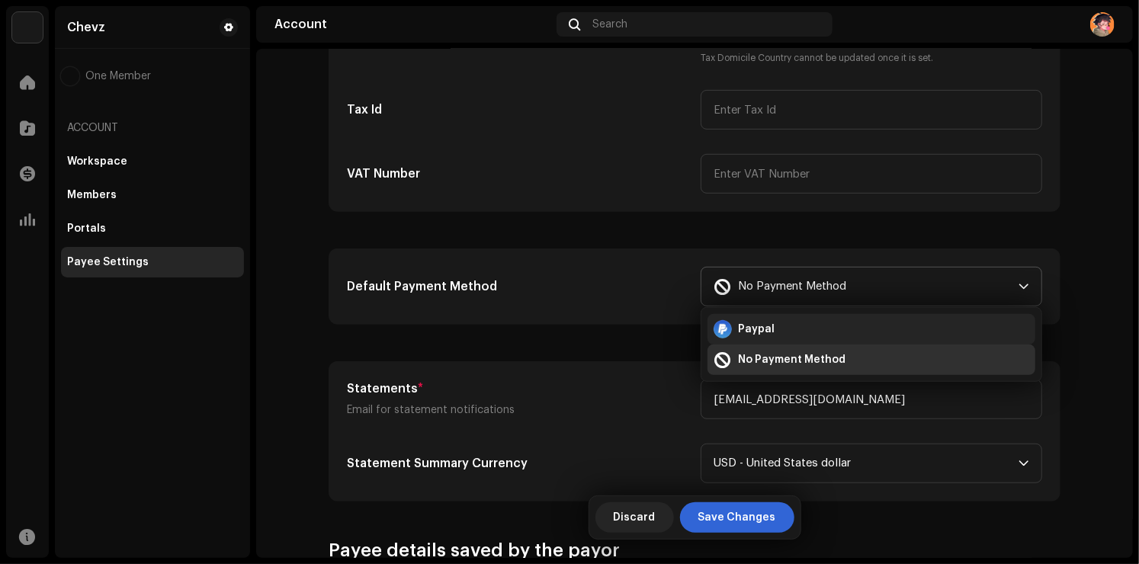
click at [767, 326] on div "Paypal" at bounding box center [872, 329] width 316 height 18
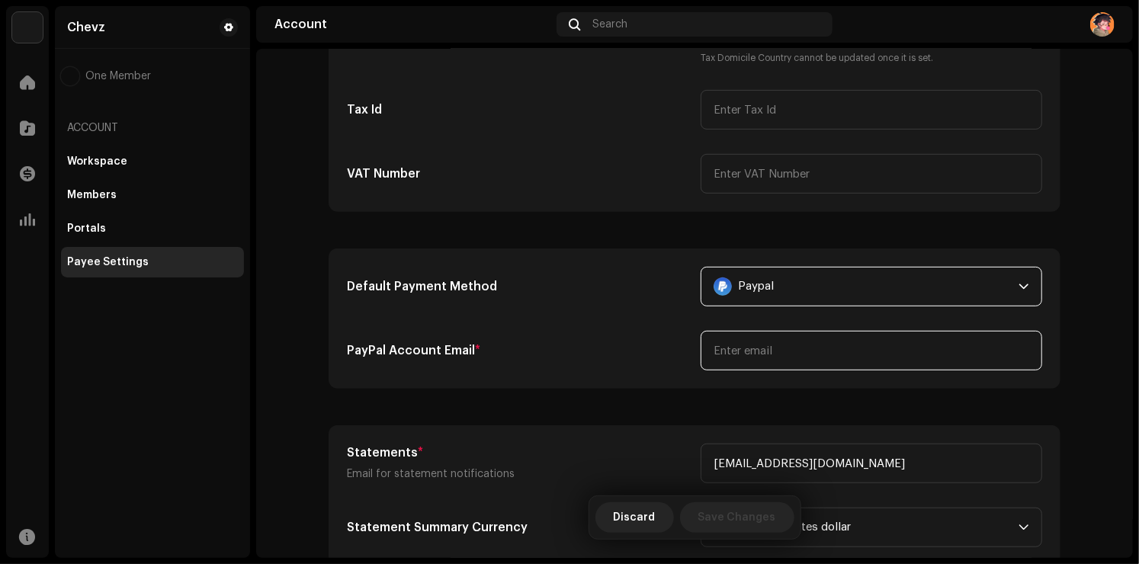
click at [764, 355] on input "email" at bounding box center [872, 351] width 342 height 40
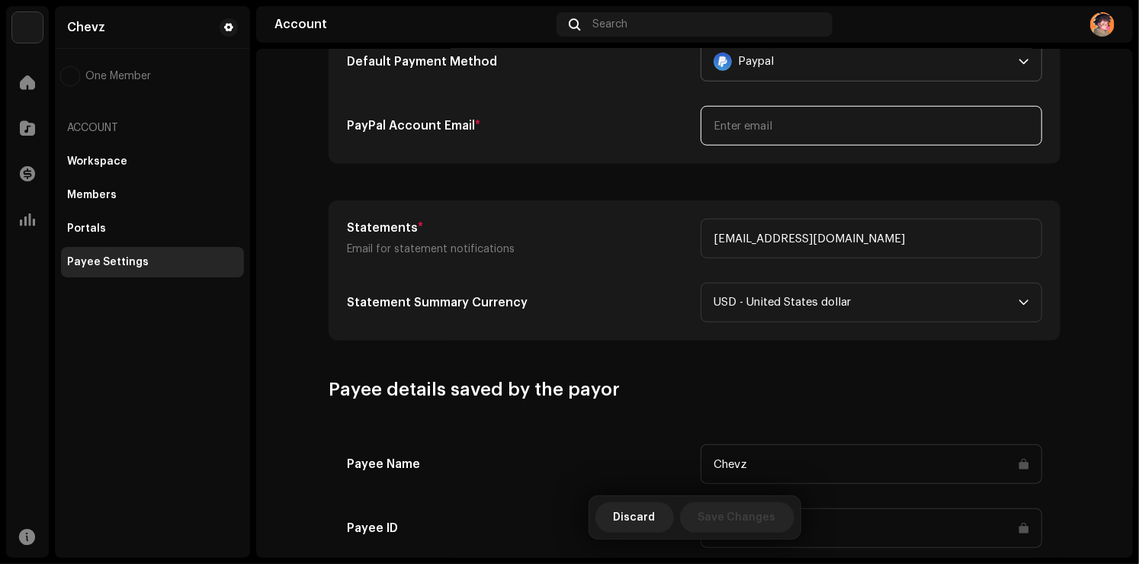
scroll to position [534, 0]
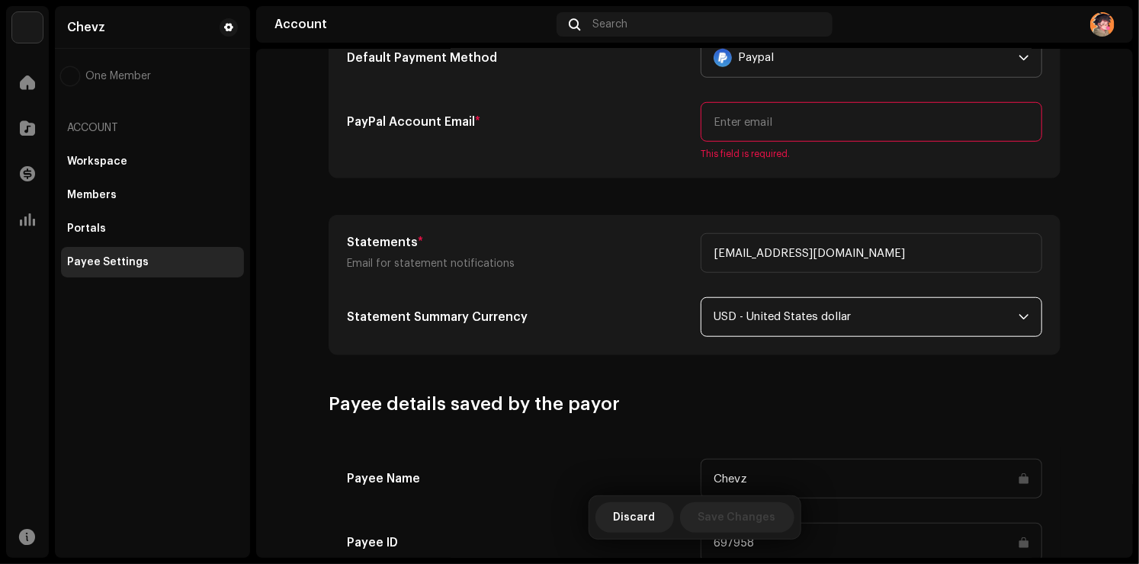
click at [804, 305] on span "USD - United States dollar" at bounding box center [866, 317] width 305 height 38
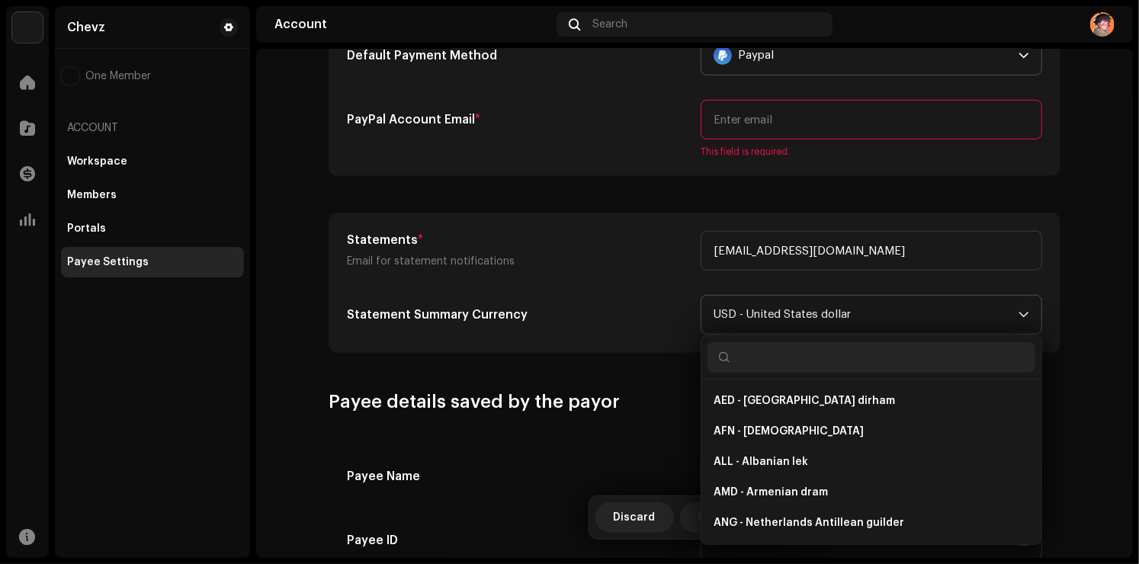
scroll to position [3287, 0]
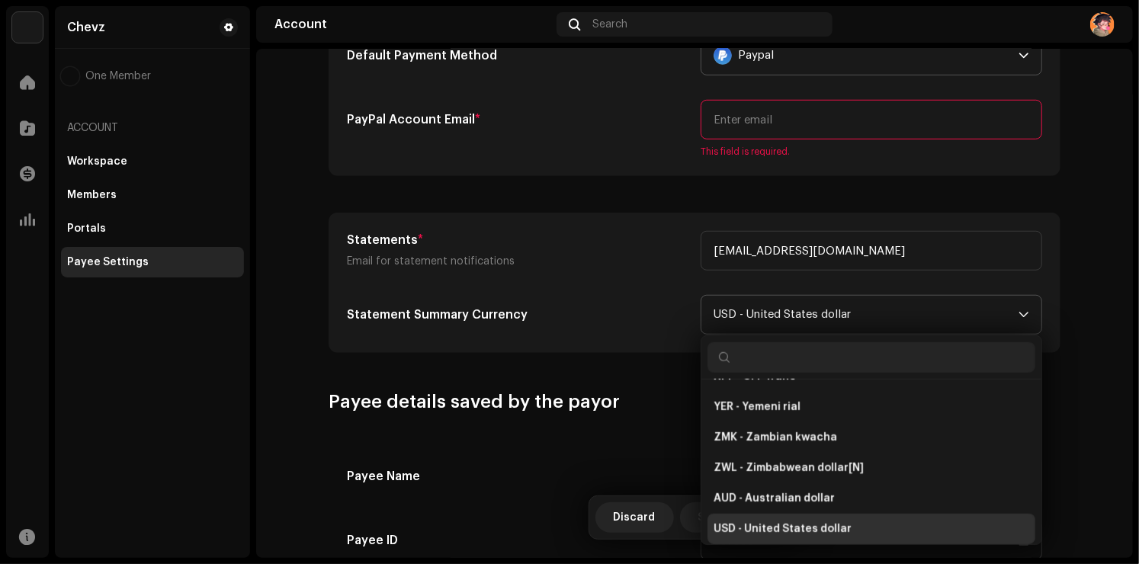
click at [788, 363] on input "text" at bounding box center [871, 357] width 328 height 30
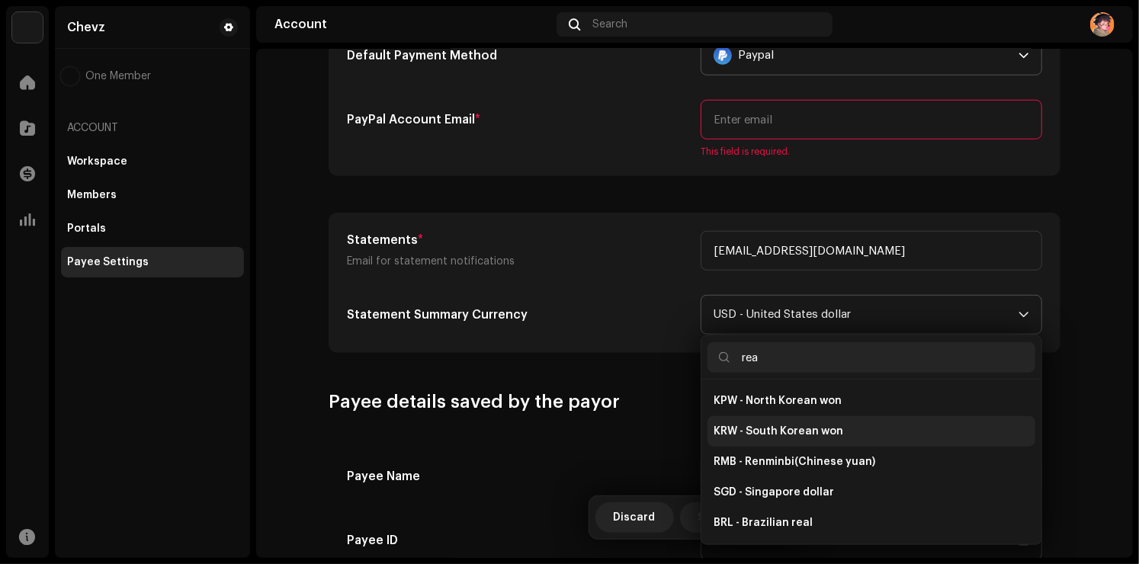
scroll to position [0, 0]
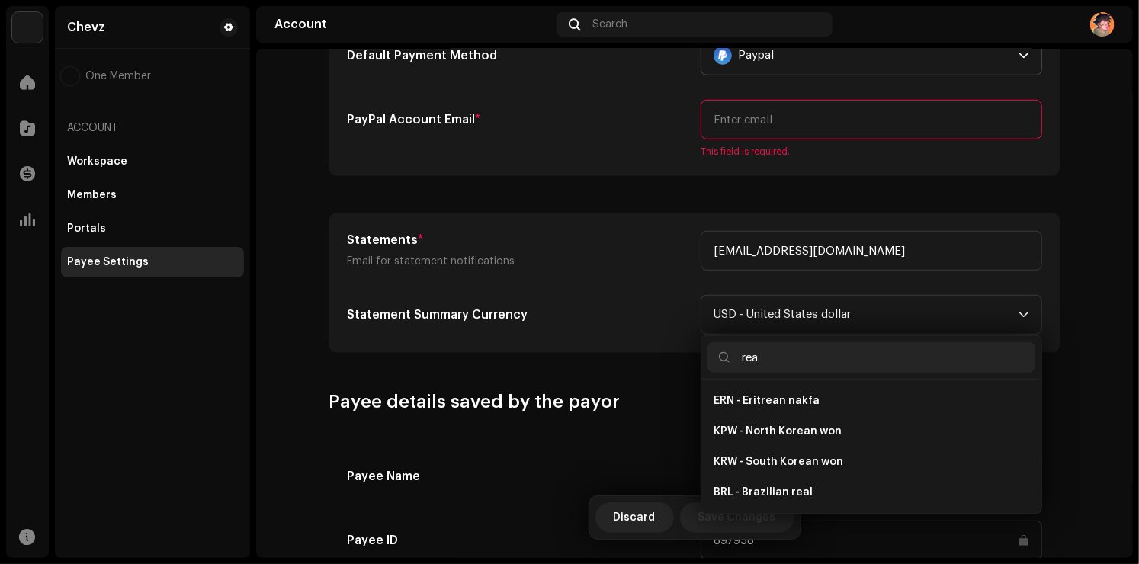
type input "rea"
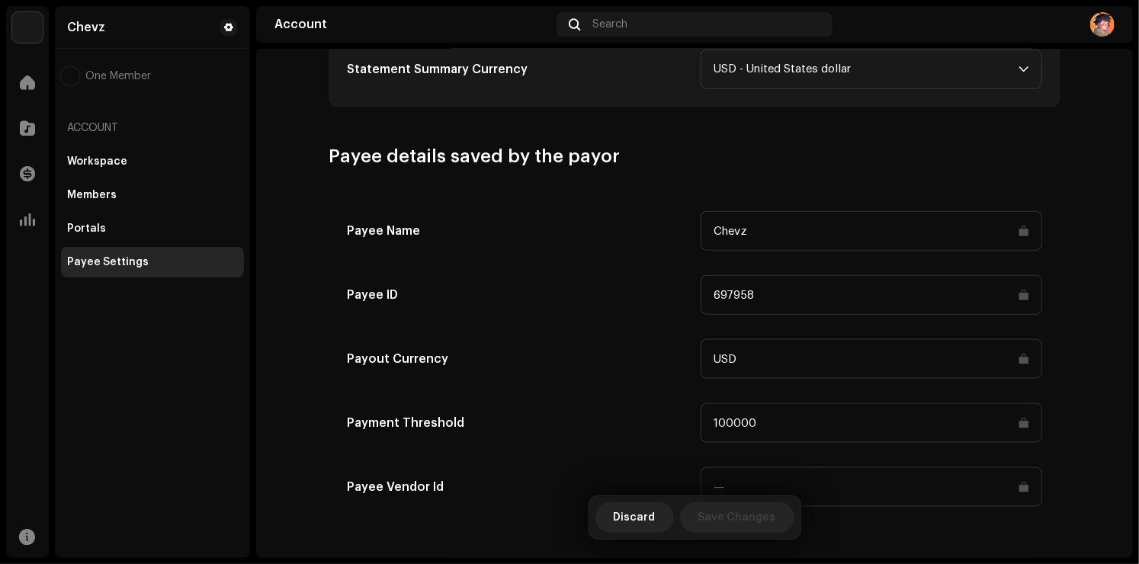
scroll to position [784, 0]
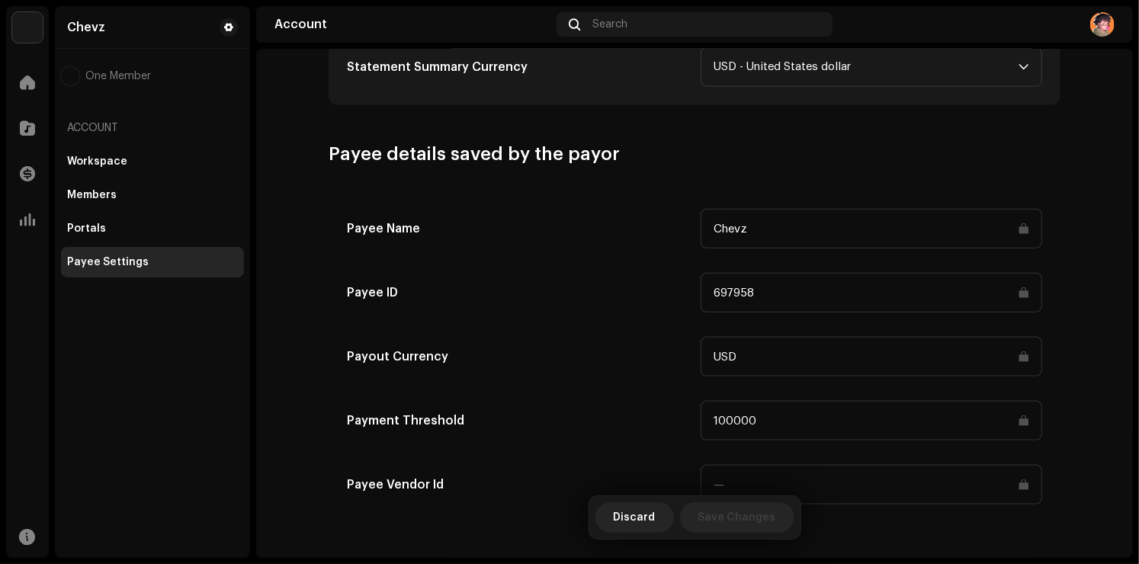
click at [752, 420] on input "100000" at bounding box center [872, 421] width 342 height 40
click at [1012, 430] on input "100000" at bounding box center [872, 421] width 342 height 40
click at [751, 236] on input "Chevz" at bounding box center [872, 229] width 342 height 40
click at [730, 228] on input "Chevz" at bounding box center [872, 229] width 342 height 40
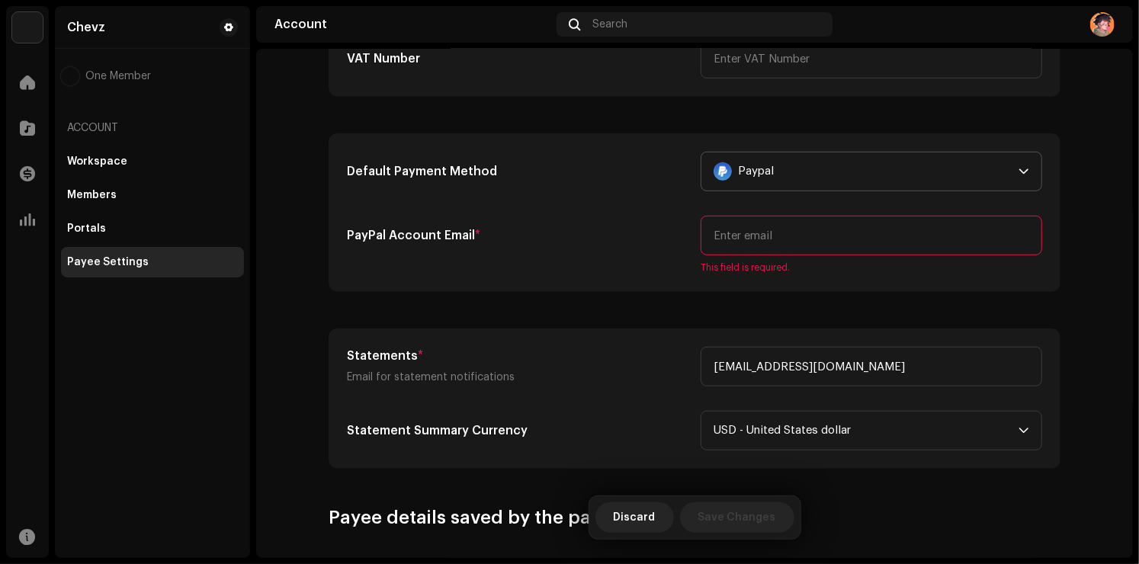
scroll to position [403, 0]
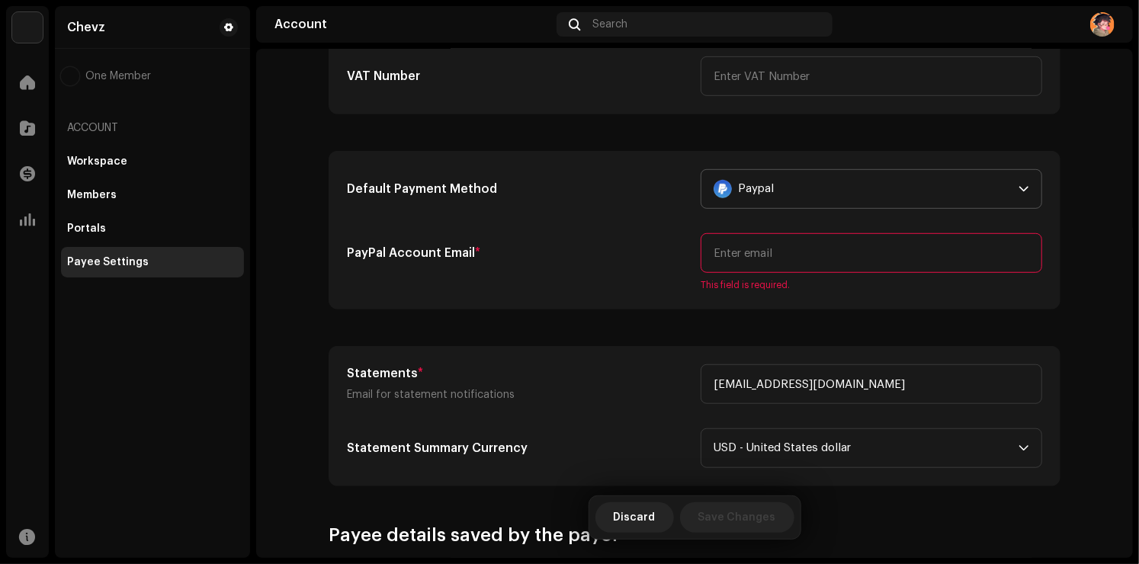
click at [761, 253] on input "email" at bounding box center [872, 253] width 342 height 40
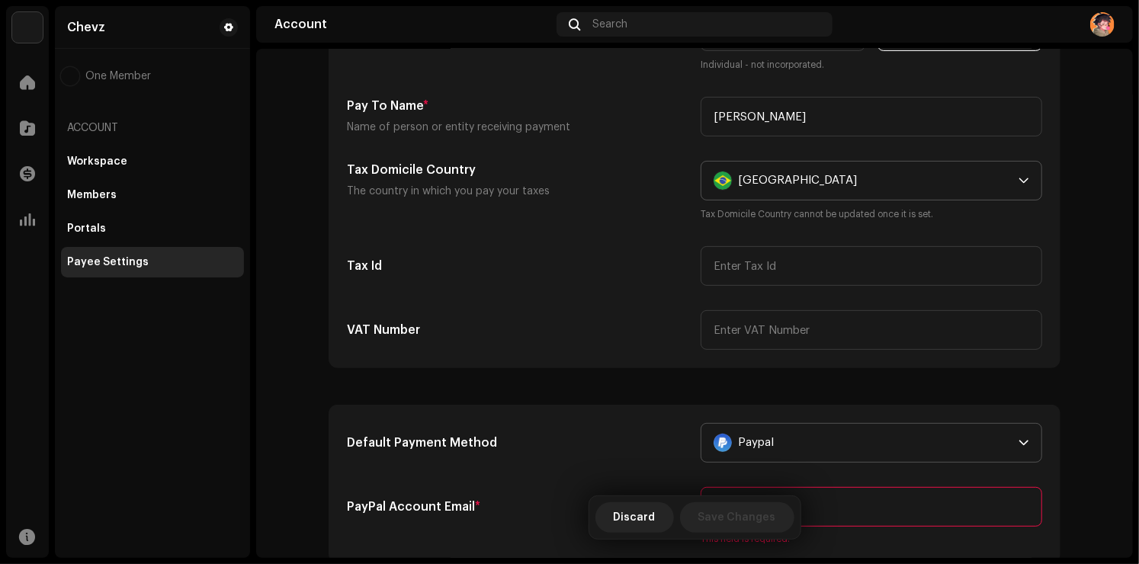
scroll to position [229, 0]
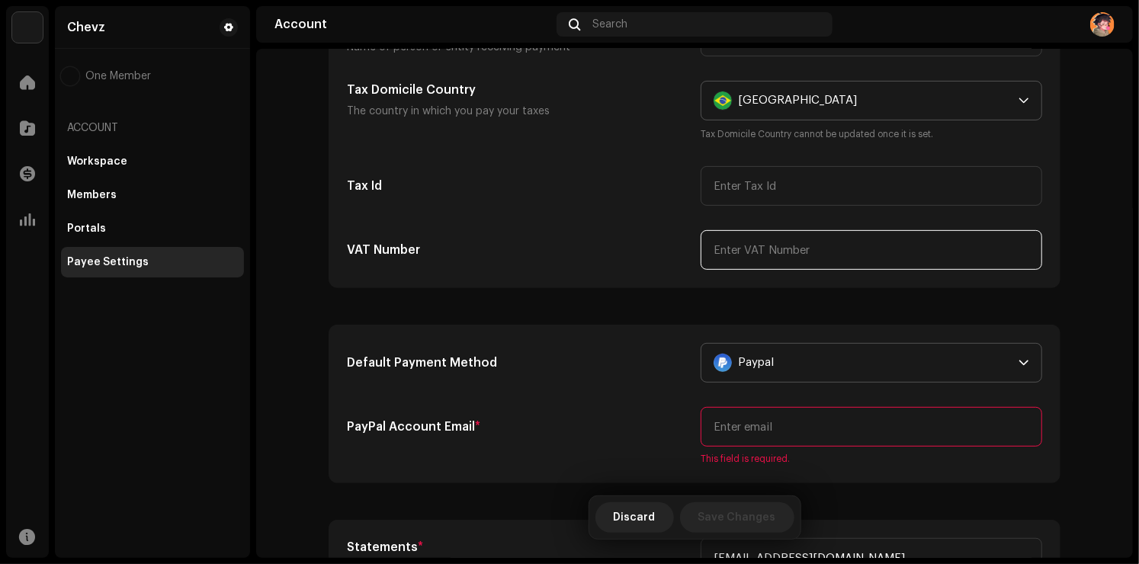
click at [776, 245] on input "text" at bounding box center [872, 250] width 342 height 40
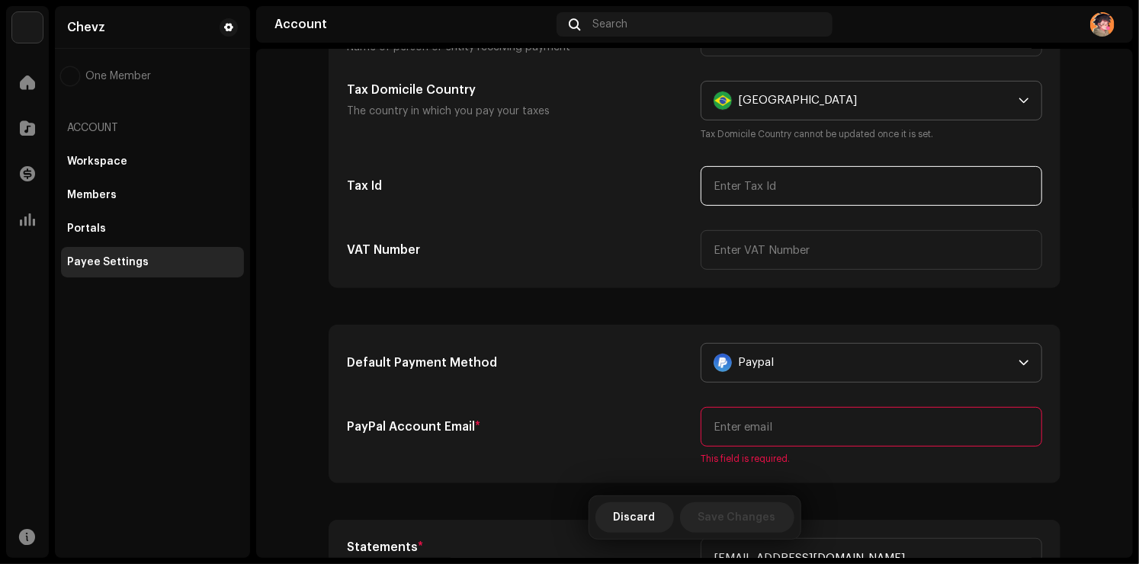
click at [761, 200] on input "text" at bounding box center [872, 186] width 342 height 40
click at [655, 339] on div "Default Payment Method Paypal PayPal Account Email * This field is required." at bounding box center [694, 404] width 730 height 157
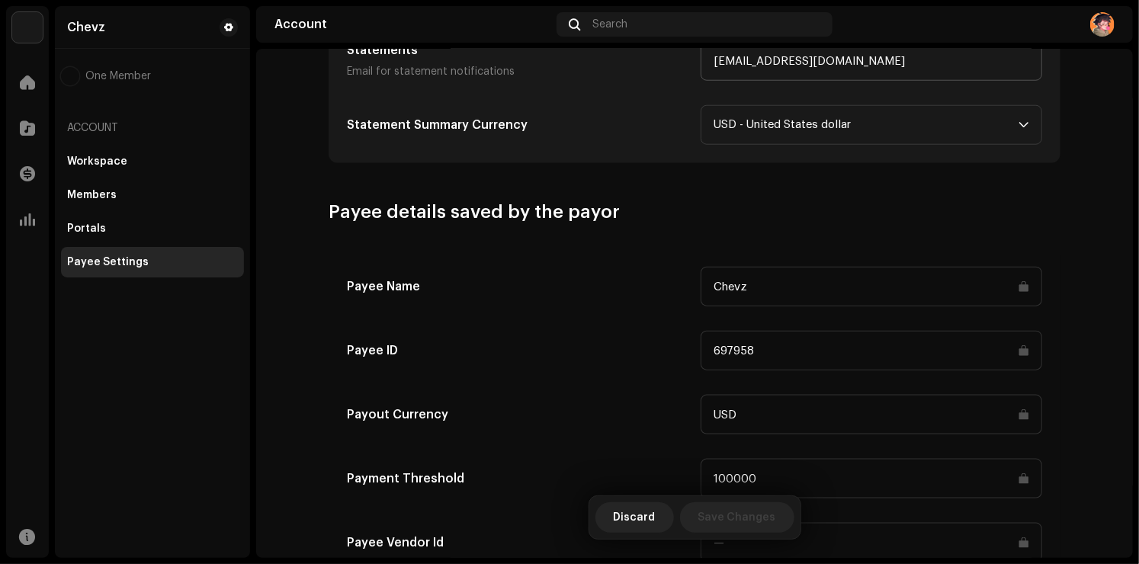
scroll to position [479, 0]
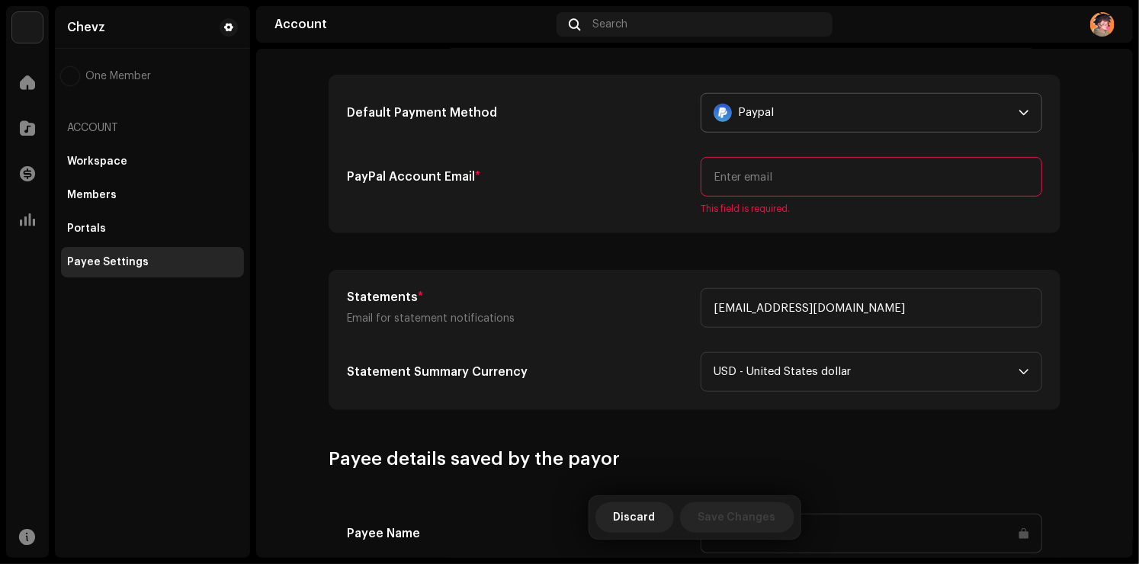
drag, startPoint x: 701, startPoint y: 172, endPoint x: 910, endPoint y: 192, distance: 209.9
click at [910, 192] on input "email" at bounding box center [872, 177] width 342 height 40
drag, startPoint x: 680, startPoint y: 207, endPoint x: 826, endPoint y: 216, distance: 146.6
click at [826, 216] on div "Default Payment Method Paypal PayPal Account Email * This field is required." at bounding box center [694, 153] width 730 height 157
drag, startPoint x: 486, startPoint y: 231, endPoint x: 450, endPoint y: 223, distance: 36.8
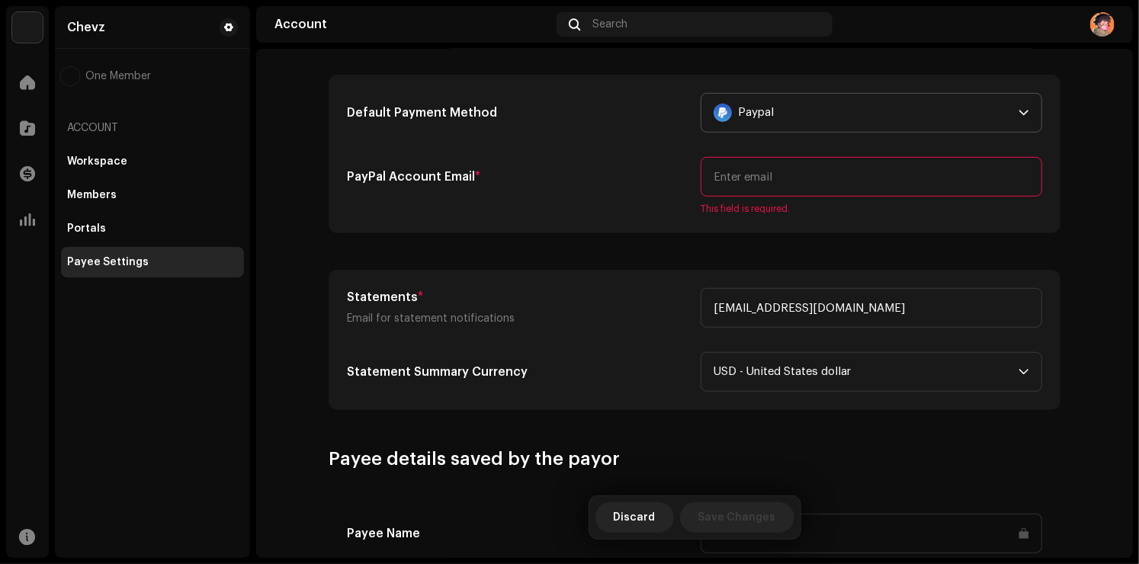
click at [486, 231] on div "Default Payment Method Paypal PayPal Account Email * This field is required." at bounding box center [694, 153] width 730 height 157
drag, startPoint x: 341, startPoint y: 178, endPoint x: 532, endPoint y: 178, distance: 191.3
click at [532, 178] on div "Default Payment Method Paypal PayPal Account Email * This field is required." at bounding box center [694, 153] width 730 height 157
drag, startPoint x: 605, startPoint y: 237, endPoint x: 613, endPoint y: 232, distance: 9.3
click at [605, 237] on section "Type Company Individual Individual - not incorporated. Pay To Name * Name of pe…" at bounding box center [695, 36] width 732 height 749
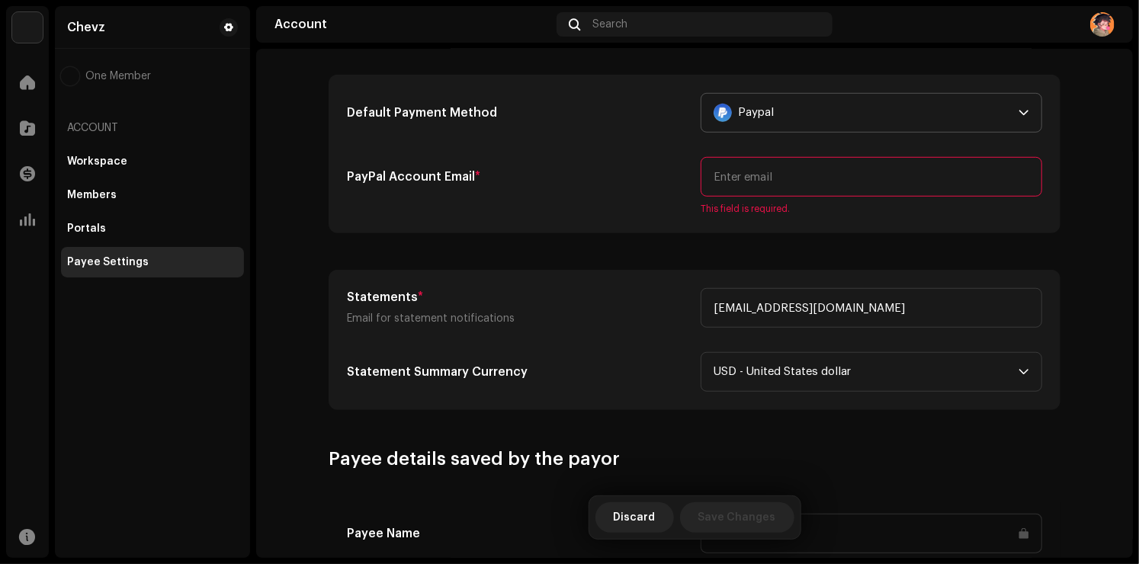
click at [865, 115] on div "Paypal" at bounding box center [863, 113] width 299 height 38
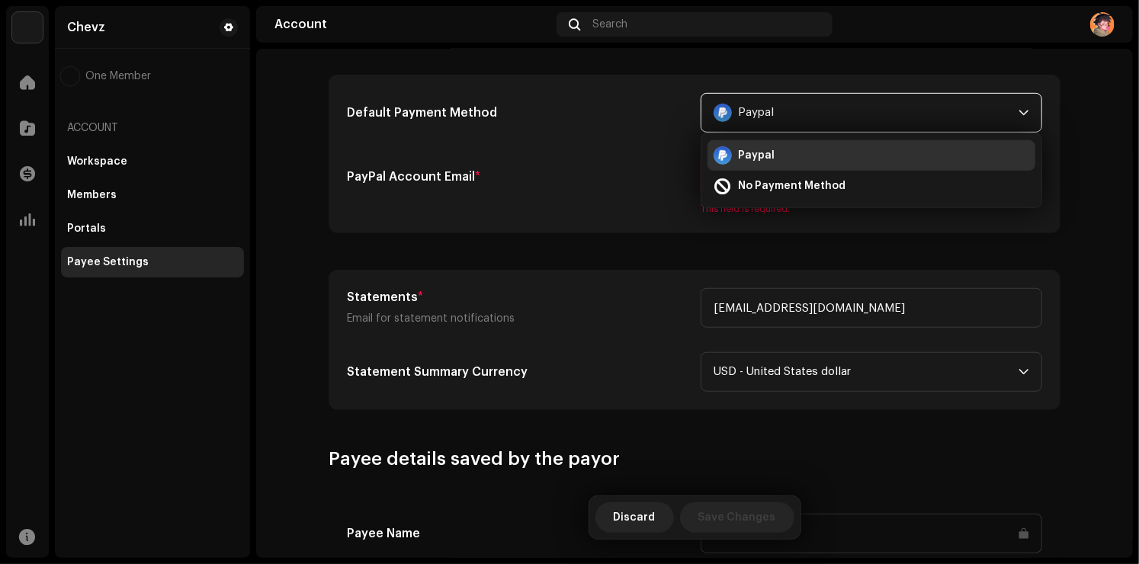
click at [636, 168] on h5 "PayPal Account Email *" at bounding box center [518, 177] width 342 height 18
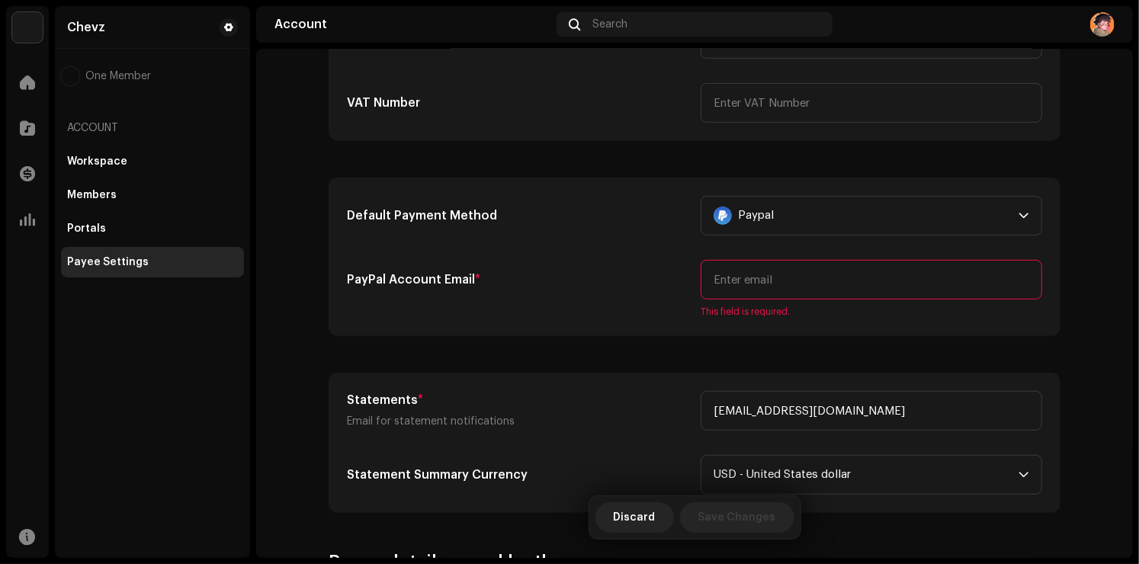
scroll to position [457, 0]
